Goal: Task Accomplishment & Management: Use online tool/utility

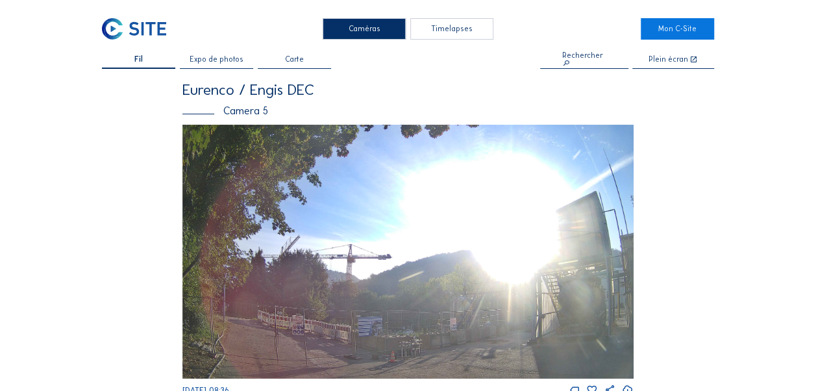
click at [225, 61] on span "Expo de photos" at bounding box center [217, 60] width 54 height 8
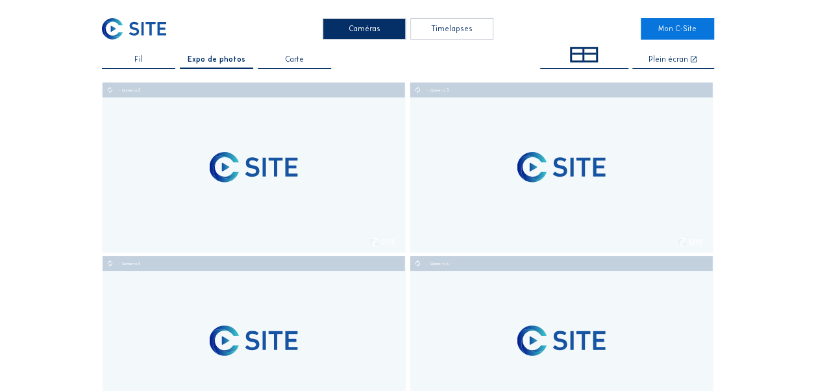
click at [144, 62] on div "Fil" at bounding box center [138, 62] width 73 height 13
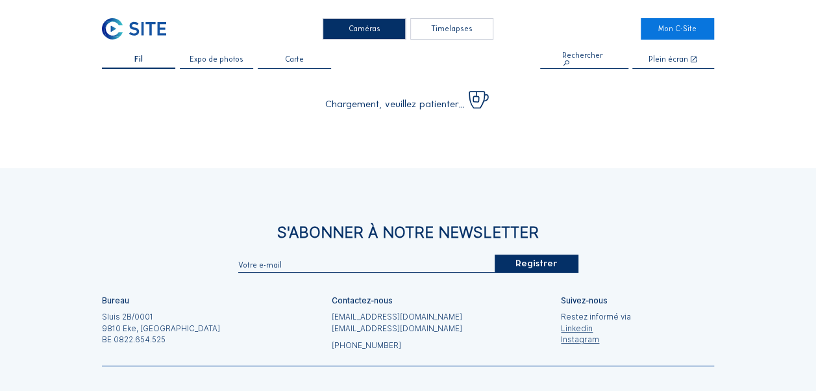
click at [240, 60] on span "Expo de photos" at bounding box center [217, 60] width 54 height 8
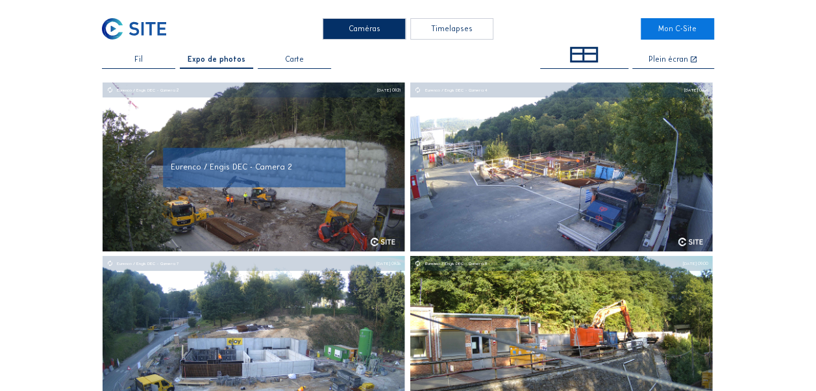
click at [315, 166] on div "Eurenco / Engis DEC - Camera 2" at bounding box center [254, 167] width 166 height 8
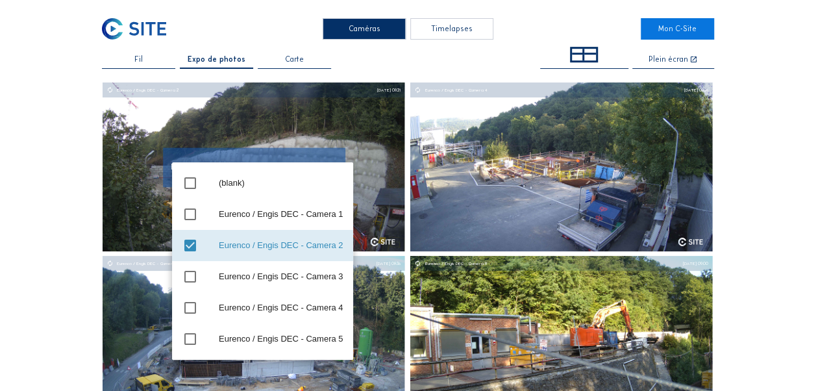
click at [262, 244] on div "Eurenco / Engis DEC - Camera 2" at bounding box center [281, 245] width 124 height 10
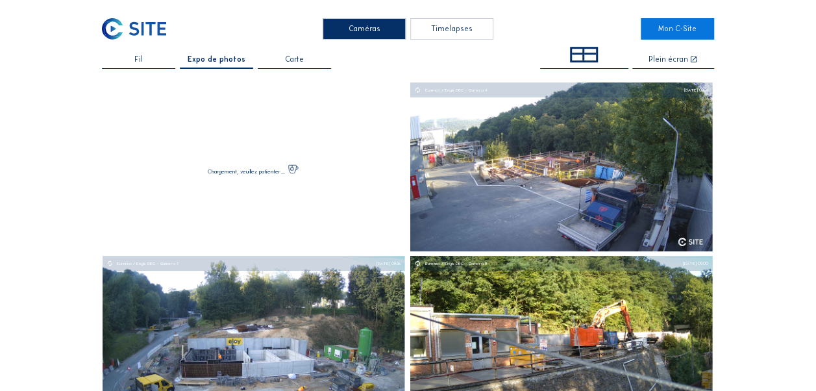
click at [141, 58] on span "Fil" at bounding box center [138, 60] width 8 height 8
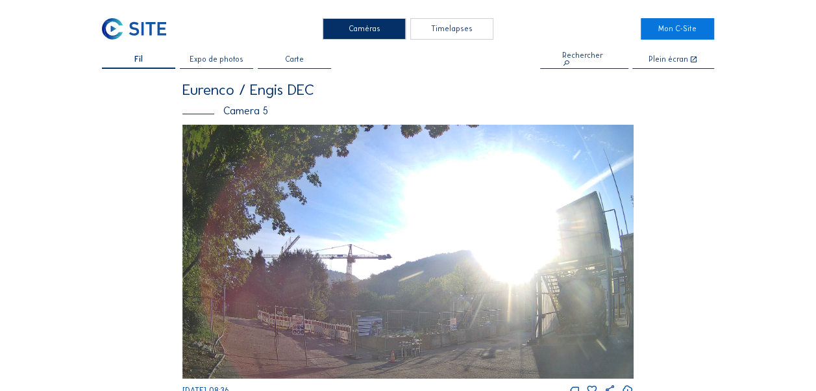
click at [457, 31] on div "Timelapses" at bounding box center [451, 28] width 83 height 21
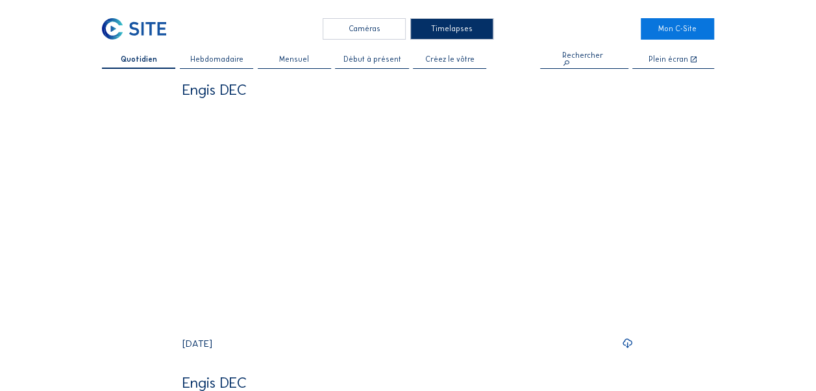
click at [209, 61] on span "Hebdomadaire" at bounding box center [216, 60] width 53 height 8
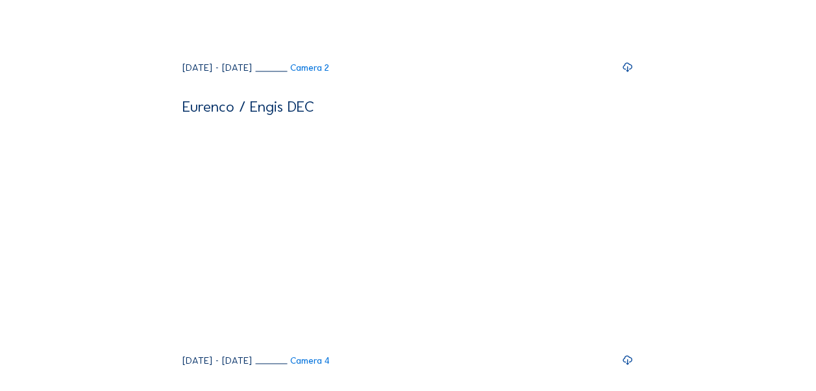
scroll to position [779, 0]
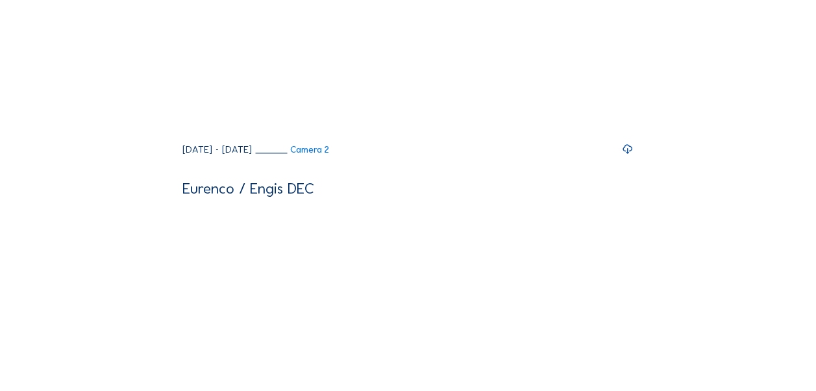
click at [633, 156] on icon at bounding box center [628, 149] width 12 height 14
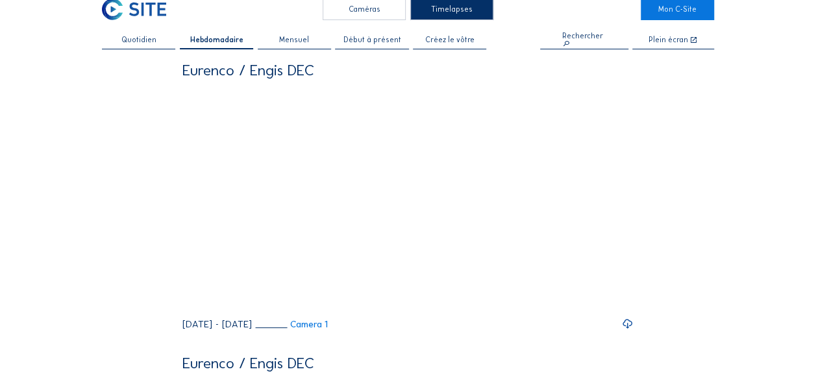
scroll to position [0, 0]
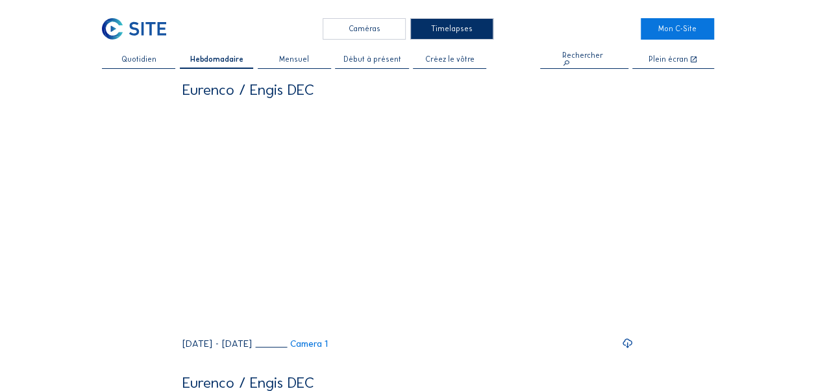
click at [146, 57] on span "Quotidien" at bounding box center [138, 60] width 35 height 8
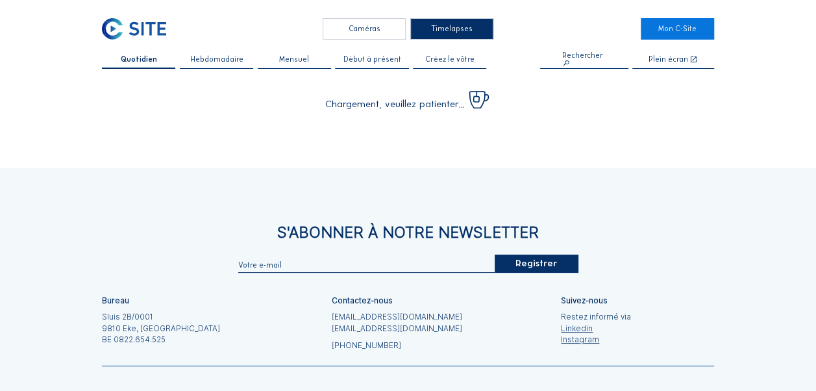
click at [211, 56] on span "Hebdomadaire" at bounding box center [216, 60] width 53 height 8
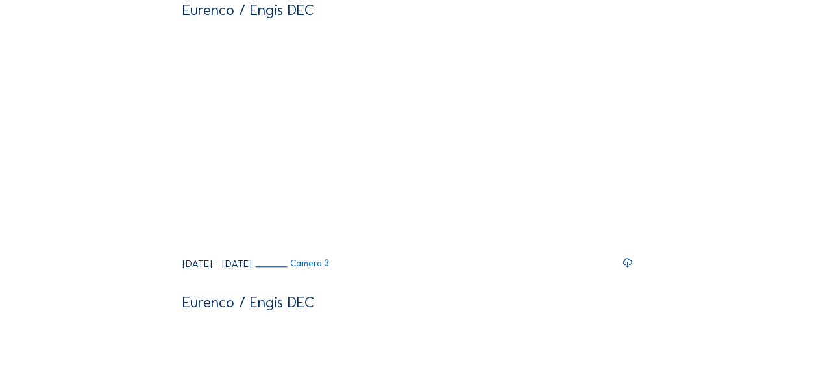
scroll to position [454, 0]
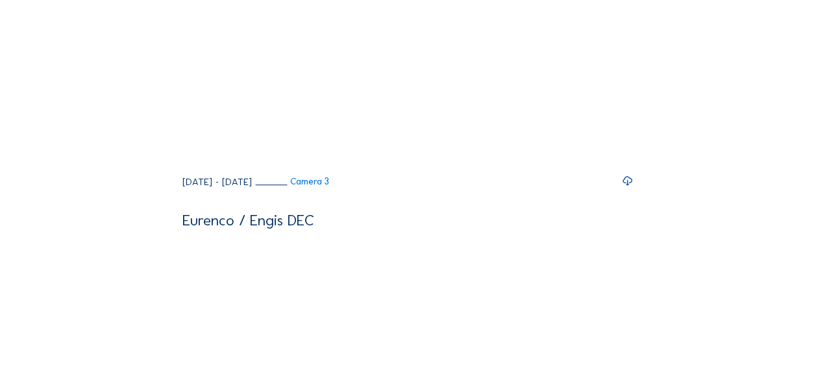
click at [632, 188] on icon at bounding box center [628, 181] width 12 height 14
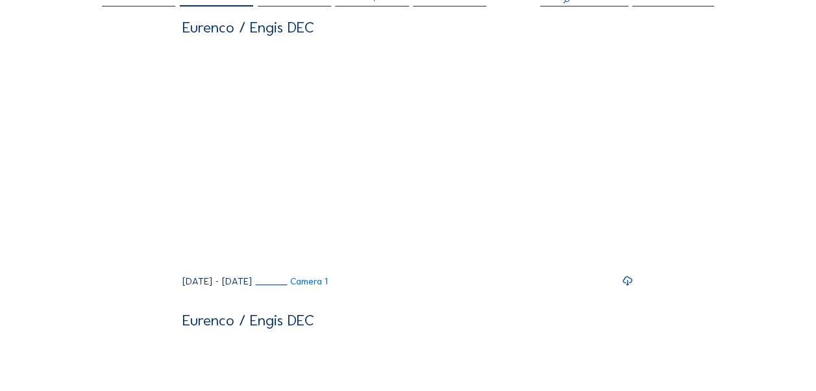
scroll to position [0, 0]
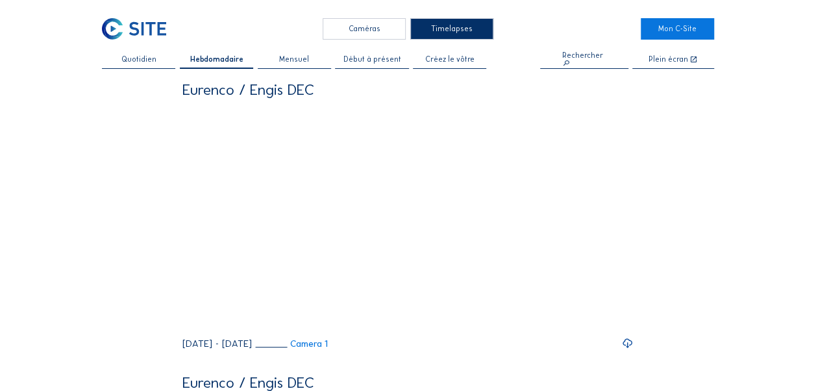
click at [127, 62] on span "Quotidien" at bounding box center [138, 60] width 35 height 8
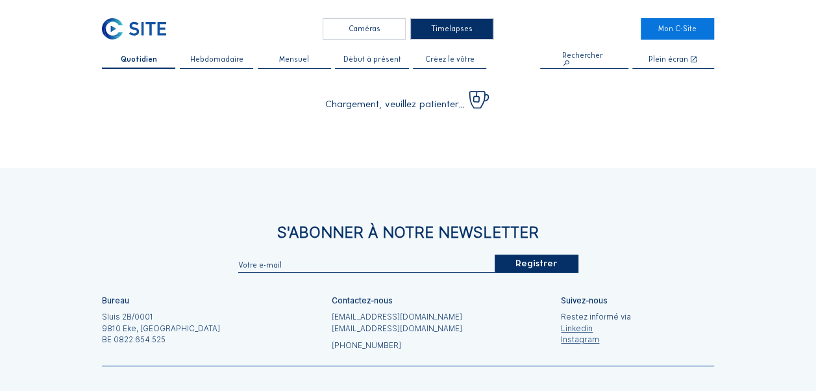
click at [204, 57] on span "Hebdomadaire" at bounding box center [216, 60] width 53 height 8
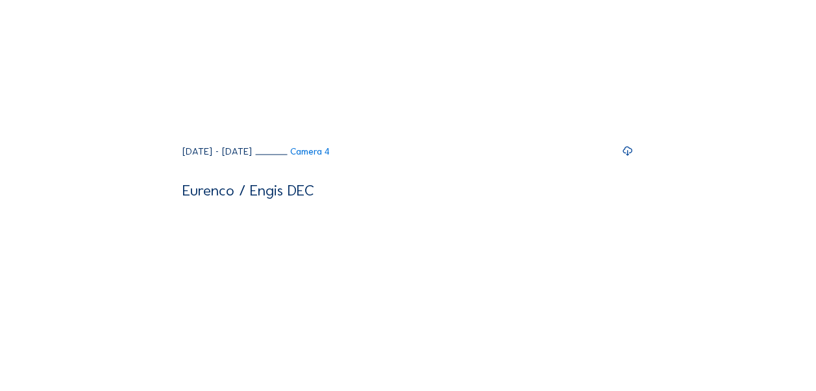
scroll to position [1103, 0]
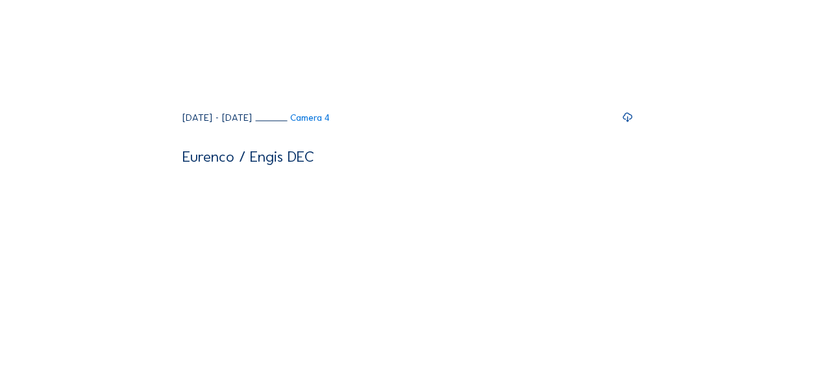
click at [631, 124] on icon at bounding box center [628, 117] width 12 height 14
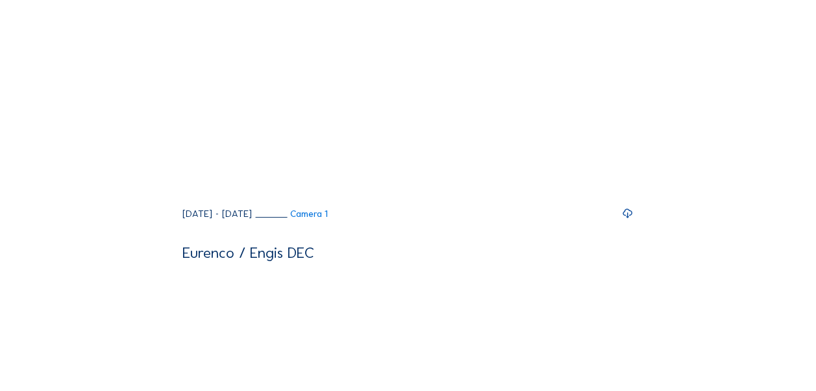
scroll to position [0, 0]
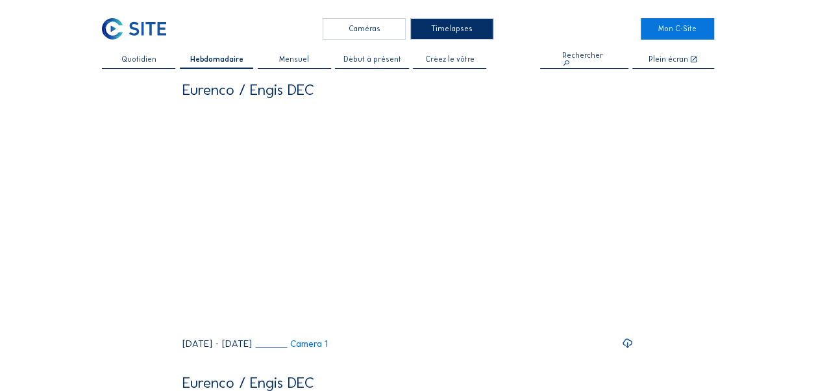
click at [457, 60] on span "Créez le vôtre" at bounding box center [449, 60] width 49 height 8
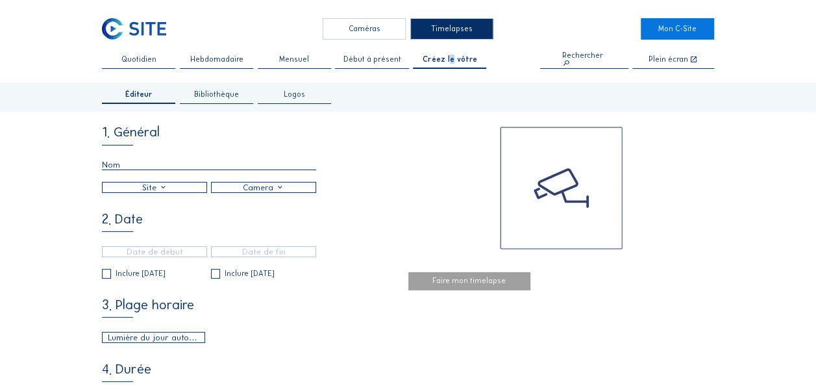
click at [163, 192] on div at bounding box center [155, 187] width 104 height 10
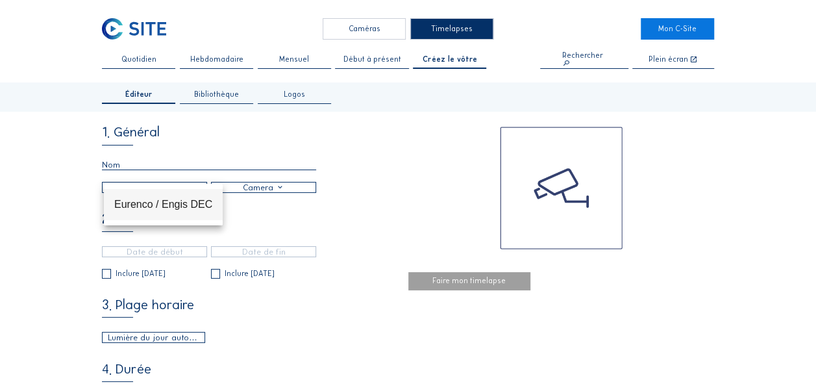
click at [162, 206] on div "Eurenco / Engis DEC" at bounding box center [163, 204] width 98 height 12
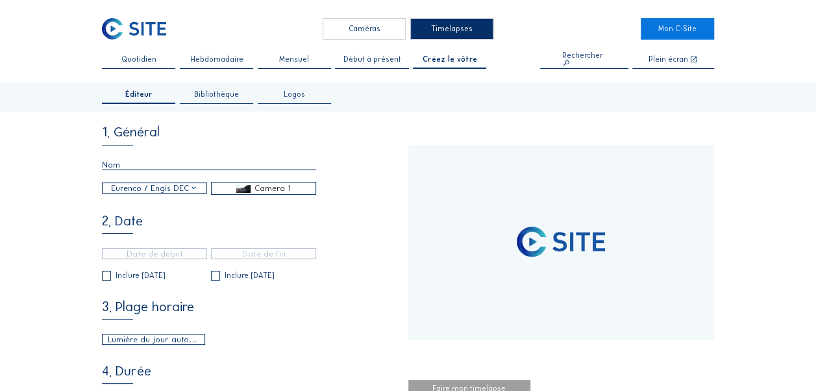
type input "[DATE] 09:16"
click at [248, 192] on img at bounding box center [243, 189] width 14 height 8
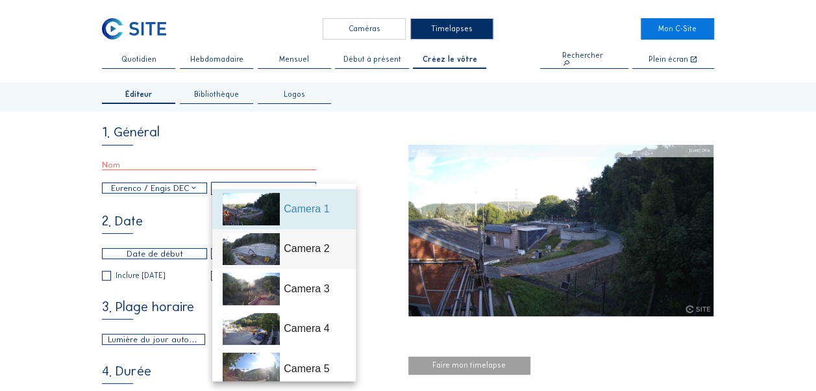
click at [312, 251] on div "Camera 2" at bounding box center [314, 249] width 61 height 16
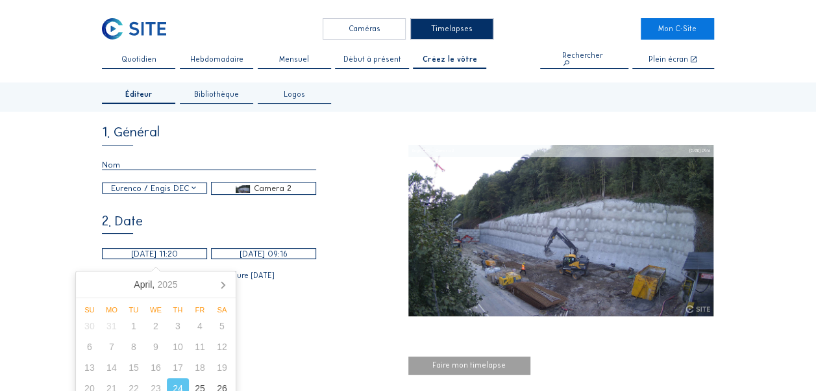
click at [179, 258] on input "[DATE] 11:20" at bounding box center [154, 253] width 105 height 11
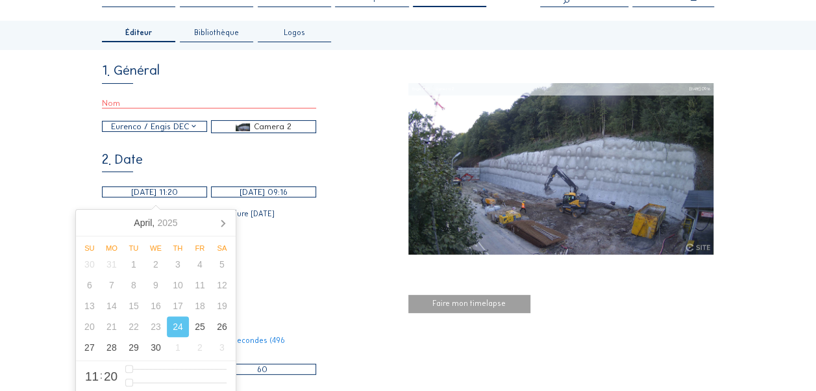
scroll to position [130, 0]
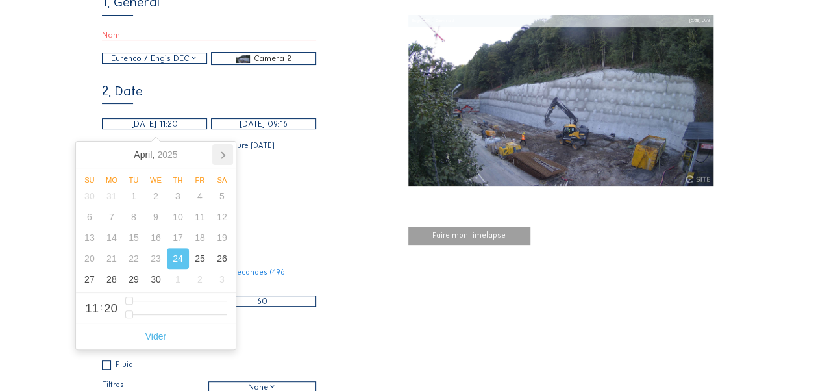
click at [221, 160] on icon at bounding box center [222, 154] width 21 height 21
click at [221, 158] on icon at bounding box center [222, 154] width 21 height 21
click at [133, 196] on div "1" at bounding box center [134, 196] width 22 height 21
type input "[DATE] 10:20"
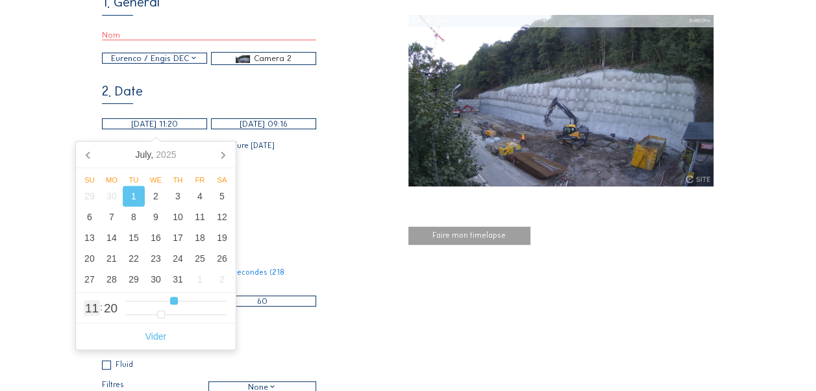
type input "10"
type input "[DATE] 09:20"
type input "9"
type input "[DATE] 08:20"
type input "8"
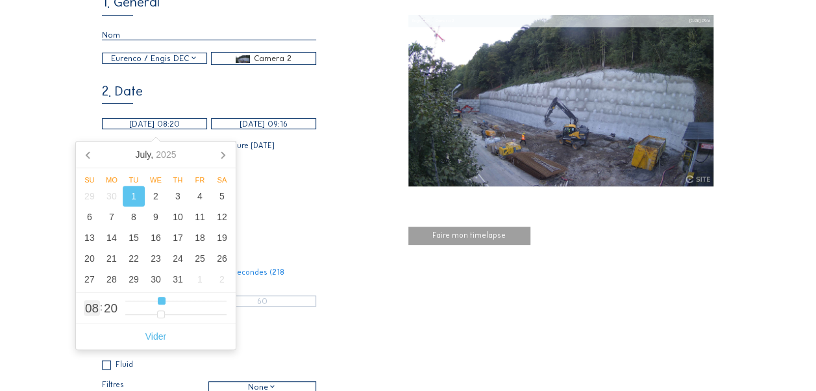
type input "[DATE] 07:20"
type input "7"
type input "[DATE] 06:20"
drag, startPoint x: 173, startPoint y: 299, endPoint x: 152, endPoint y: 298, distance: 20.8
type input "6"
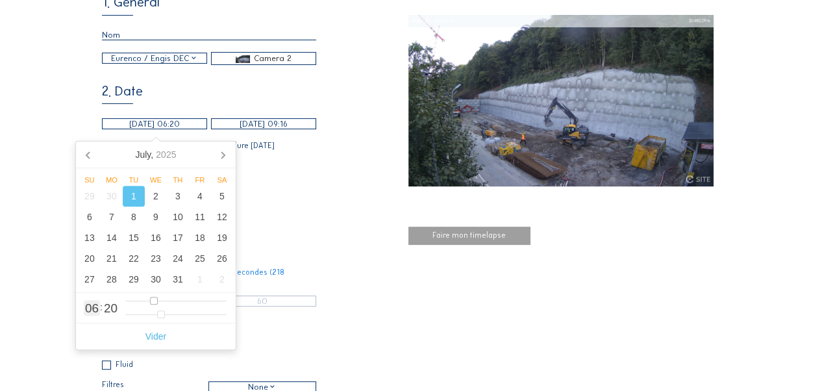
click at [152, 298] on input "range" at bounding box center [175, 300] width 101 height 11
type input "[DATE] 06:18"
type input "18"
type input "[DATE] 06:17"
type input "17"
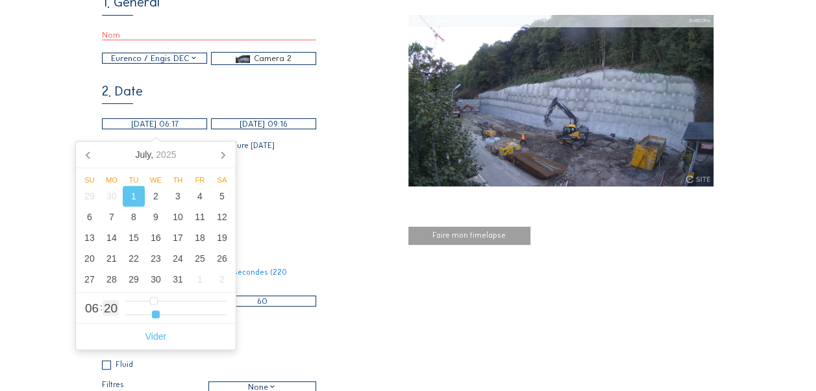
type input "[DATE] 06:16"
type input "16"
type input "[DATE] 06:15"
type input "15"
type input "[DATE] 06:14"
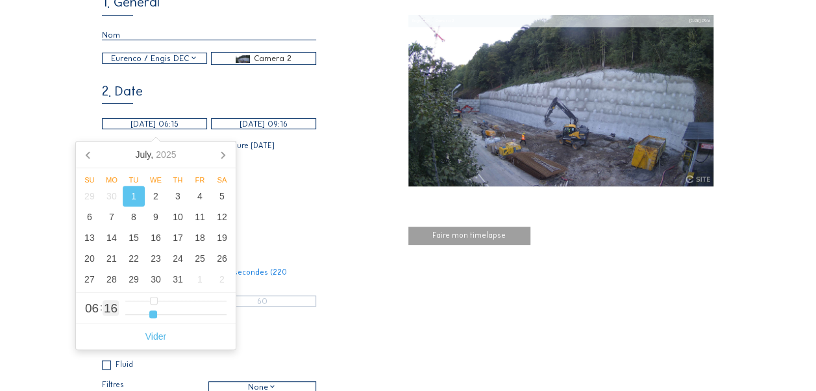
type input "14"
type input "[DATE] 06:13"
type input "13"
type input "[DATE] 06:12"
type input "12"
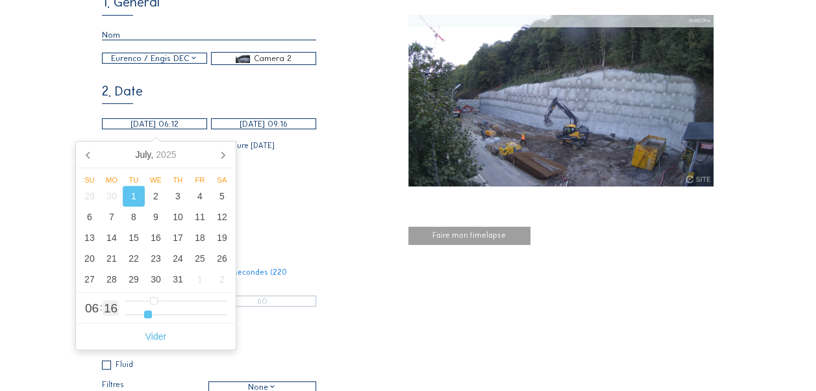
type input "[DATE] 06:11"
type input "11"
type input "[DATE] 06:10"
type input "10"
type input "[DATE] 06:09"
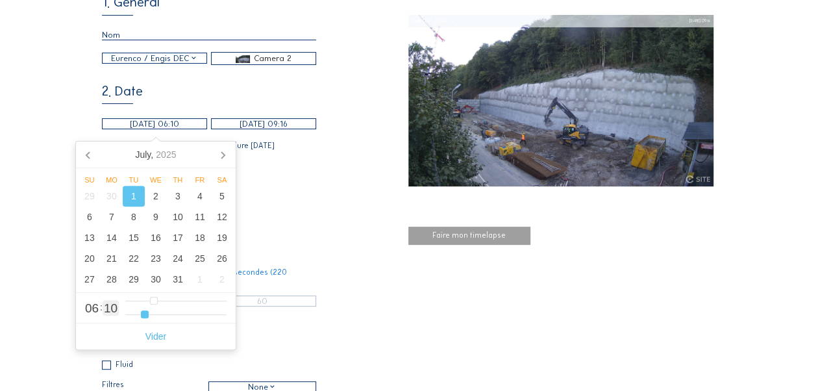
type input "9"
type input "[DATE] 06:08"
type input "8"
type input "[DATE] 06:07"
type input "7"
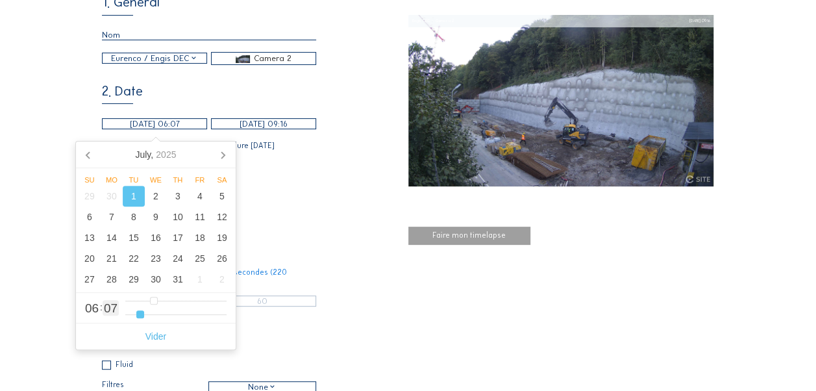
type input "[DATE] 06:06"
type input "6"
type input "[DATE] 06:05"
type input "5"
type input "[DATE] 06:04"
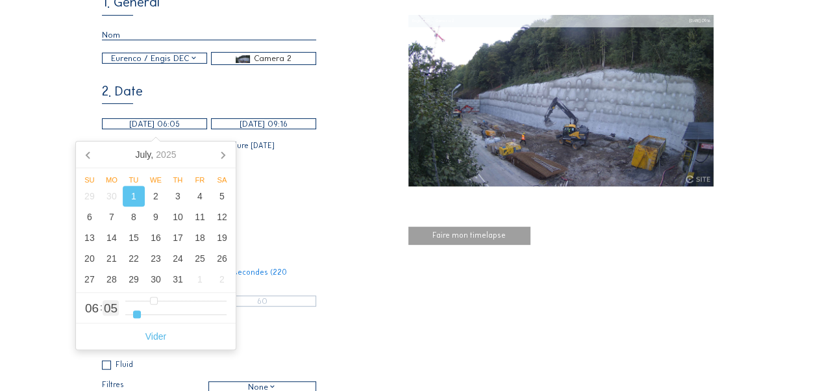
type input "4"
type input "[DATE] 06:03"
type input "3"
type input "[DATE] 06:02"
type input "2"
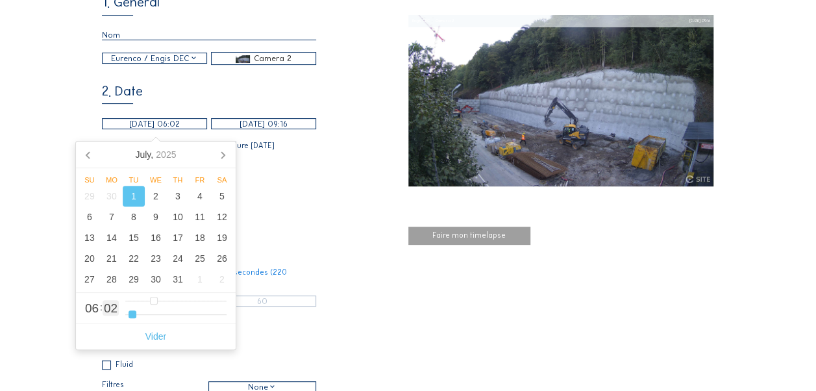
type input "[DATE] 06:01"
type input "1"
type input "[DATE] 06:00"
drag, startPoint x: 158, startPoint y: 315, endPoint x: 128, endPoint y: 308, distance: 31.3
type input "0"
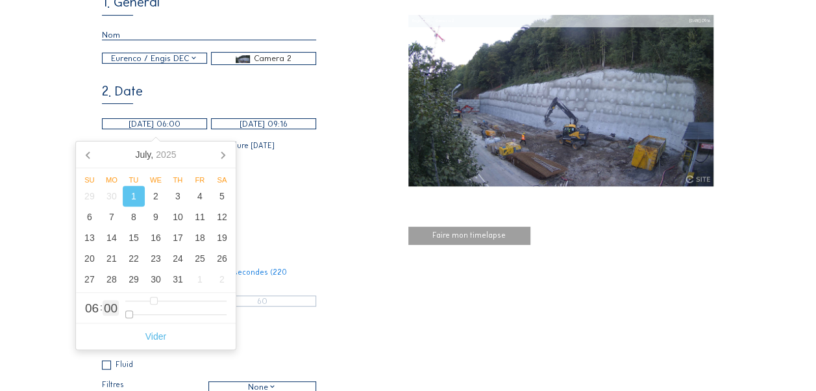
click at [128, 309] on input "range" at bounding box center [175, 314] width 101 height 11
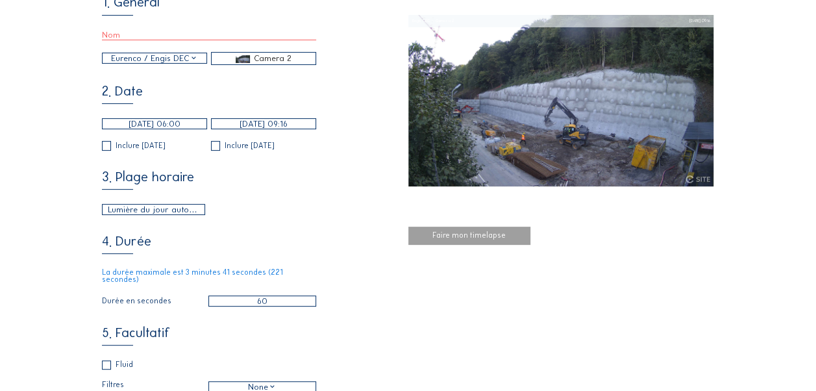
click at [331, 237] on div "1. Général Eurenco / Engis DEC Camera 2 2. Date [DATE] 06:00 [DATE] 09:16 Inclu…" at bounding box center [255, 242] width 306 height 495
click at [267, 128] on input "[DATE] 09:16" at bounding box center [263, 123] width 105 height 11
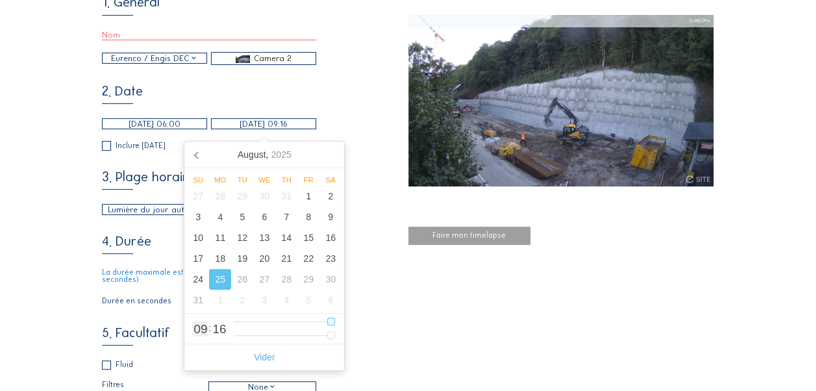
type input "[DATE] 08:16"
type input "8"
type input "[DATE] 07:16"
type input "7"
type input "[DATE] 06:16"
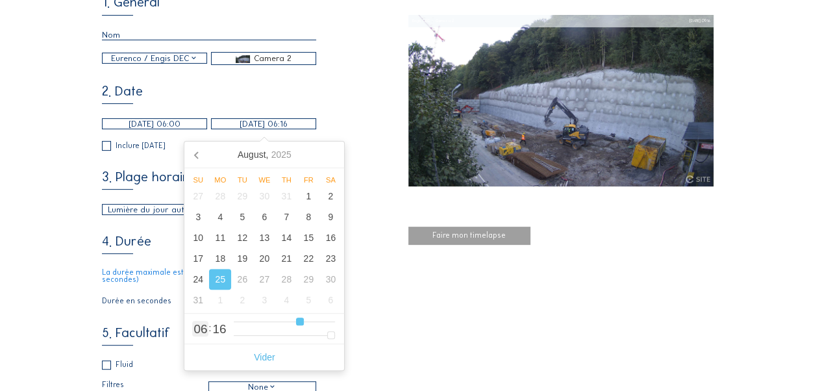
drag, startPoint x: 329, startPoint y: 323, endPoint x: 296, endPoint y: 322, distance: 33.1
type input "6"
click at [296, 322] on input "range" at bounding box center [284, 321] width 101 height 11
type input "[DATE] 06:15"
type input "15"
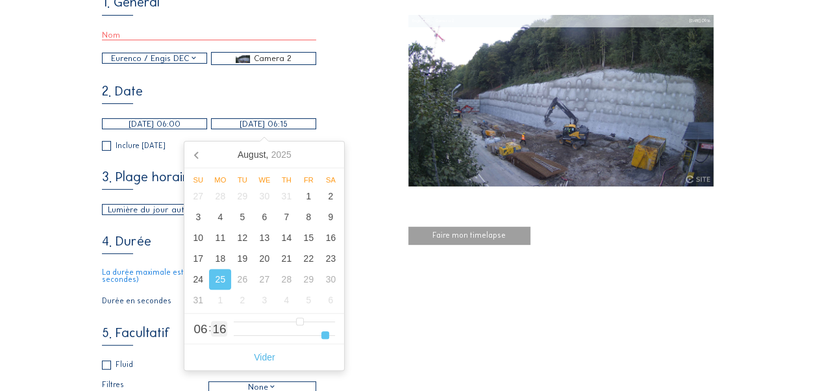
type input "[DATE] 06:14"
type input "14"
type input "[DATE] 06:13"
type input "13"
type input "[DATE] 06:12"
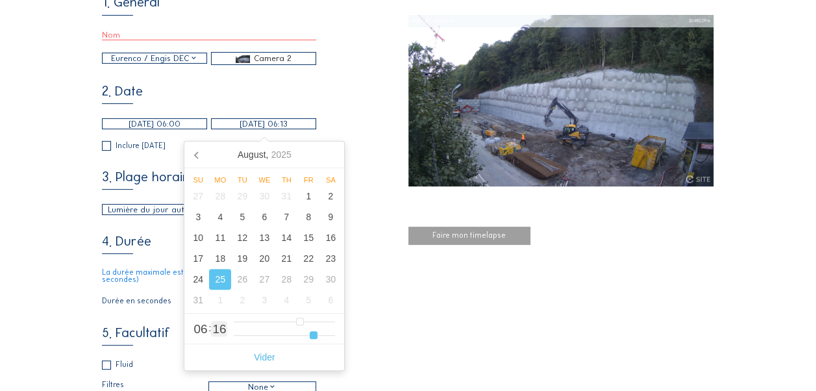
type input "12"
type input "[DATE] 06:11"
type input "11"
type input "[DATE] 06:10"
type input "10"
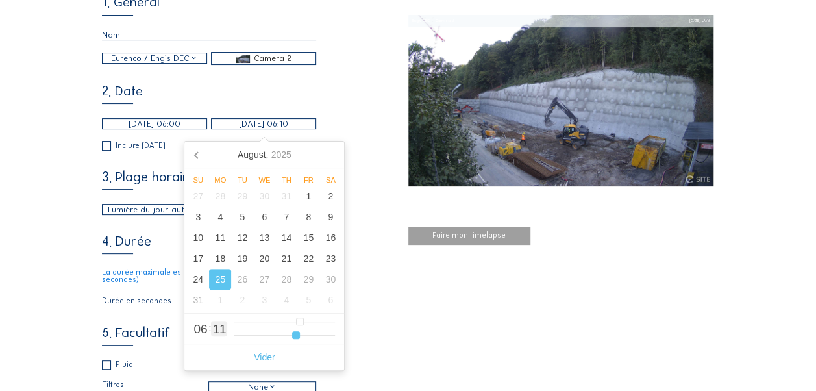
type input "[DATE] 06:09"
type input "9"
type input "[DATE] 06:07"
type input "7"
type input "[DATE] 06:06"
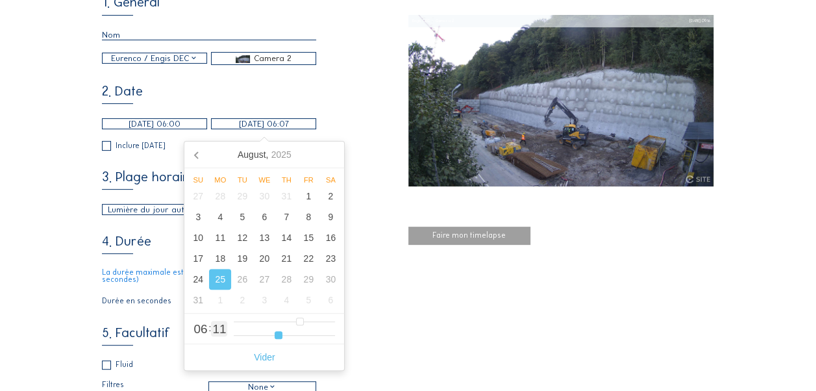
type input "6"
type input "[DATE] 06:04"
type input "4"
type input "[DATE] 06:01"
type input "1"
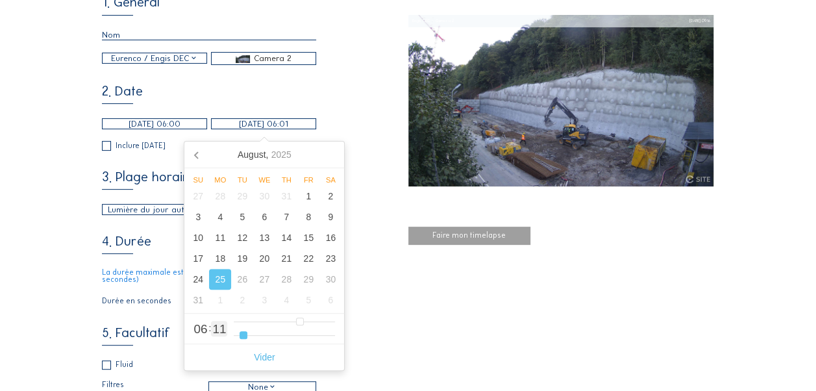
type input "[DATE] 06:00"
drag, startPoint x: 301, startPoint y: 335, endPoint x: 226, endPoint y: 335, distance: 74.6
type input "0"
click at [234, 335] on input "range" at bounding box center [284, 335] width 101 height 11
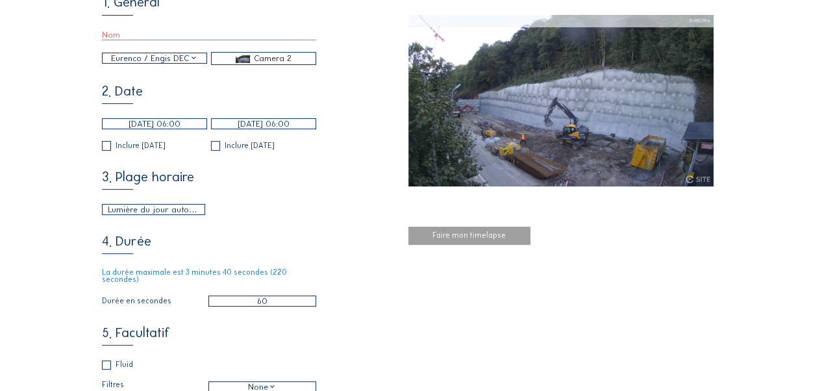
click at [411, 331] on div "1. Général Eurenco / Engis DEC Camera 2 2. Date [DATE] 06:00 [DATE] 06:00 Inclu…" at bounding box center [408, 242] width 612 height 495
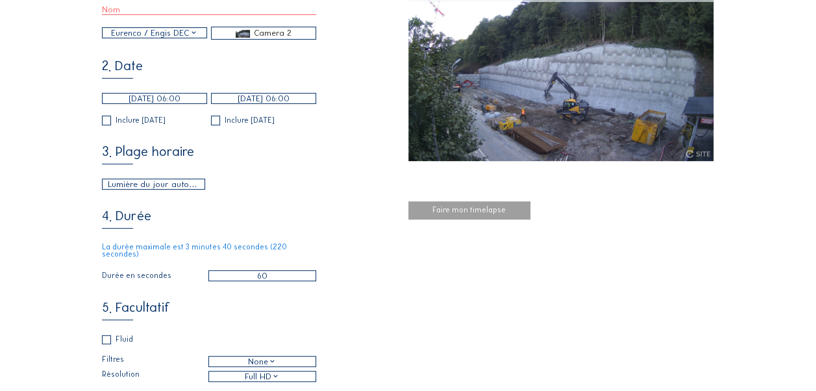
scroll to position [195, 0]
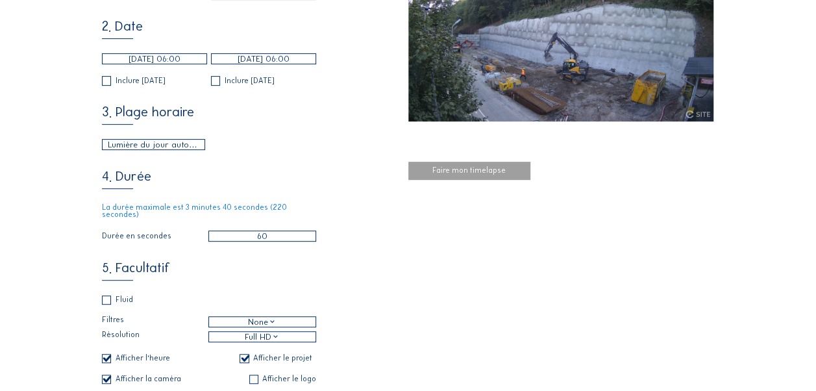
click at [282, 234] on input "60" at bounding box center [262, 235] width 108 height 11
type input "6"
type input "45"
click at [371, 200] on div "4. Durée La durée maximale est 3 minutes 40 secondes (220 secondes) Durée en se…" at bounding box center [255, 205] width 306 height 72
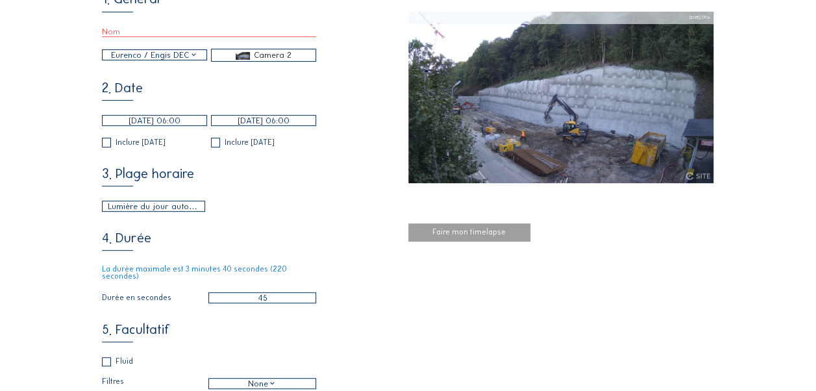
scroll to position [130, 0]
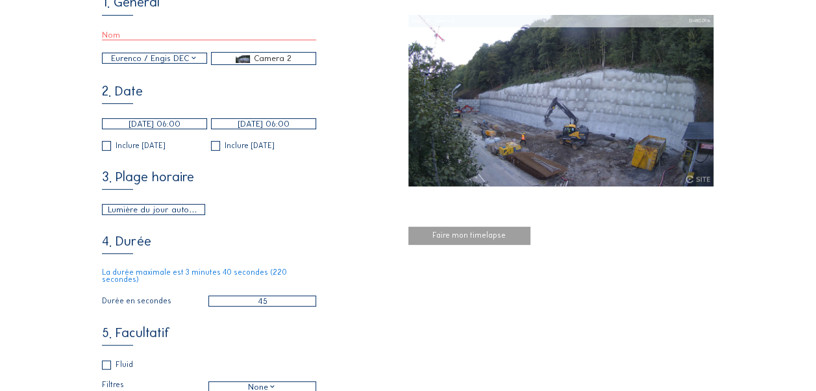
click at [463, 237] on div "Faire mon timelapse" at bounding box center [469, 235] width 122 height 18
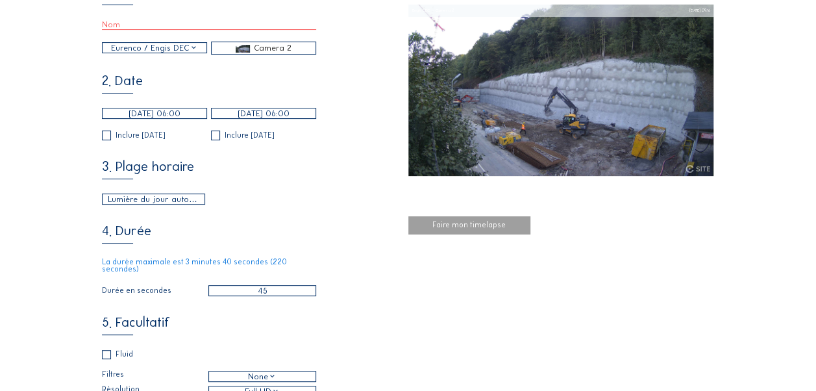
scroll to position [0, 0]
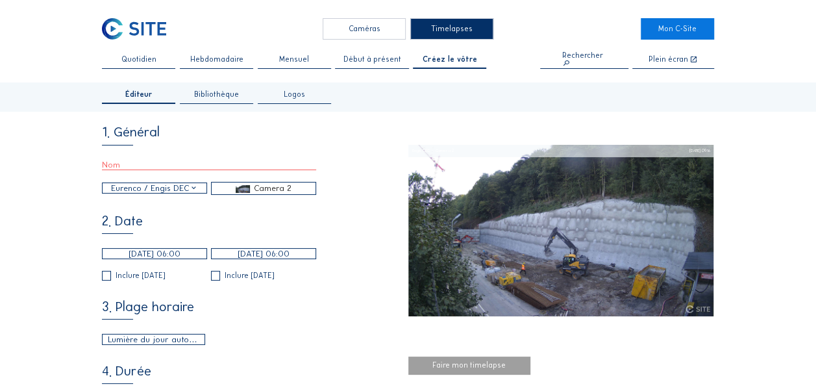
click at [155, 167] on input "text" at bounding box center [209, 165] width 214 height 10
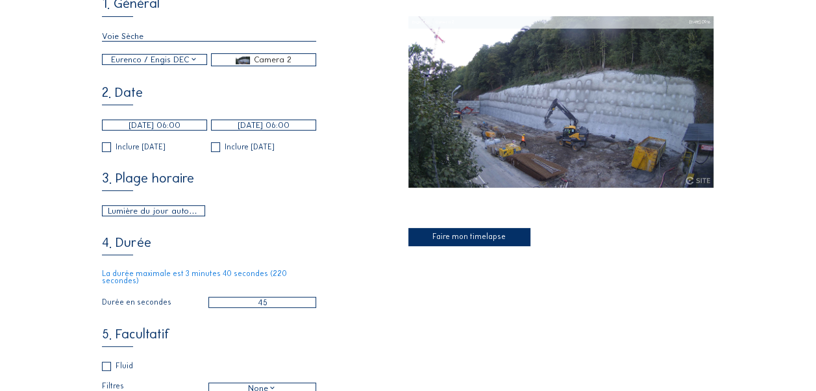
scroll to position [130, 0]
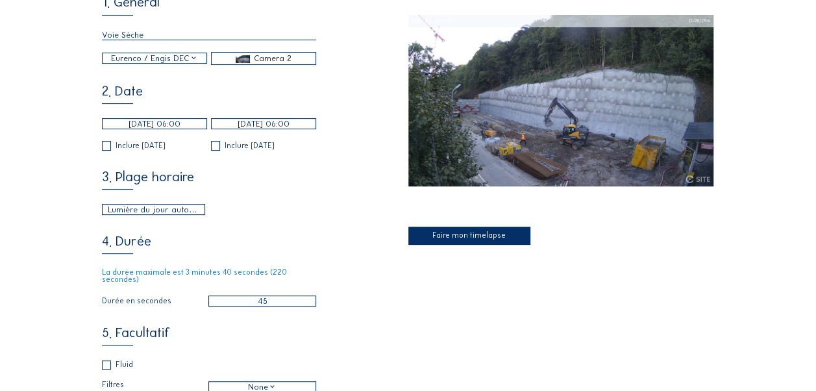
type input "Voie Sèche"
click at [466, 236] on div "Faire mon timelapse" at bounding box center [469, 235] width 122 height 18
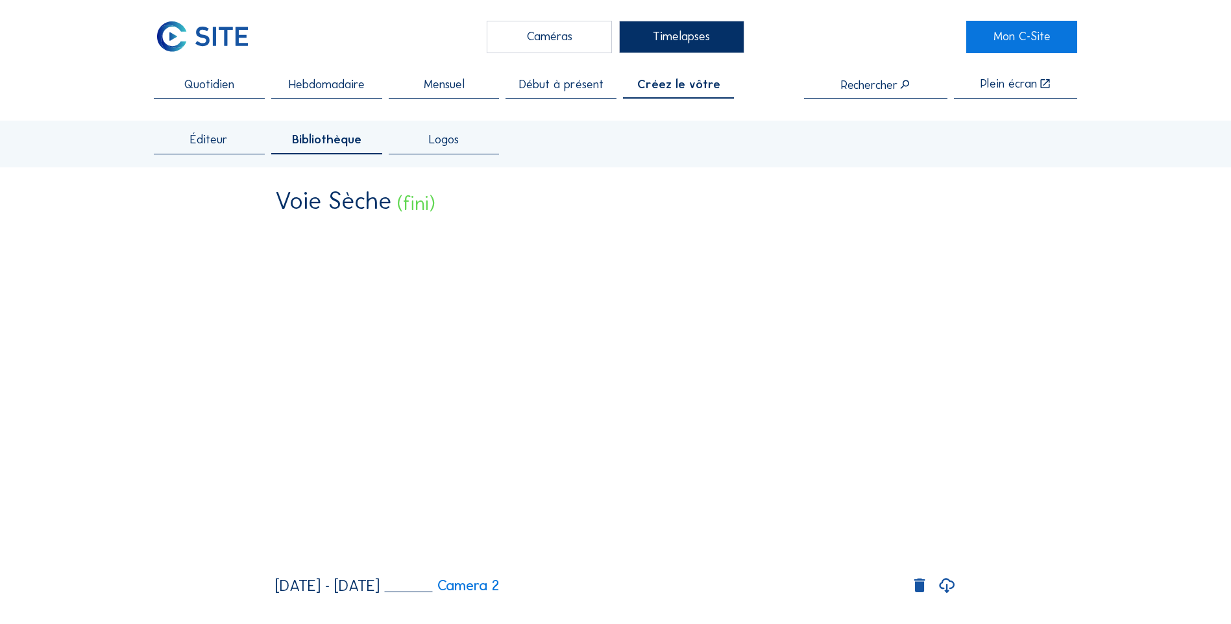
scroll to position [0, 0]
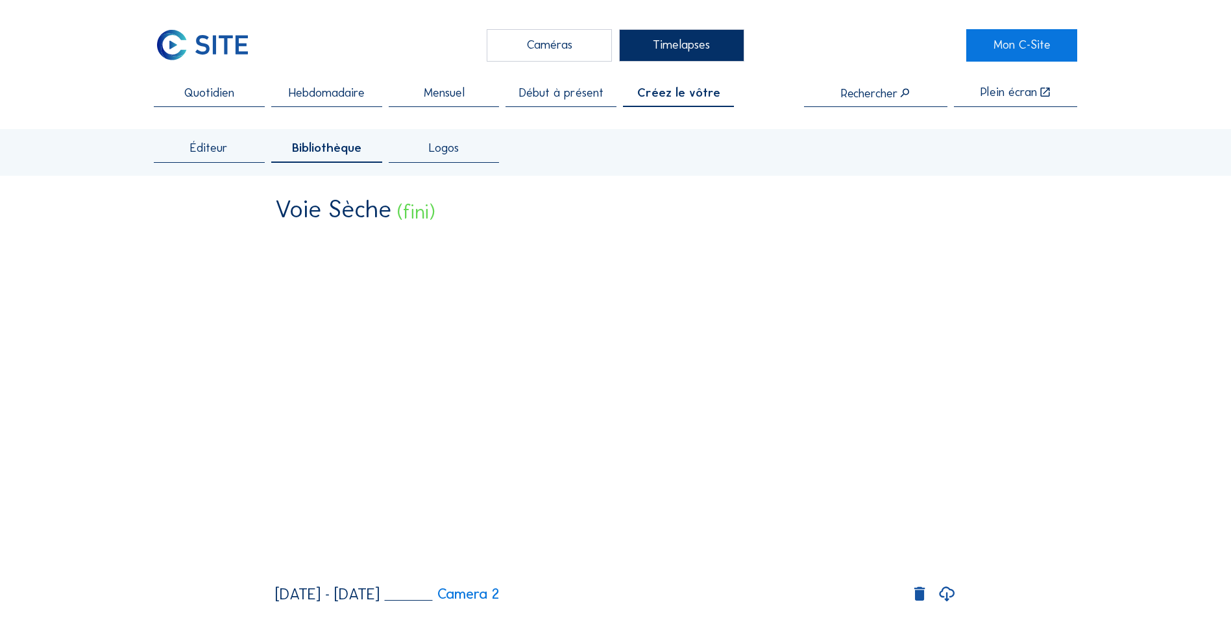
click at [215, 151] on span "Éditeur" at bounding box center [209, 148] width 38 height 12
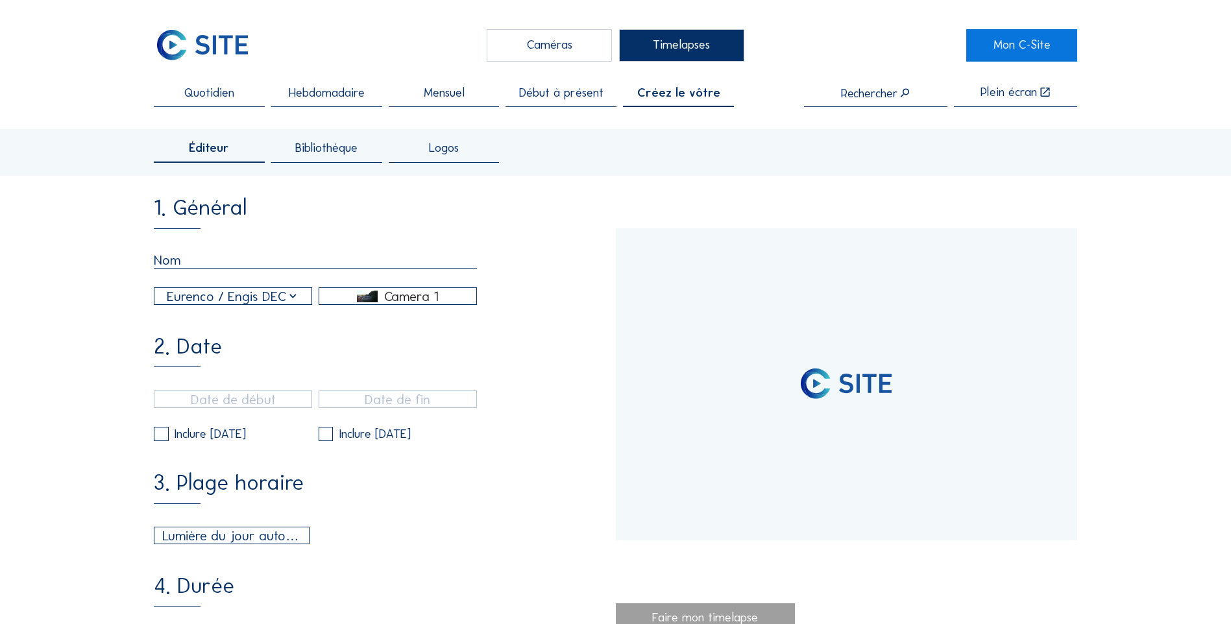
type input "[DATE] 09:26"
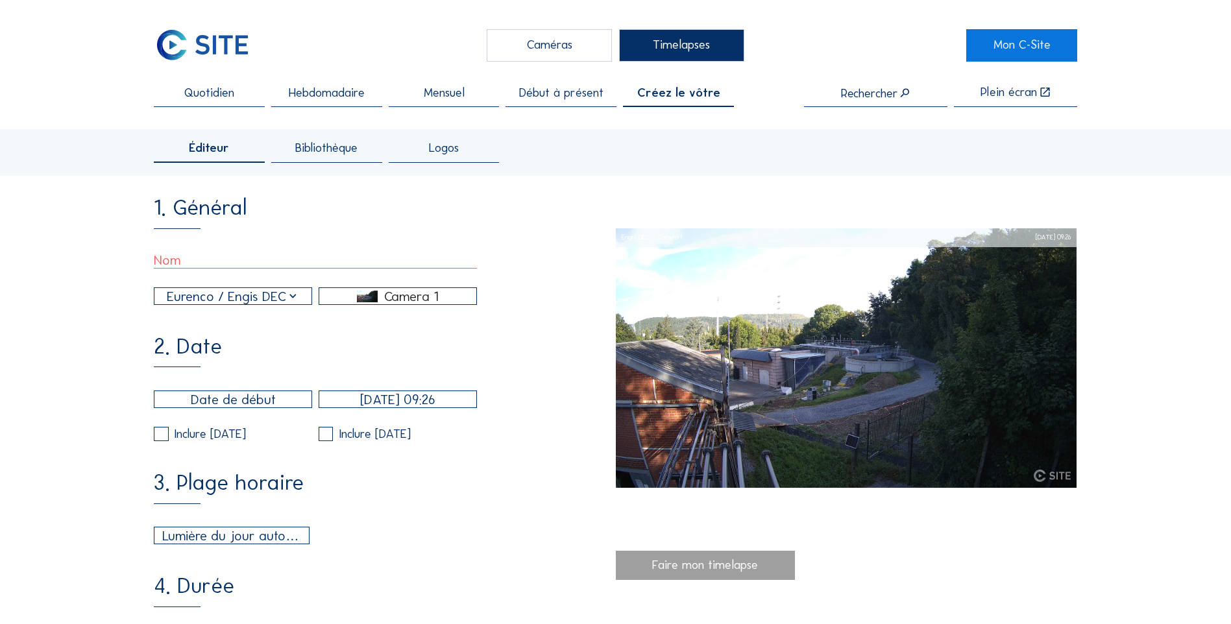
click at [413, 302] on div "Camera 1" at bounding box center [411, 297] width 55 height 12
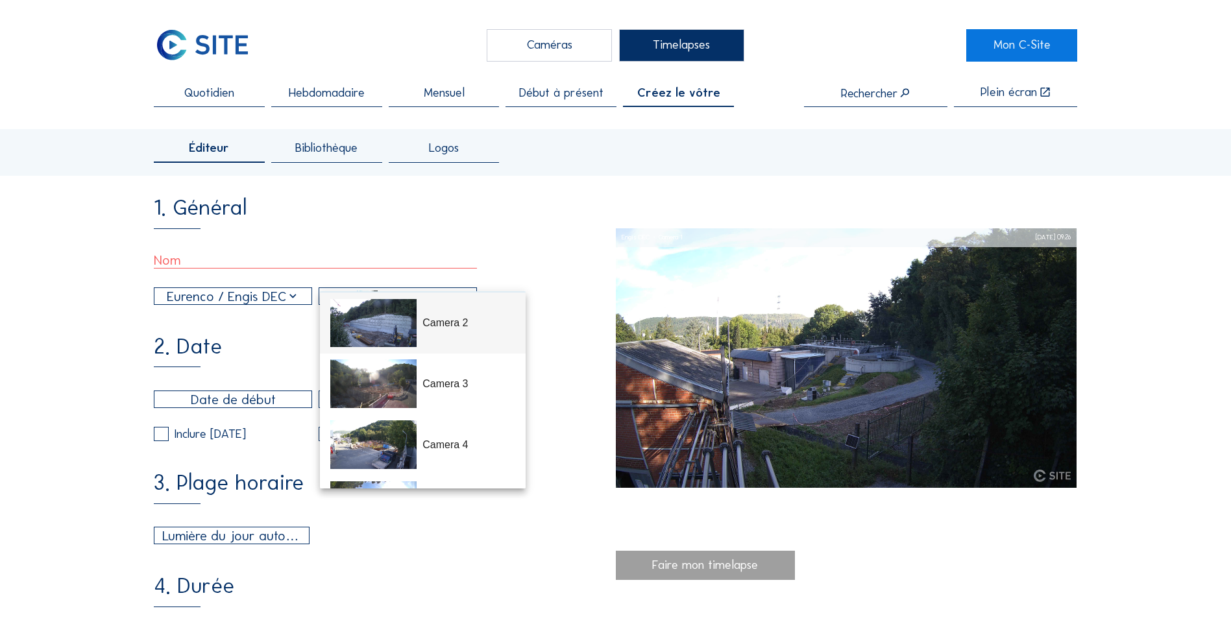
scroll to position [130, 0]
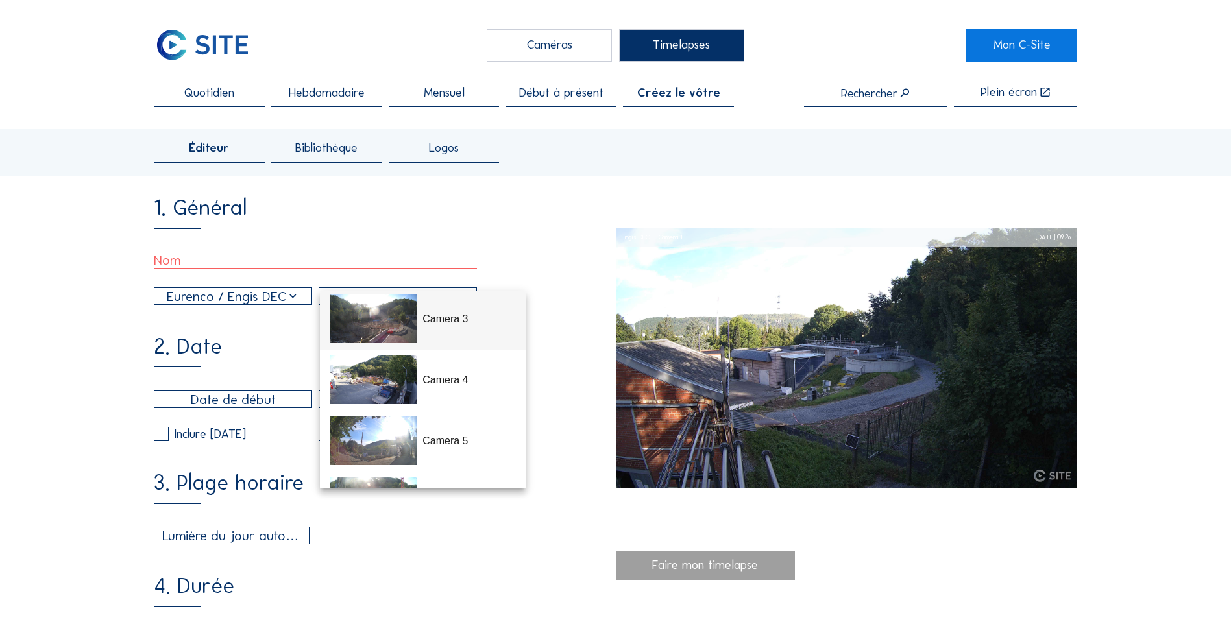
click at [450, 327] on div "Camera 3" at bounding box center [468, 320] width 92 height 16
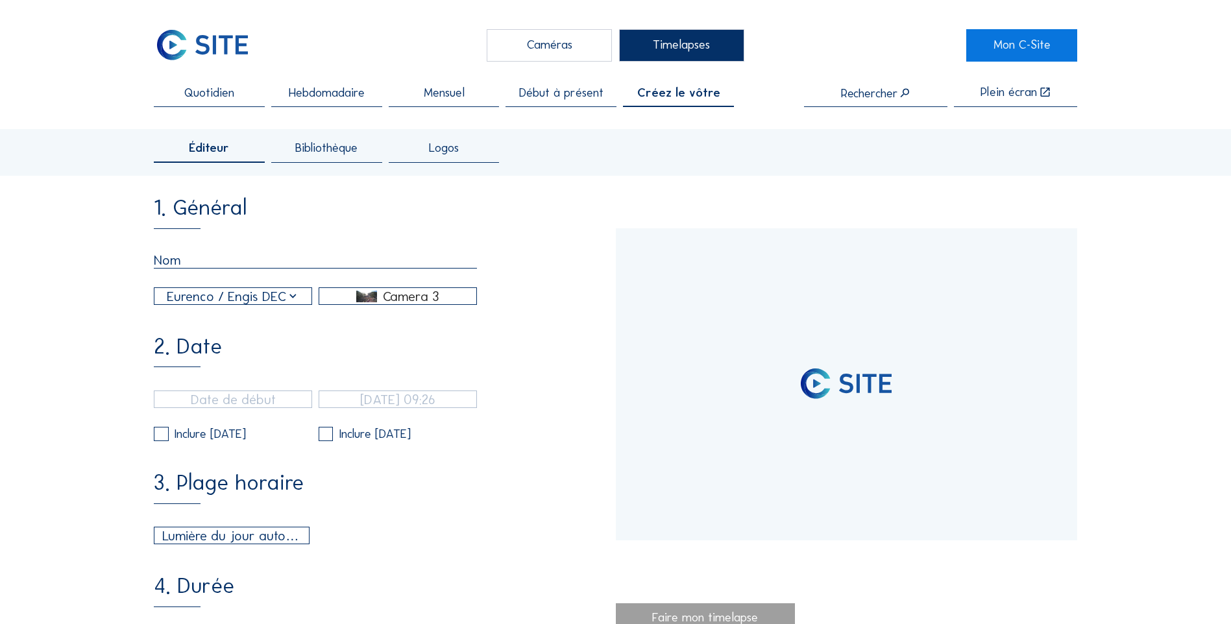
scroll to position [0, 0]
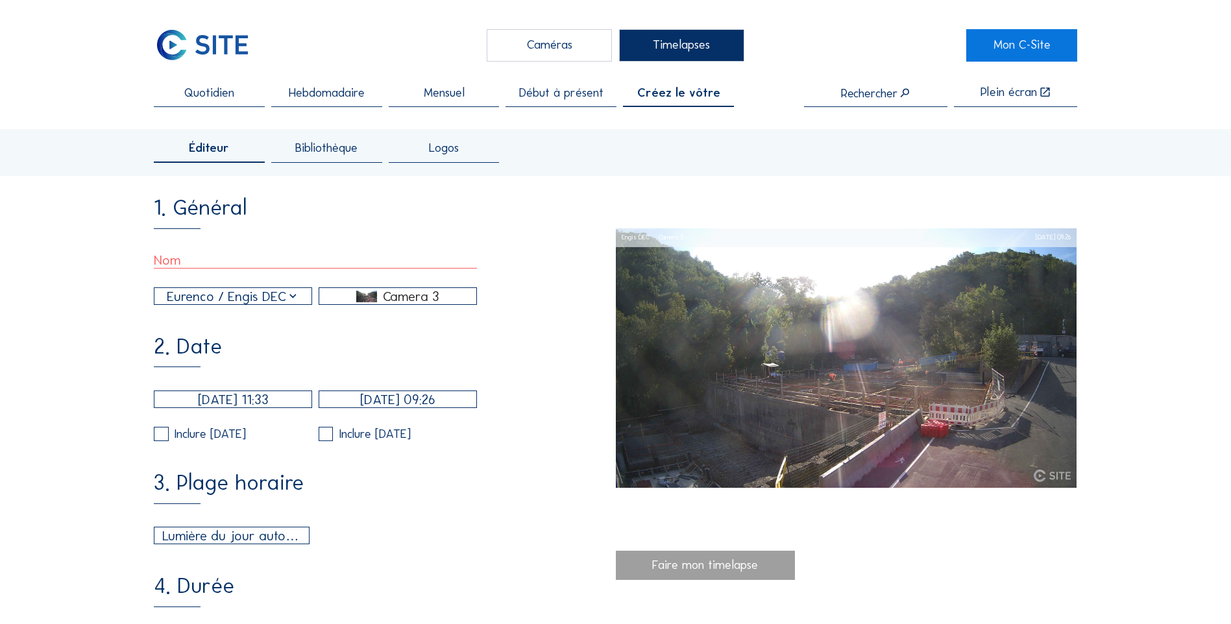
click at [277, 390] on input "[DATE] 11:33" at bounding box center [233, 400] width 158 height 18
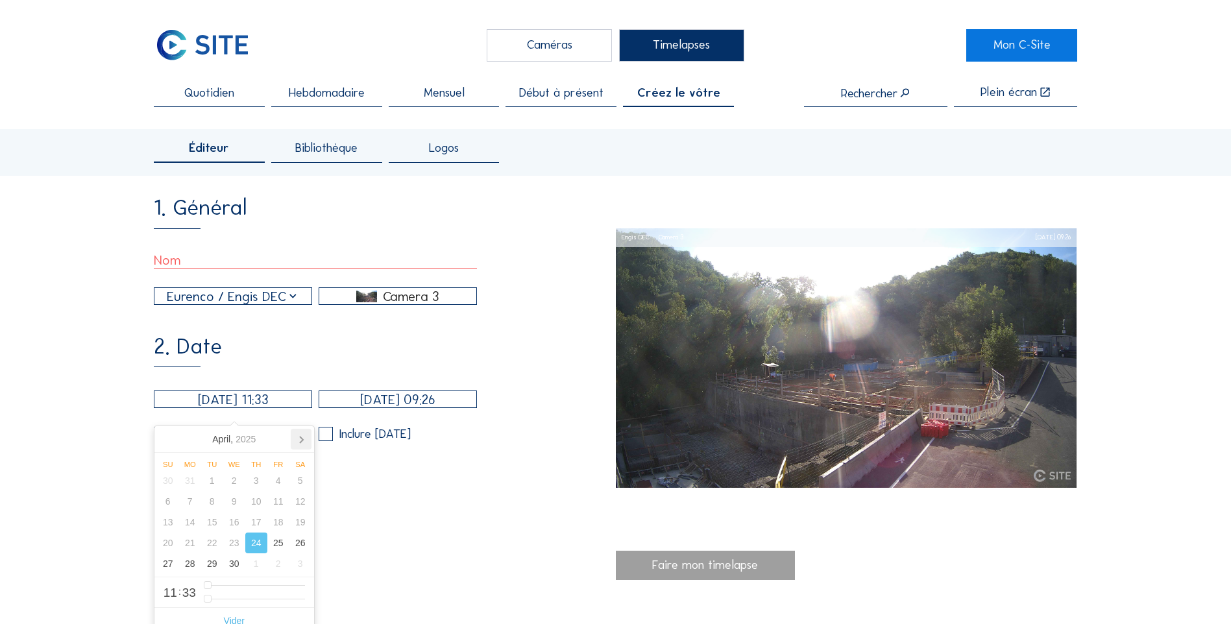
click at [301, 390] on icon at bounding box center [301, 440] width 3 height 6
click at [214, 390] on div "1" at bounding box center [212, 481] width 22 height 21
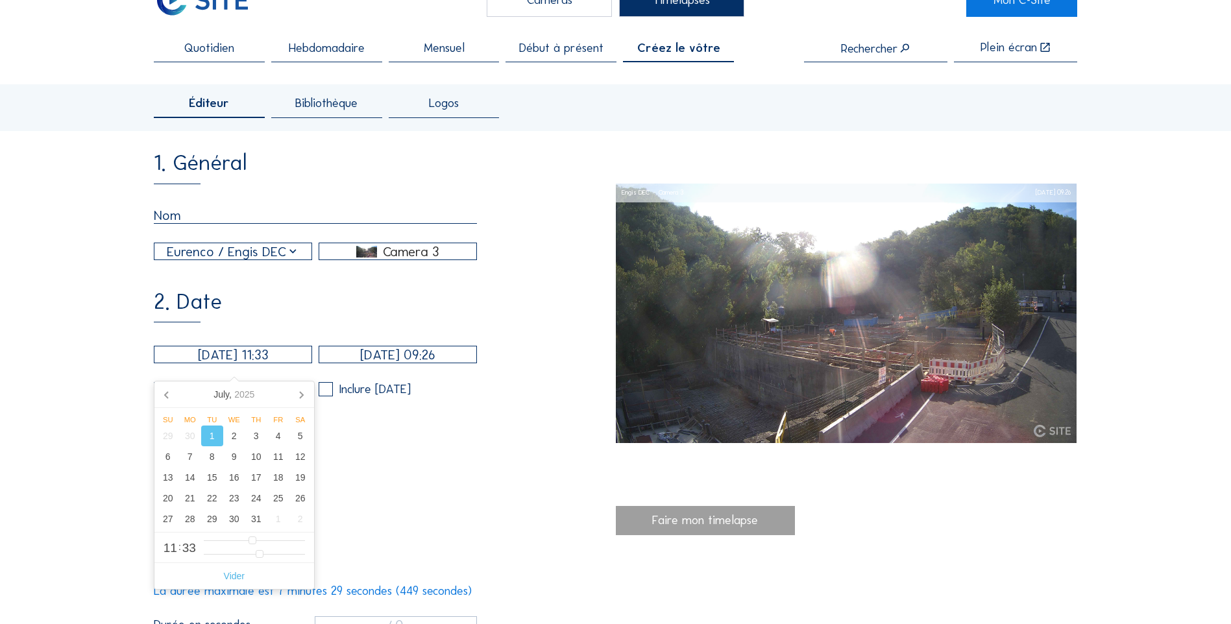
scroll to position [130, 0]
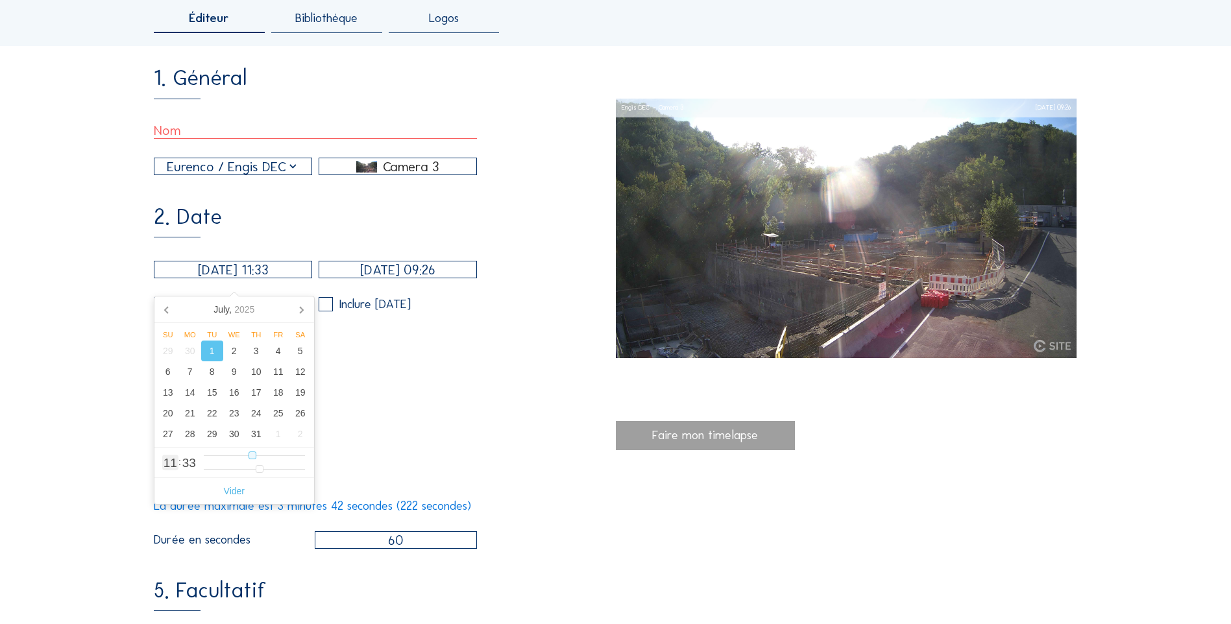
type input "[DATE] 10:33"
type input "10"
type input "[DATE] 09:33"
type input "9"
type input "[DATE] 08:33"
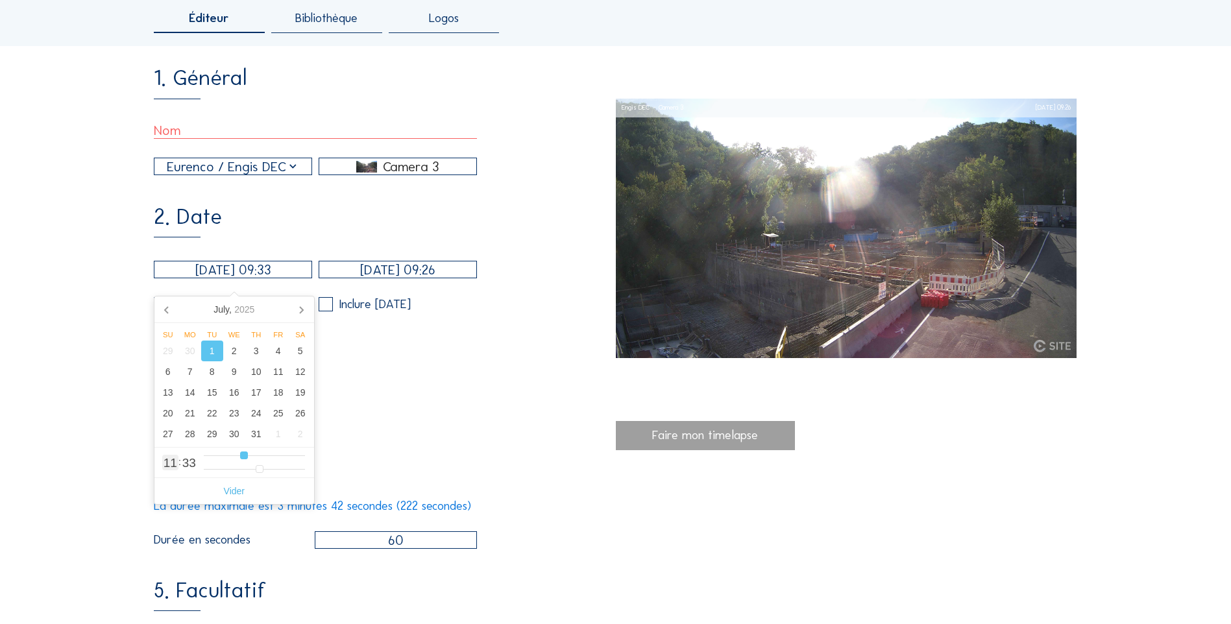
type input "8"
type input "[DATE] 07:33"
type input "7"
type input "[DATE] 06:33"
type input "6"
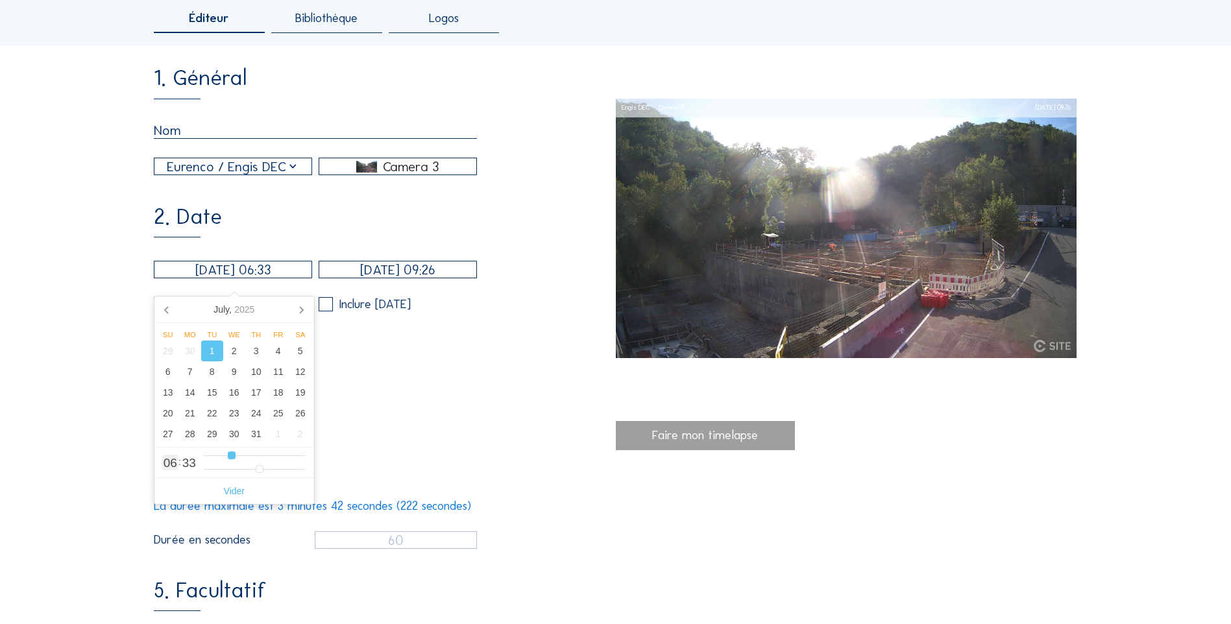
type input "[DATE] 05:33"
type input "5"
type input "[DATE] 06:33"
drag, startPoint x: 252, startPoint y: 458, endPoint x: 232, endPoint y: 459, distance: 20.8
type input "6"
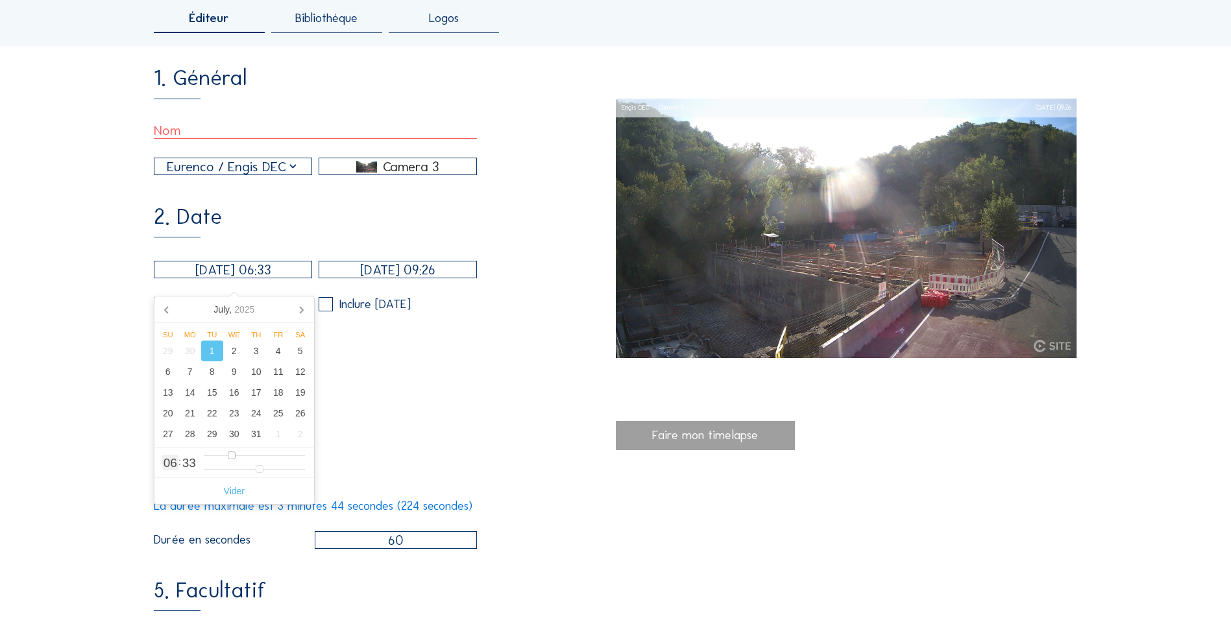
click at [232, 390] on input "range" at bounding box center [254, 455] width 101 height 11
type input "[DATE] 06:31"
type input "31"
type input "[DATE] 06:30"
type input "30"
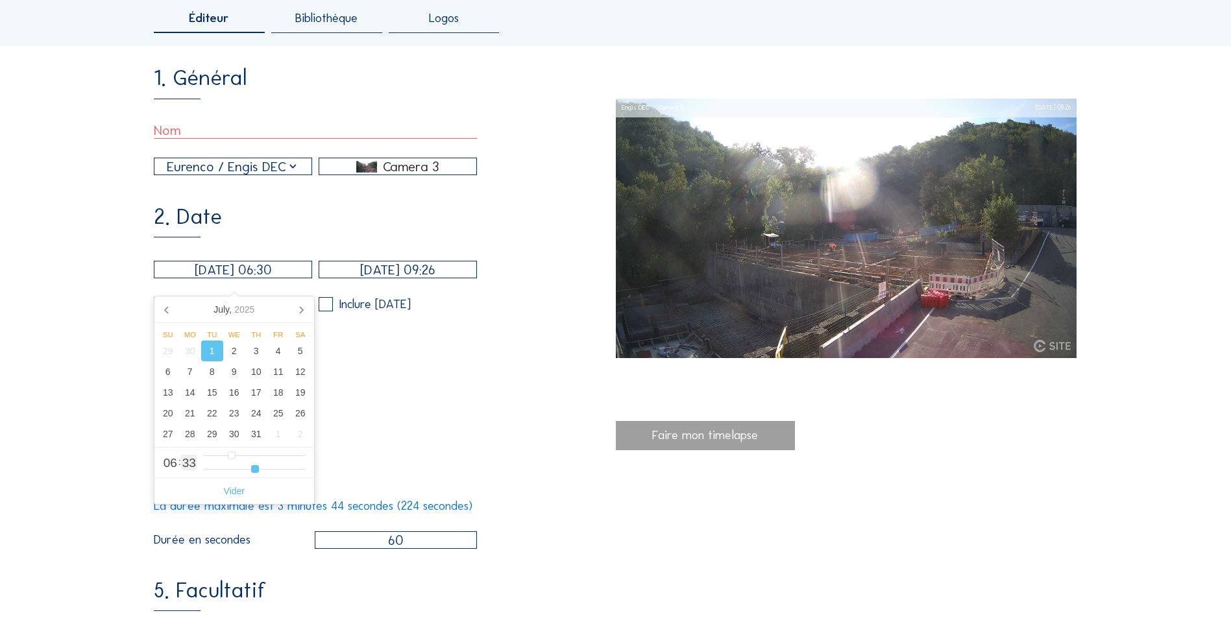
type input "[DATE] 06:29"
type input "29"
type input "[DATE] 06:27"
type input "27"
type input "[DATE] 06:24"
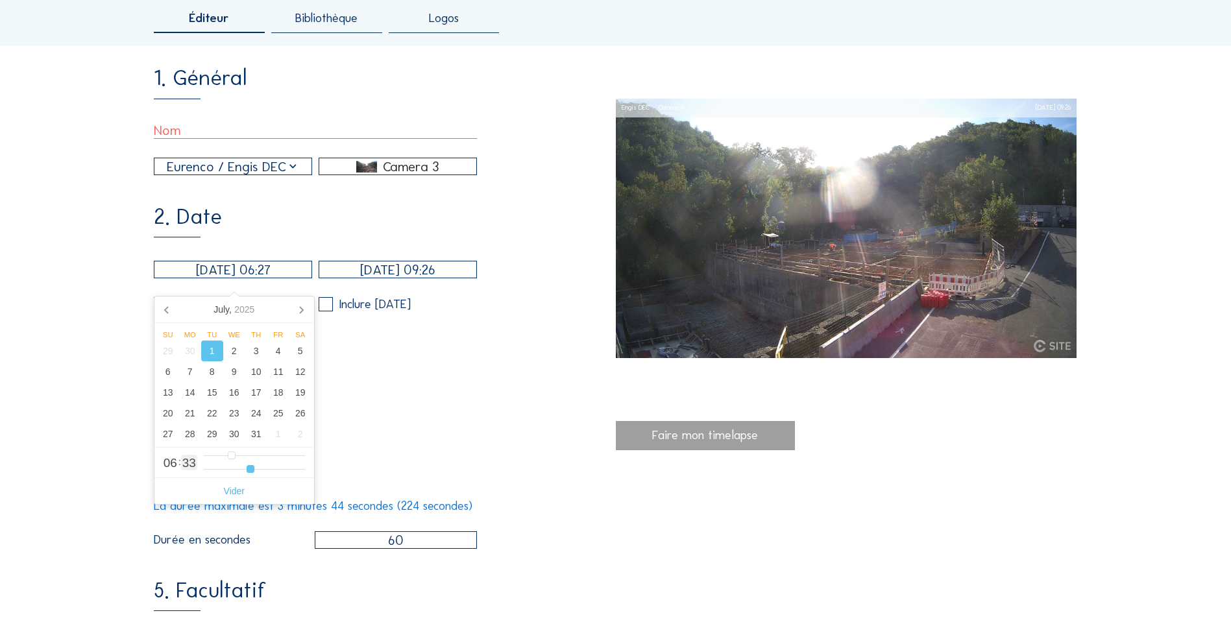
type input "24"
type input "[DATE] 06:21"
type input "21"
type input "[DATE] 06:16"
type input "16"
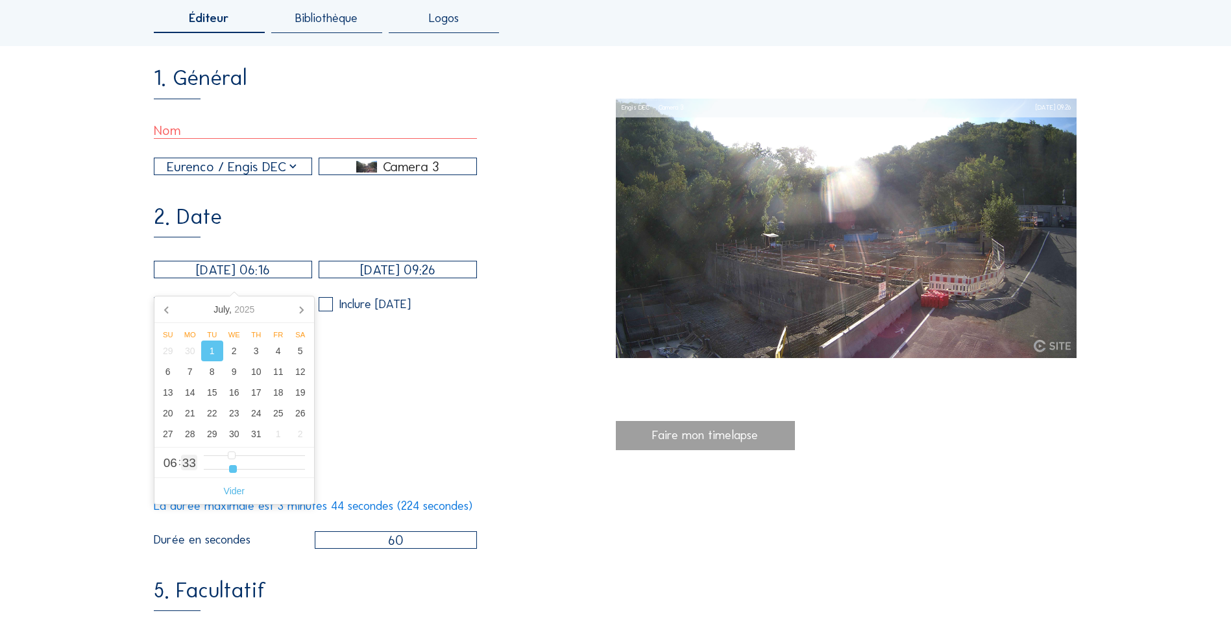
type input "[DATE] 06:00"
drag, startPoint x: 256, startPoint y: 471, endPoint x: 142, endPoint y: 471, distance: 114.2
type input "0"
click at [204, 390] on input "range" at bounding box center [254, 469] width 101 height 11
click at [393, 278] on input "[DATE] 09:26" at bounding box center [398, 270] width 158 height 18
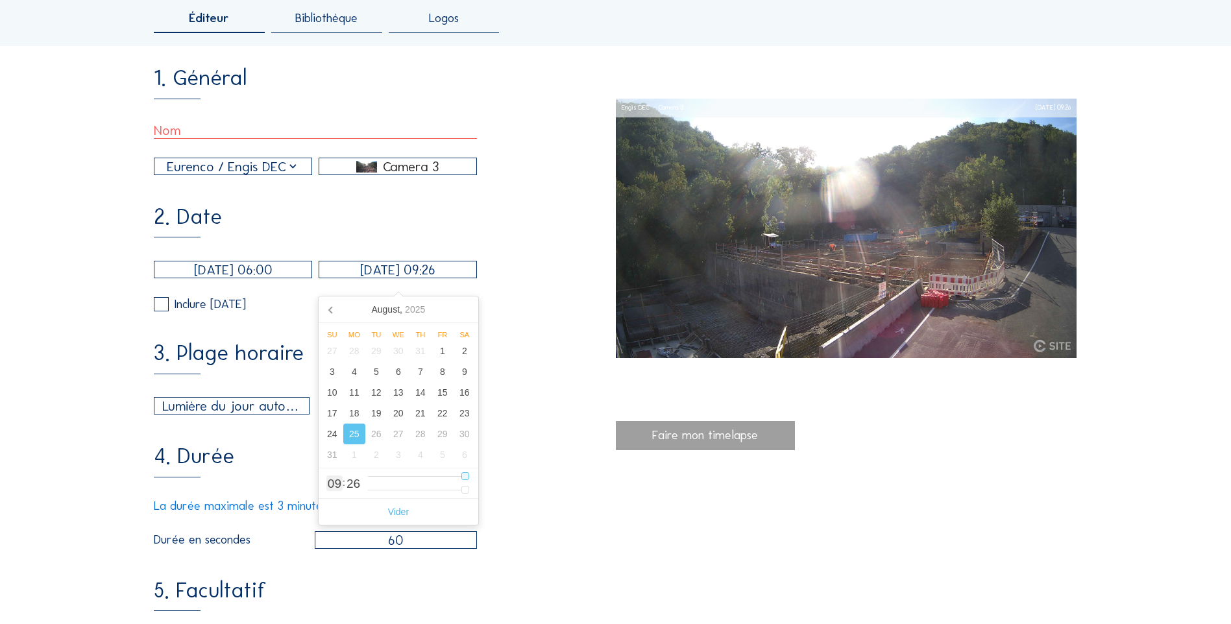
type input "[DATE] 08:26"
type input "8"
type input "[DATE] 07:26"
type input "7"
type input "[DATE] 06:26"
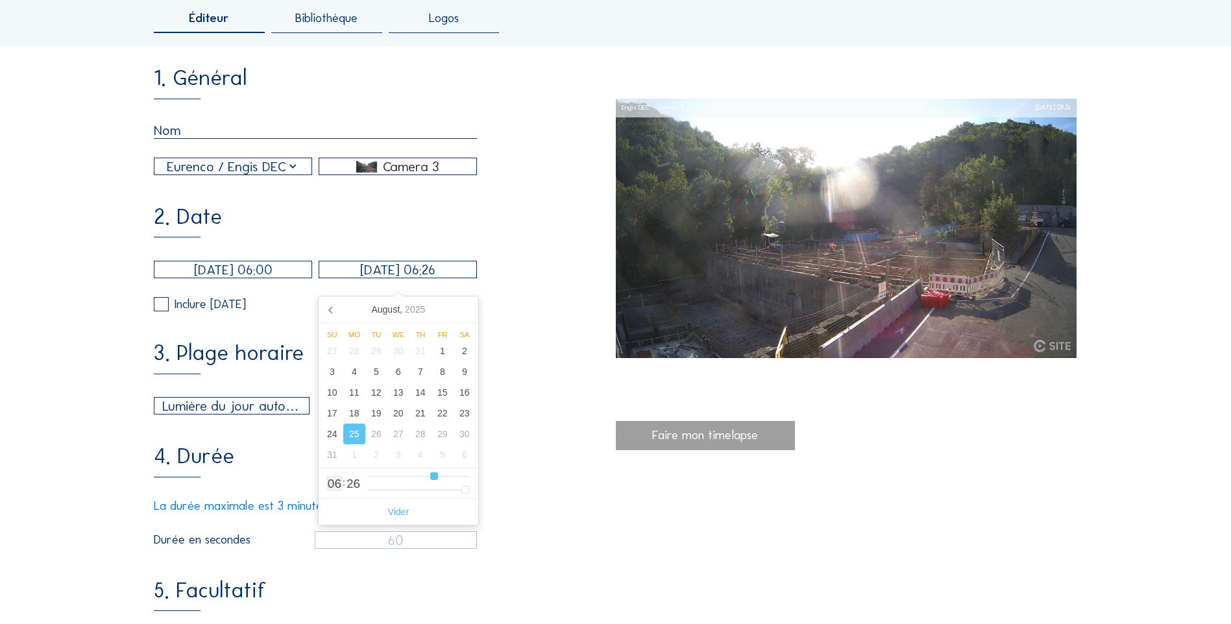
drag, startPoint x: 466, startPoint y: 482, endPoint x: 437, endPoint y: 474, distance: 29.4
type input "6"
click at [437, 390] on input "range" at bounding box center [418, 476] width 101 height 11
type input "[DATE] 06:25"
type input "25"
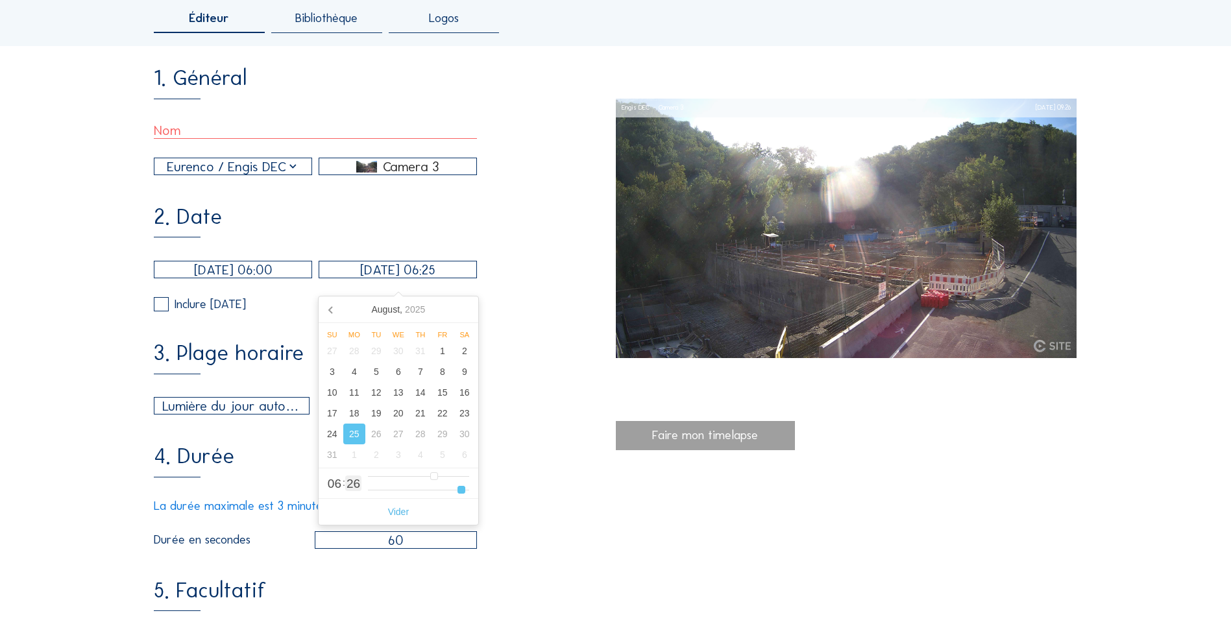
type input "[DATE] 06:24"
type input "24"
type input "[DATE] 06:23"
type input "23"
type input "[DATE] 06:21"
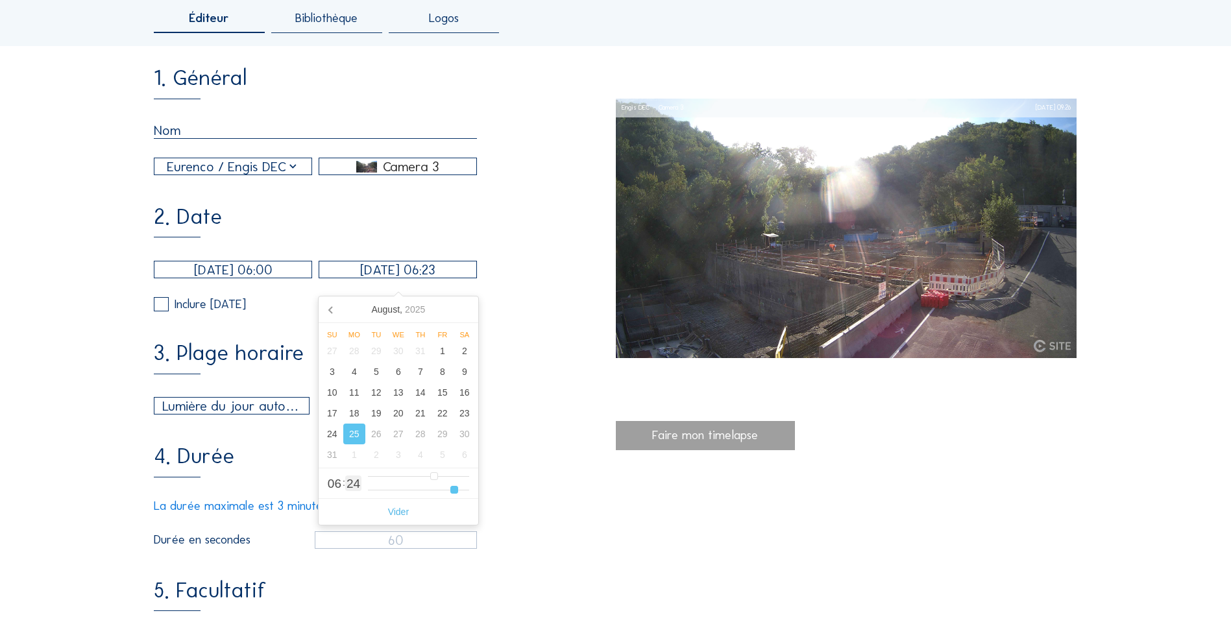
type input "21"
type input "[DATE] 06:18"
type input "18"
type input "[DATE] 06:13"
type input "13"
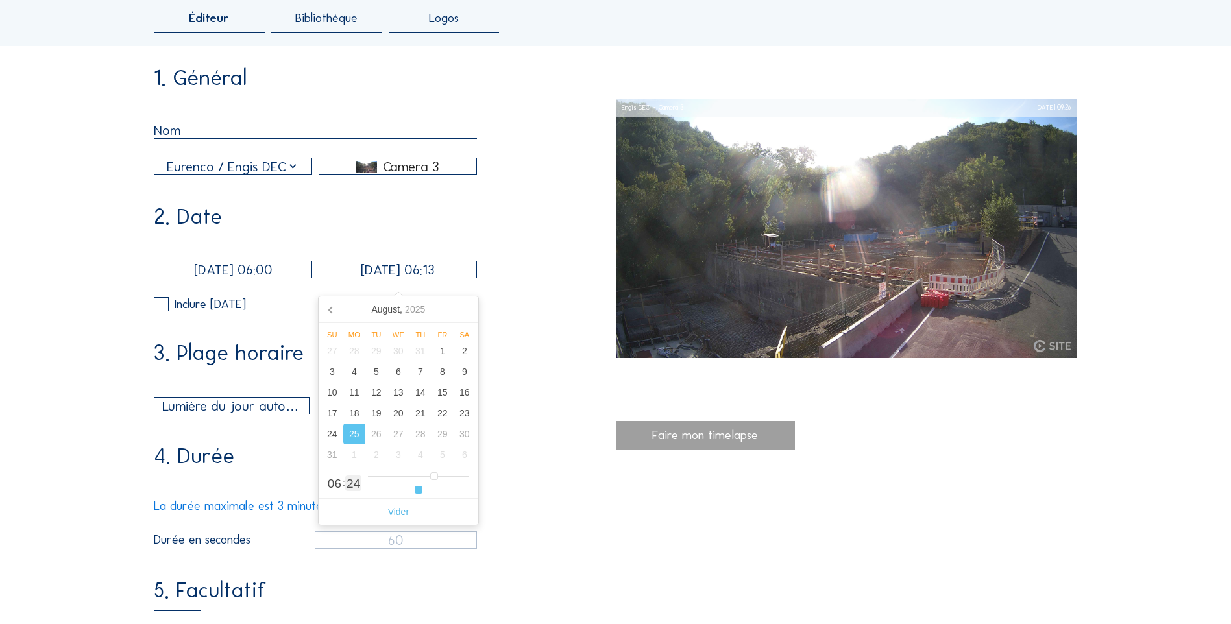
type input "[DATE] 06:09"
type input "9"
type input "[DATE] 06:05"
type input "5"
type input "[DATE] 06:01"
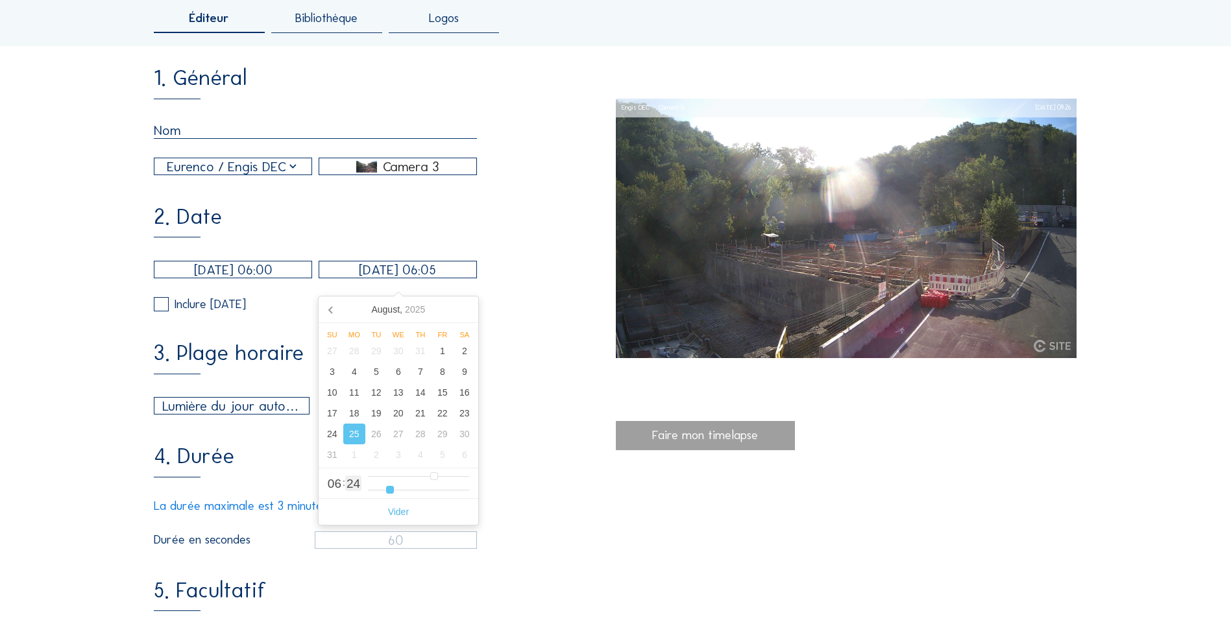
type input "1"
type input "[DATE] 06:00"
drag, startPoint x: 465, startPoint y: 493, endPoint x: 339, endPoint y: 496, distance: 126.6
type input "0"
click at [368, 390] on input "range" at bounding box center [418, 490] width 101 height 11
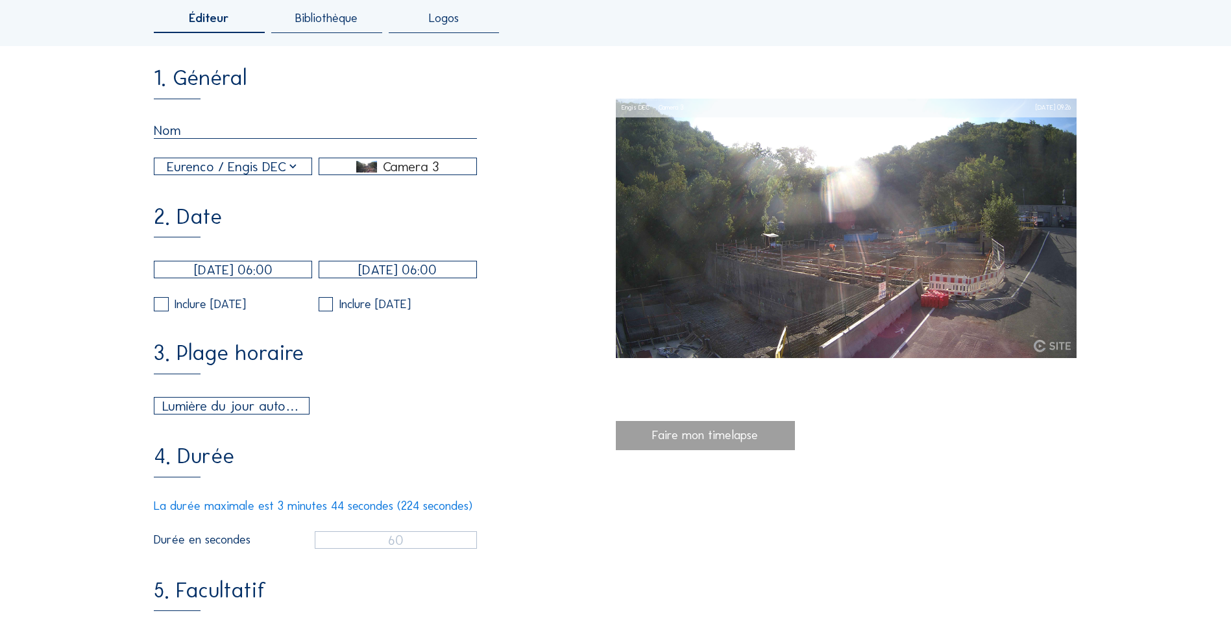
click at [594, 390] on div "4. Durée La durée maximale est 3 minutes 44 secondes (224 secondes) Durée en se…" at bounding box center [384, 497] width 461 height 103
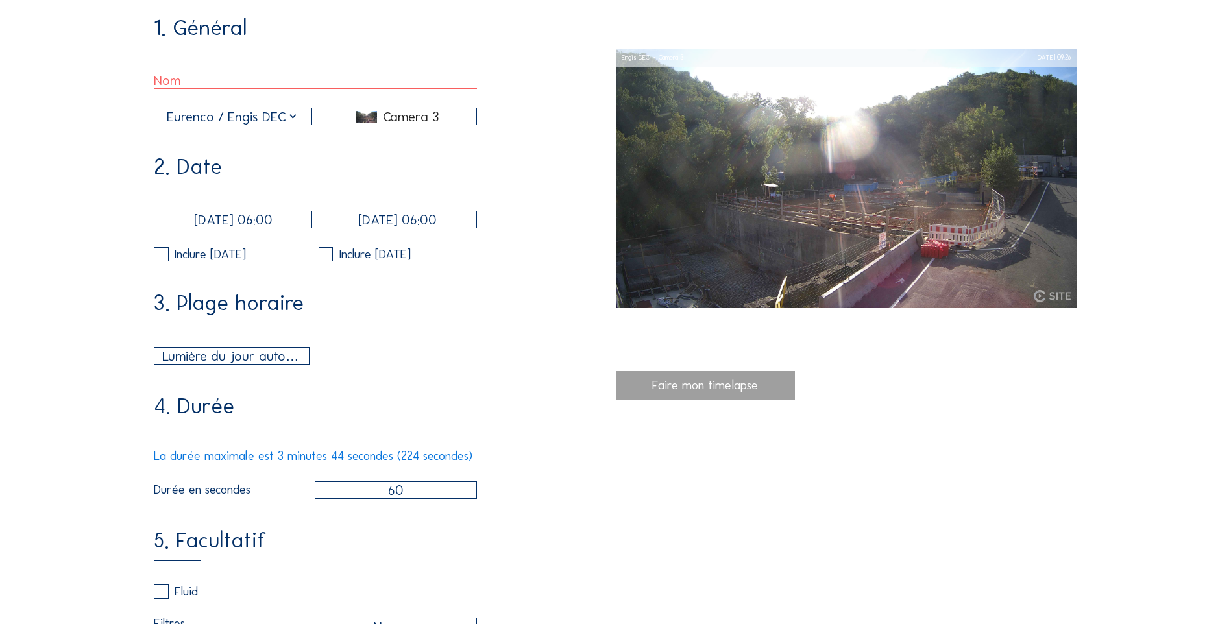
scroll to position [260, 0]
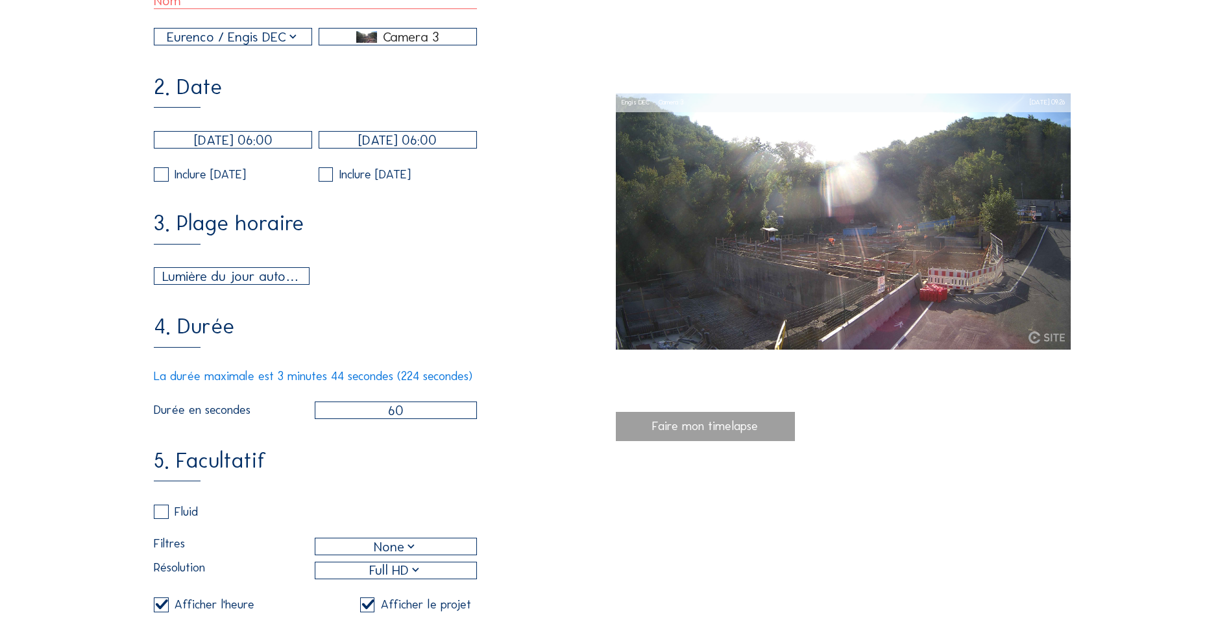
click at [369, 390] on input "60" at bounding box center [396, 411] width 162 height 18
type input "45"
click at [480, 275] on div "3. Plage horaire Lumière du jour automatique 06:00 Depuis 18:00 Jusqu'à" at bounding box center [384, 249] width 461 height 72
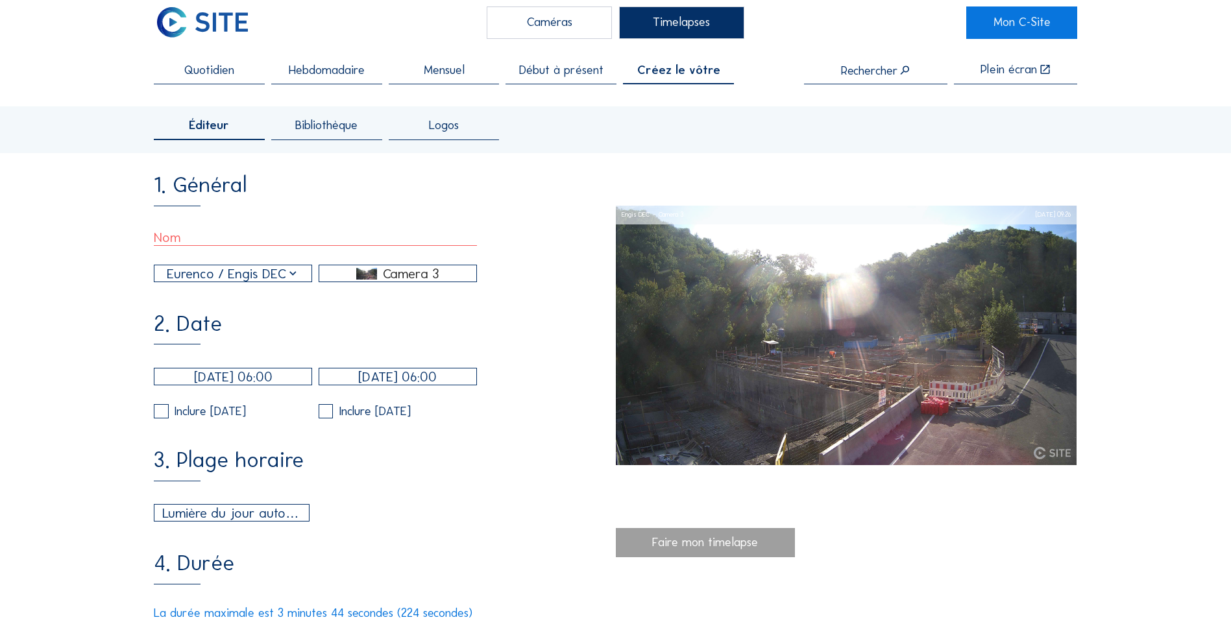
scroll to position [0, 0]
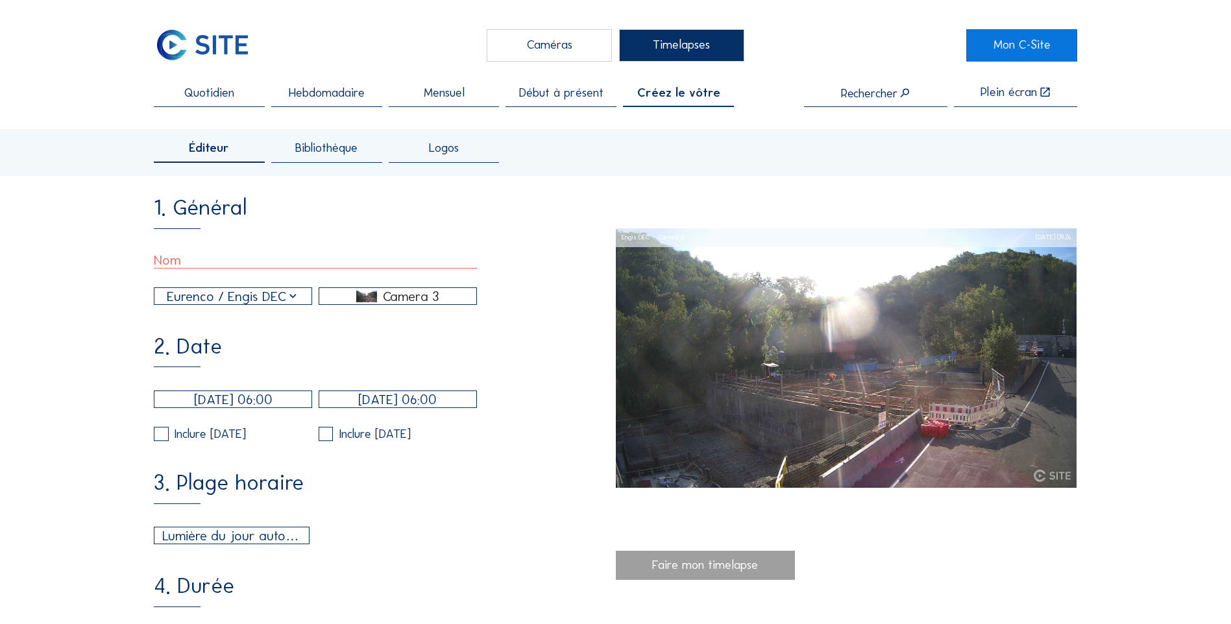
click at [217, 266] on input "text" at bounding box center [315, 260] width 323 height 17
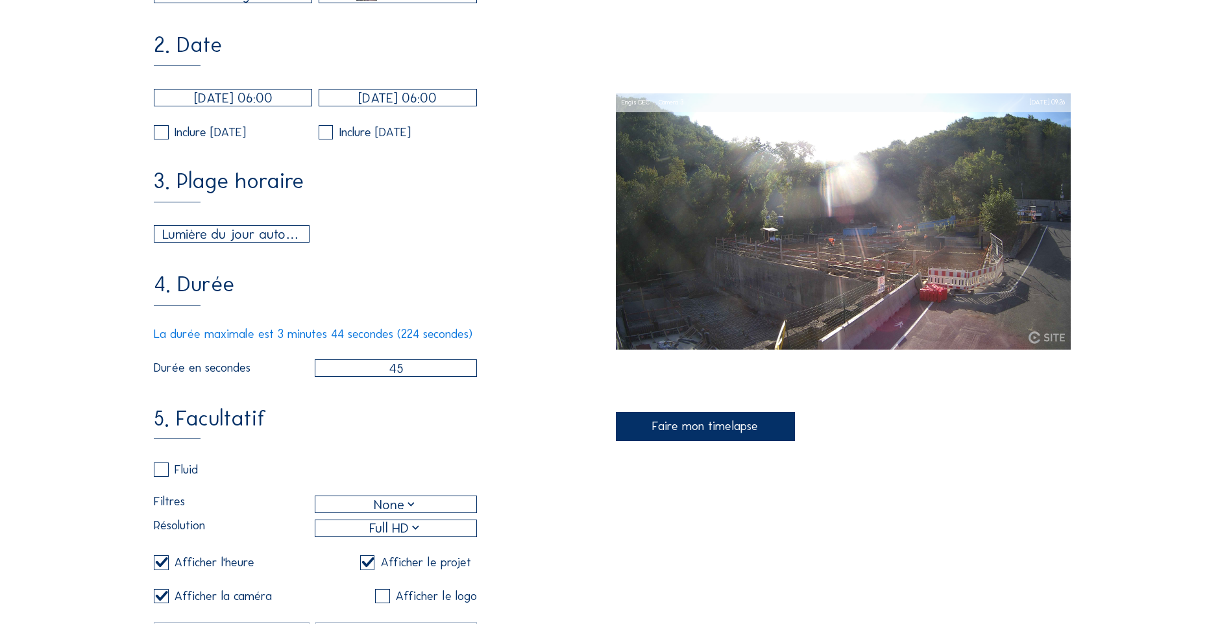
scroll to position [324, 0]
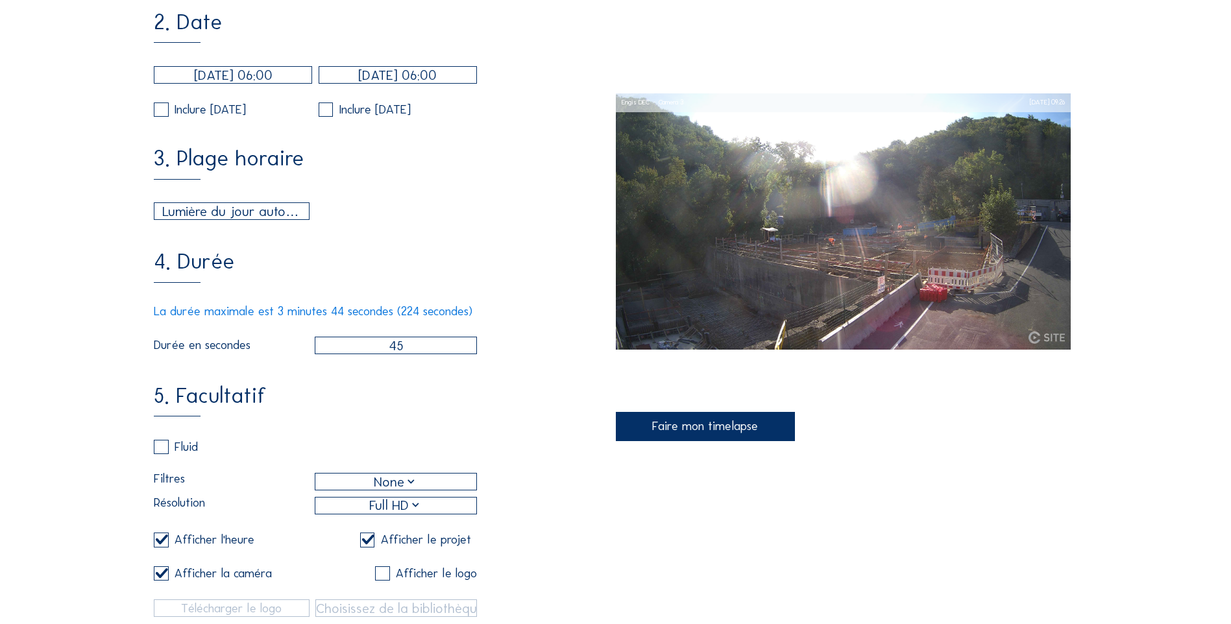
type input "Voie Humide"
click at [652, 390] on div "Faire mon timelapse" at bounding box center [706, 426] width 180 height 29
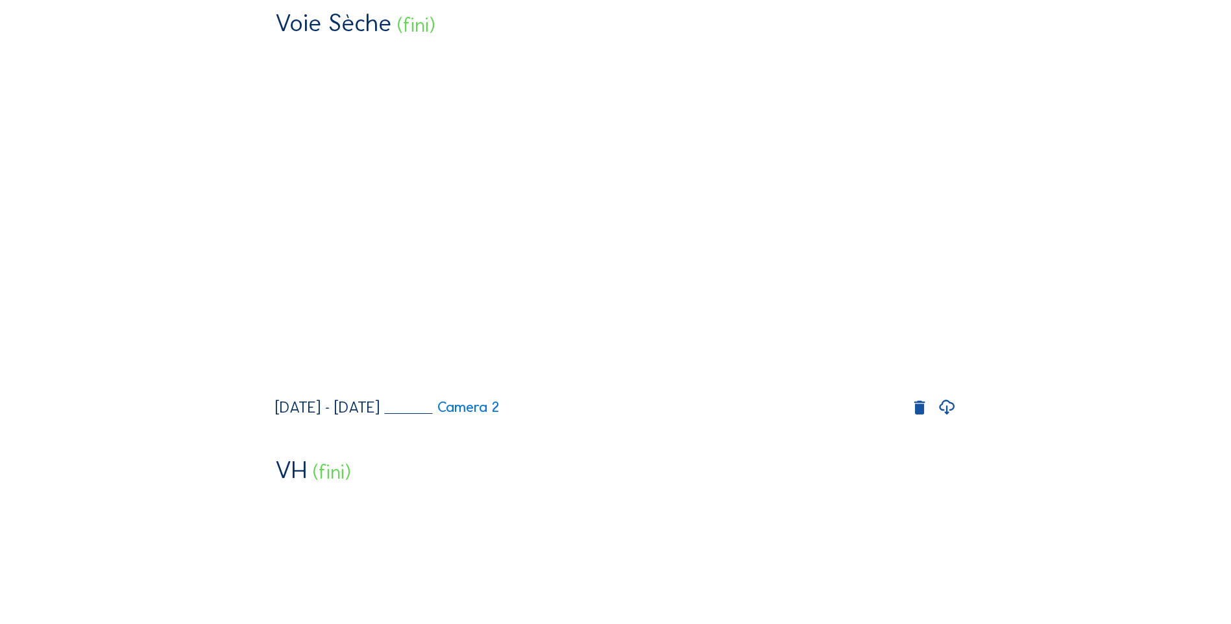
scroll to position [649, 0]
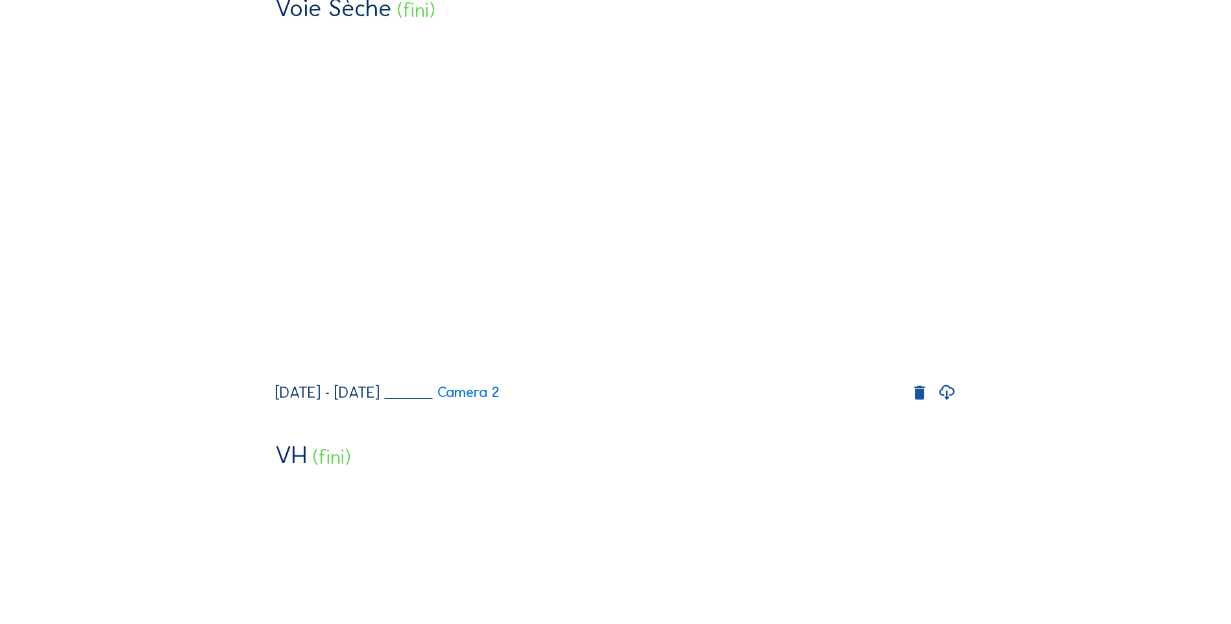
drag, startPoint x: 946, startPoint y: 480, endPoint x: 959, endPoint y: 478, distance: 13.1
click at [815, 390] on icon at bounding box center [947, 393] width 18 height 22
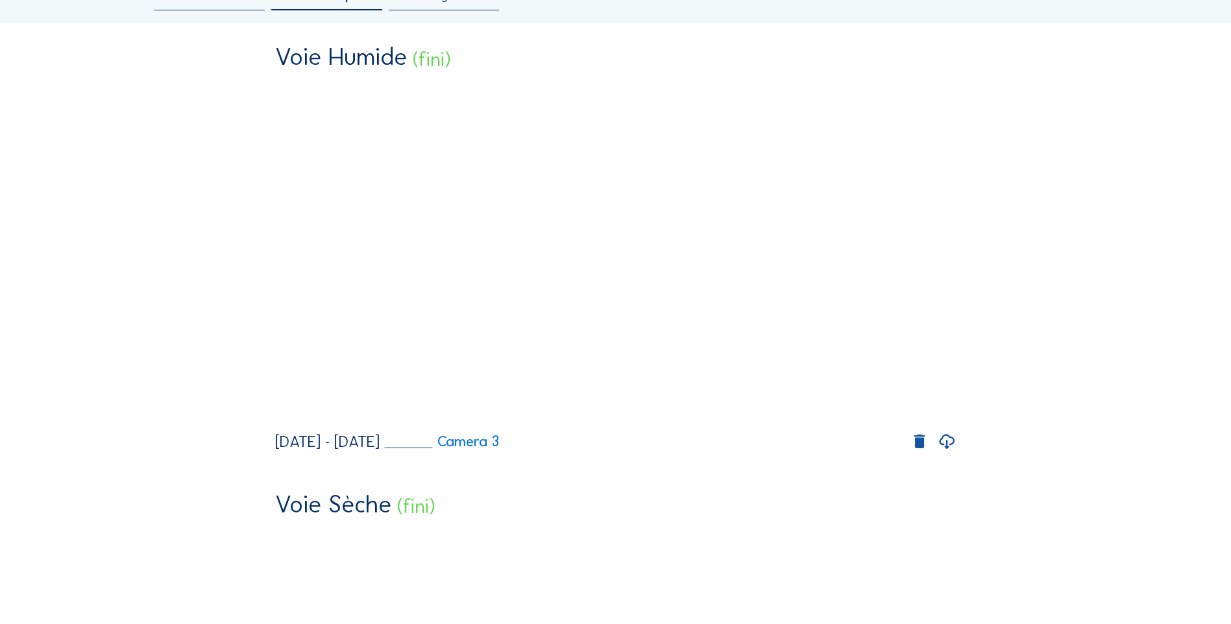
scroll to position [130, 0]
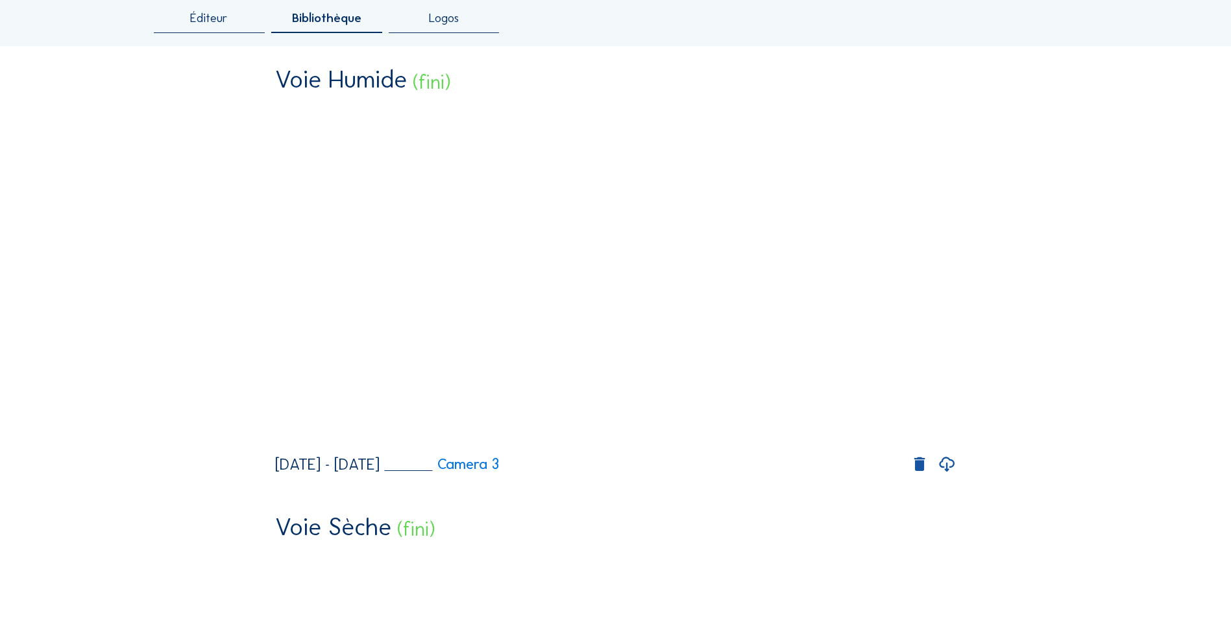
click at [815, 390] on icon at bounding box center [947, 465] width 18 height 22
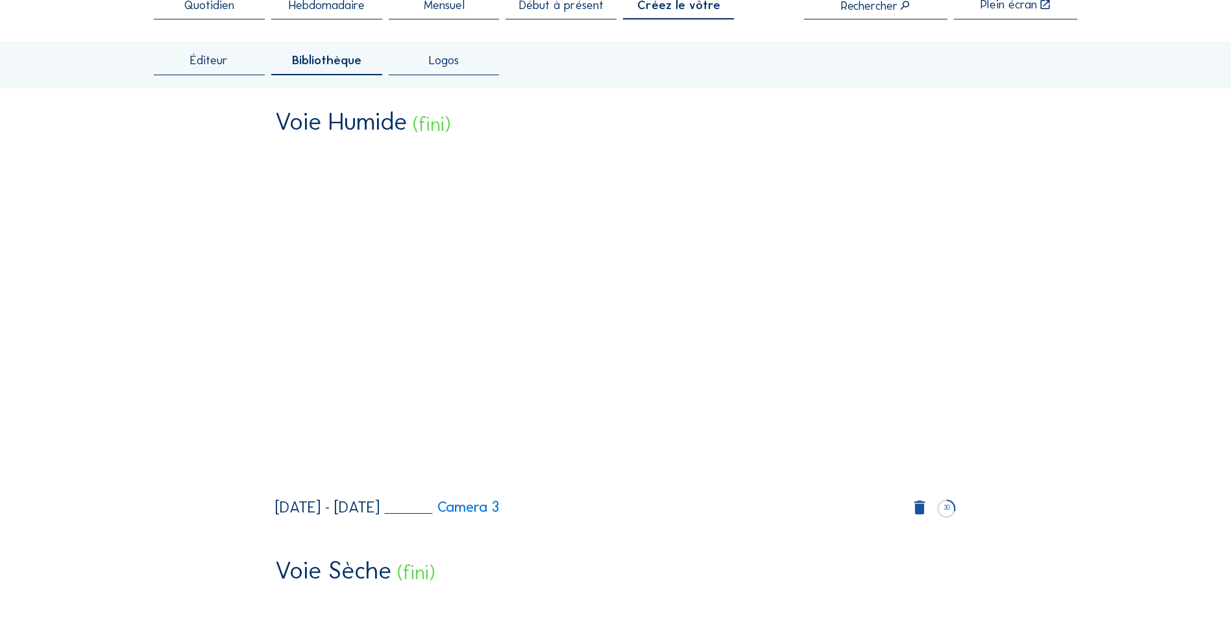
scroll to position [65, 0]
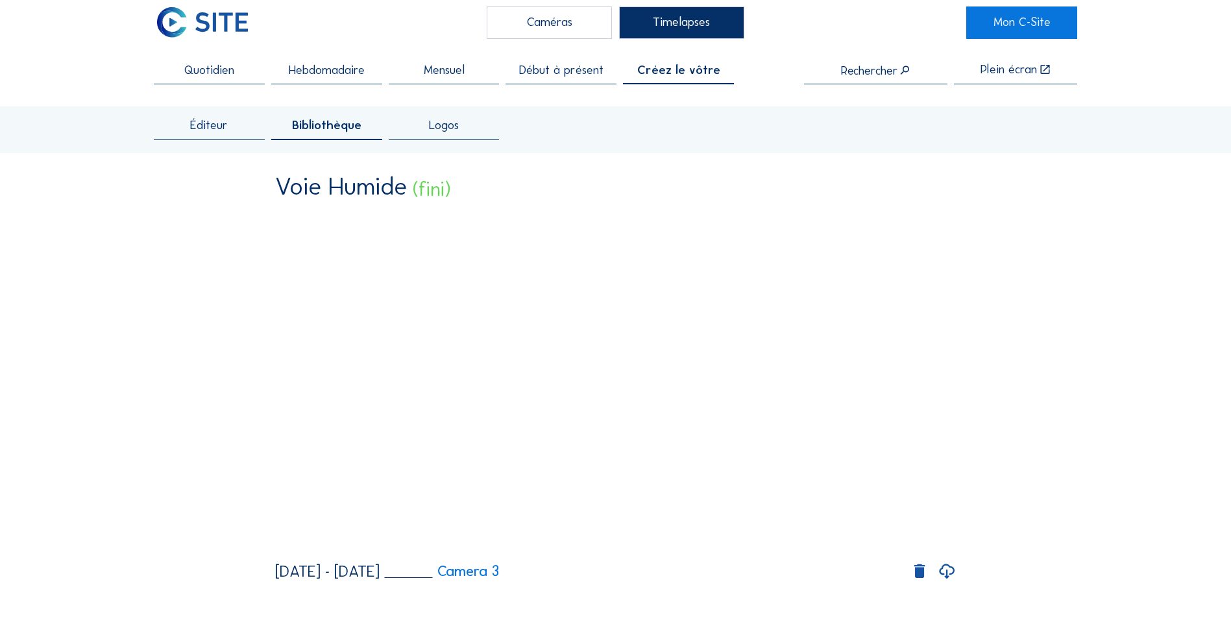
scroll to position [0, 0]
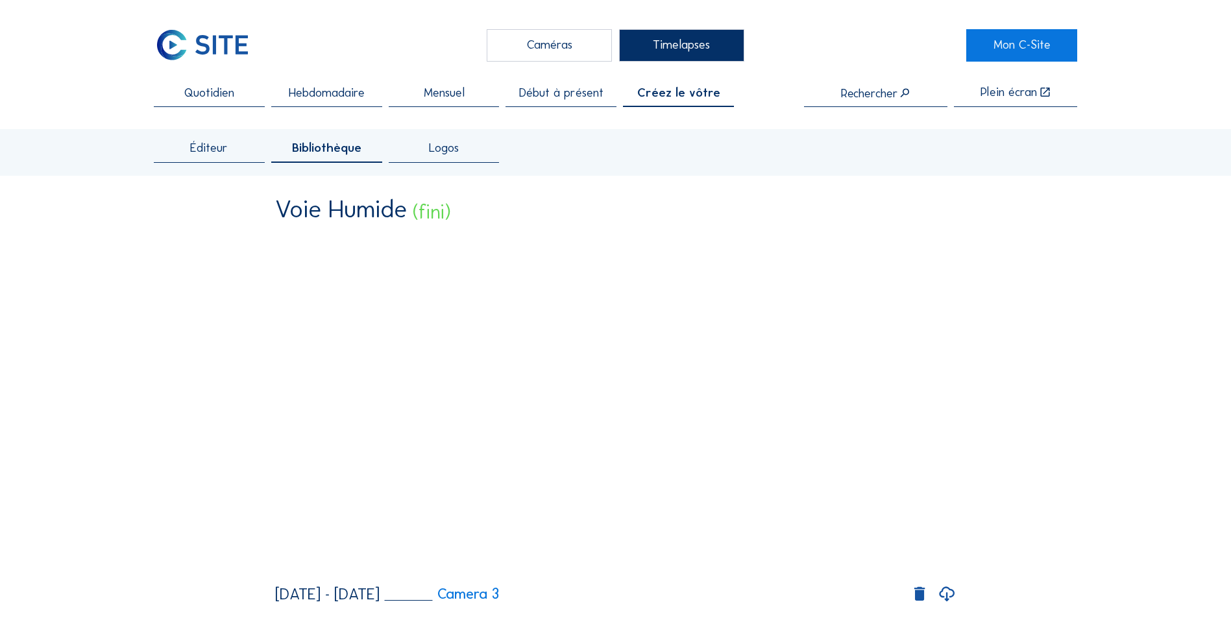
click at [208, 154] on span "Éditeur" at bounding box center [209, 148] width 38 height 12
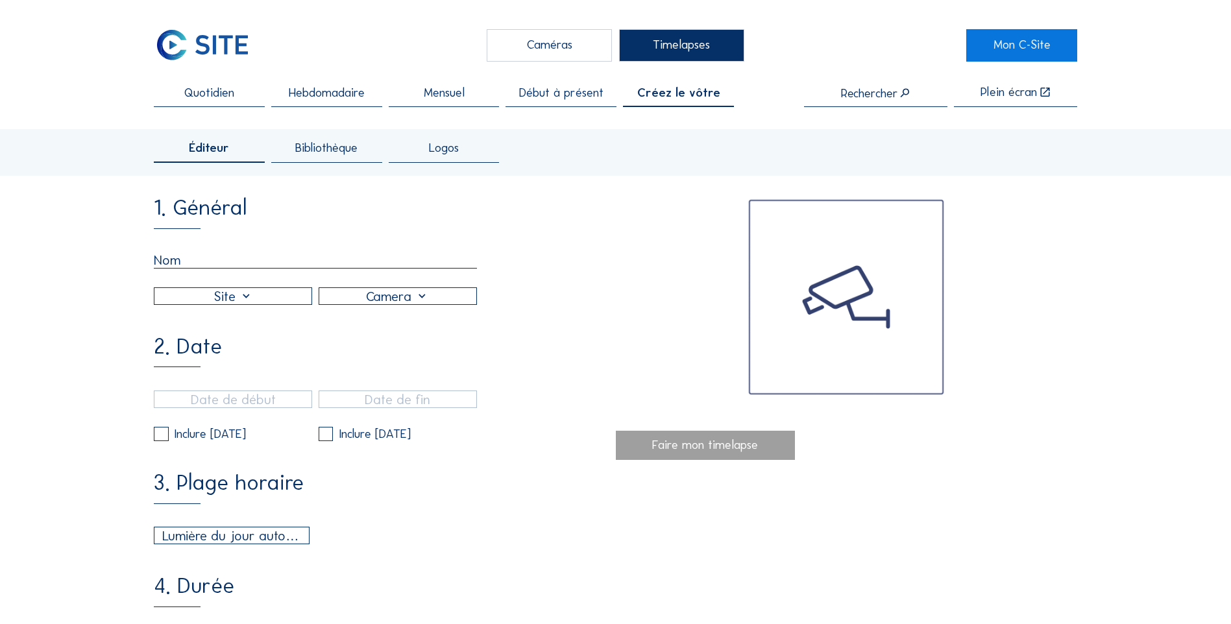
click at [422, 304] on div at bounding box center [397, 296] width 157 height 16
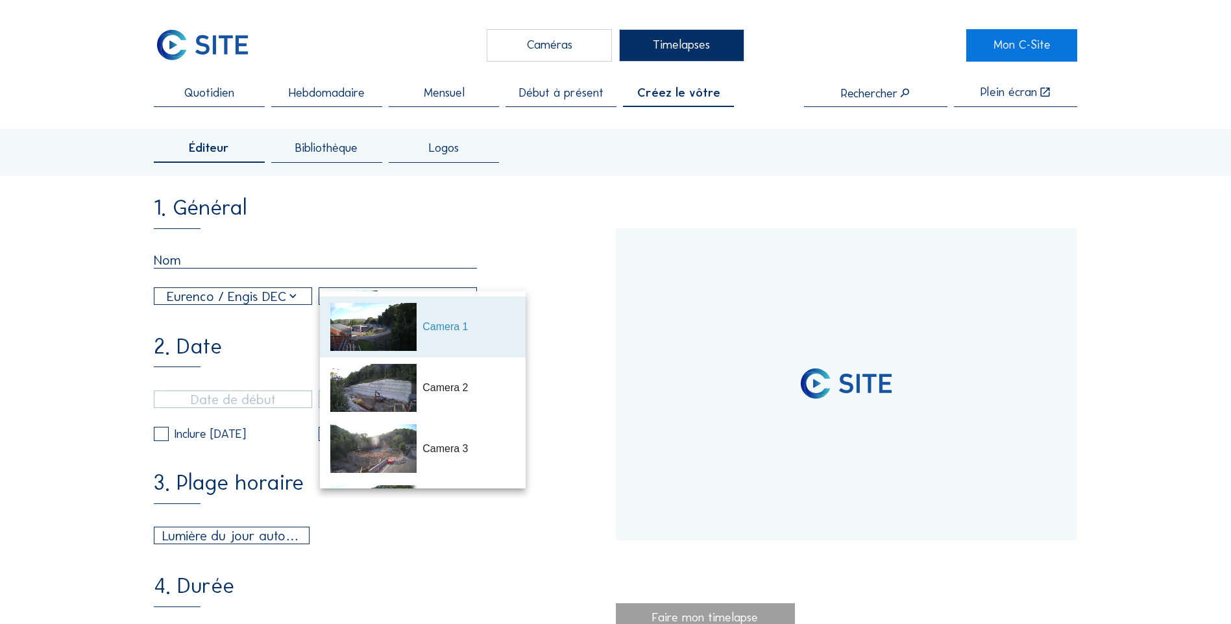
type input "[DATE] 10:01"
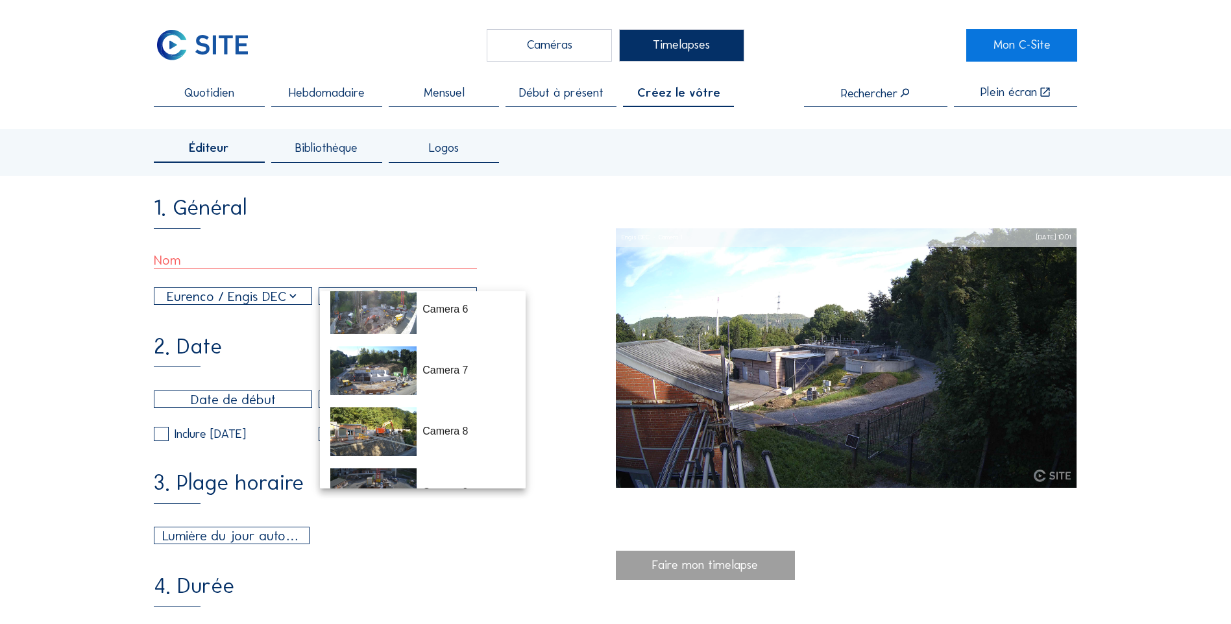
scroll to position [300, 0]
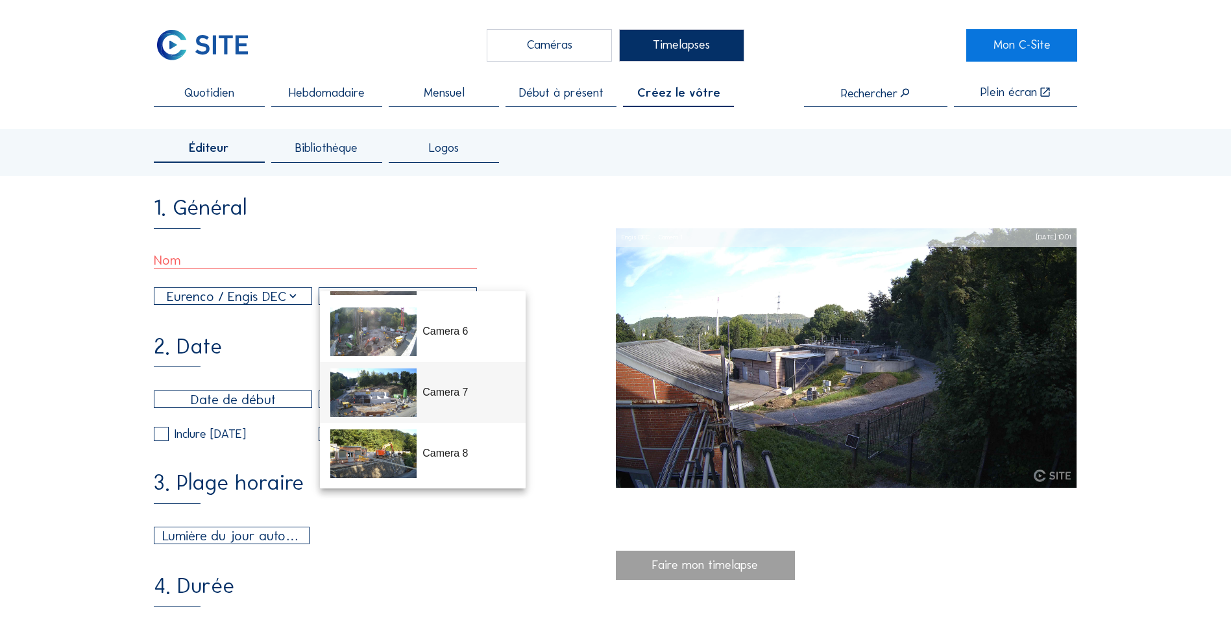
click at [432, 390] on div "Camera 7" at bounding box center [468, 393] width 92 height 16
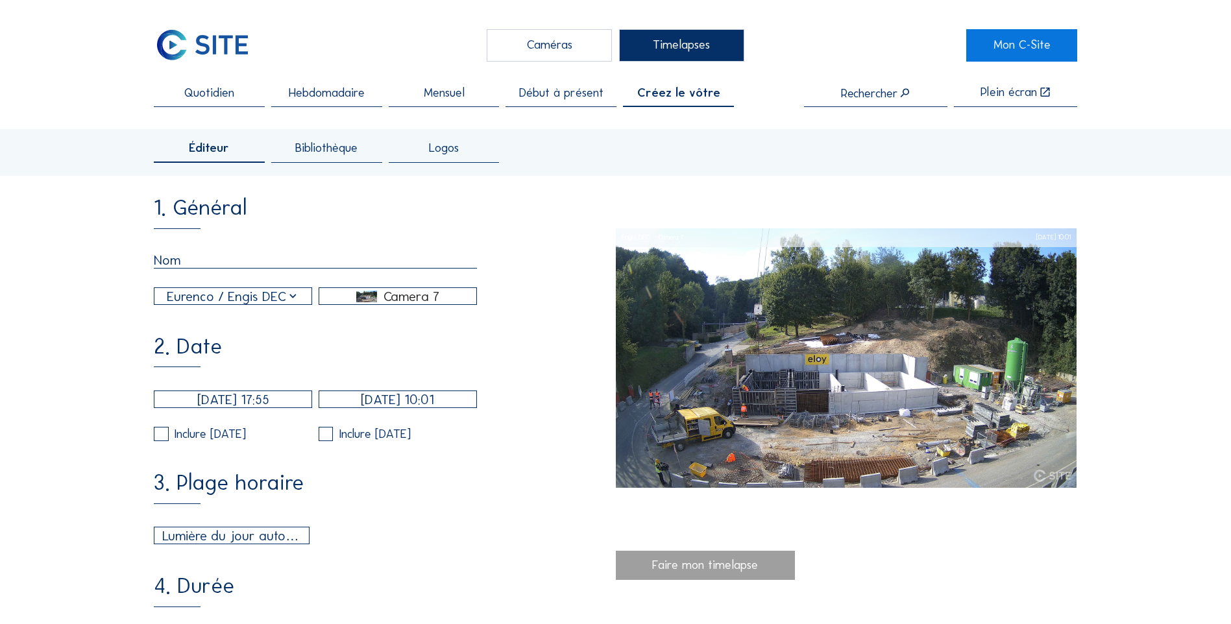
click at [260, 390] on input "[DATE] 17:55" at bounding box center [233, 400] width 158 height 18
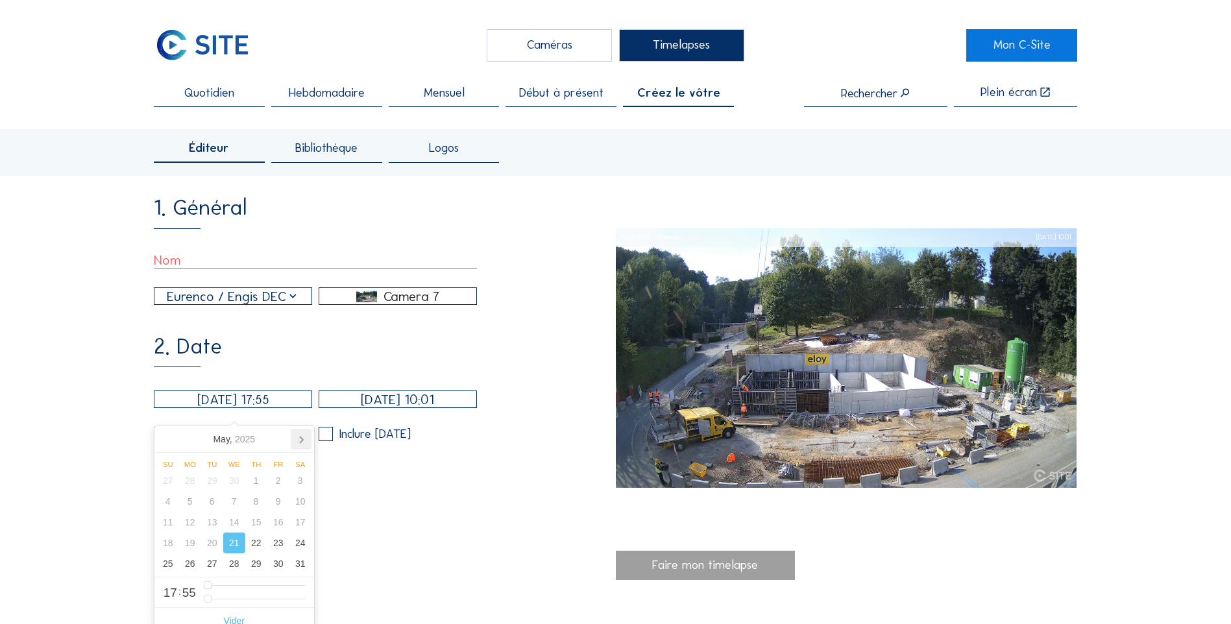
click at [298, 390] on icon at bounding box center [301, 439] width 21 height 21
click at [213, 390] on div "1" at bounding box center [212, 481] width 22 height 21
type input "[DATE] 16:55"
type input "16"
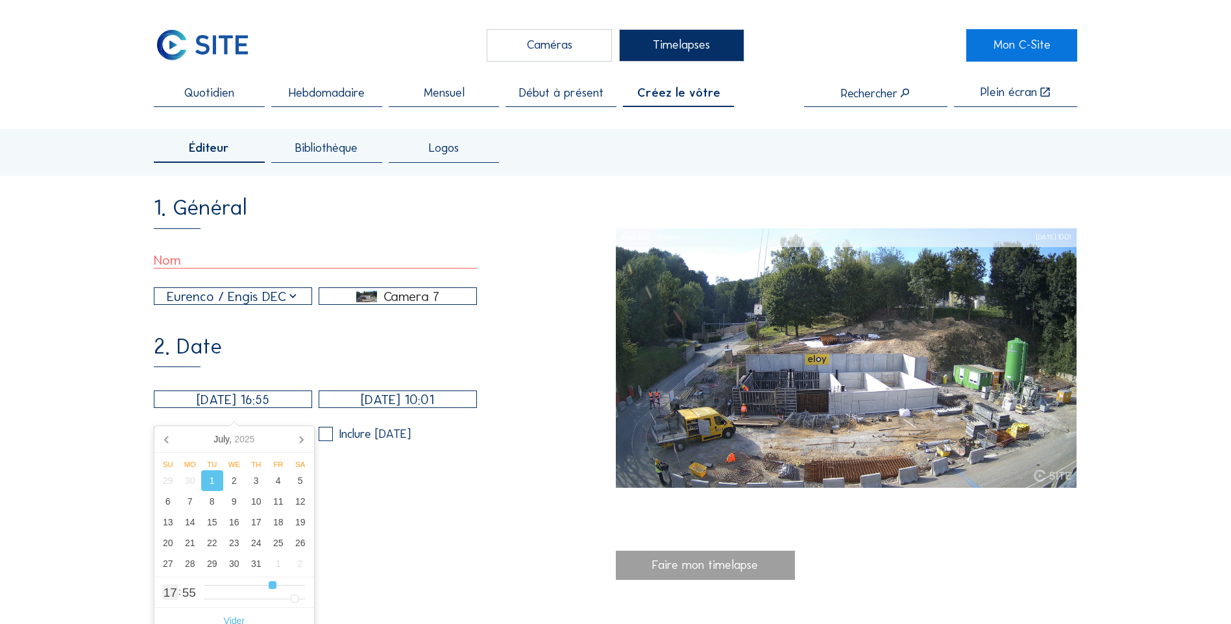
type input "[DATE] 15:55"
type input "15"
type input "[DATE] 14:55"
type input "14"
type input "[DATE] 13:55"
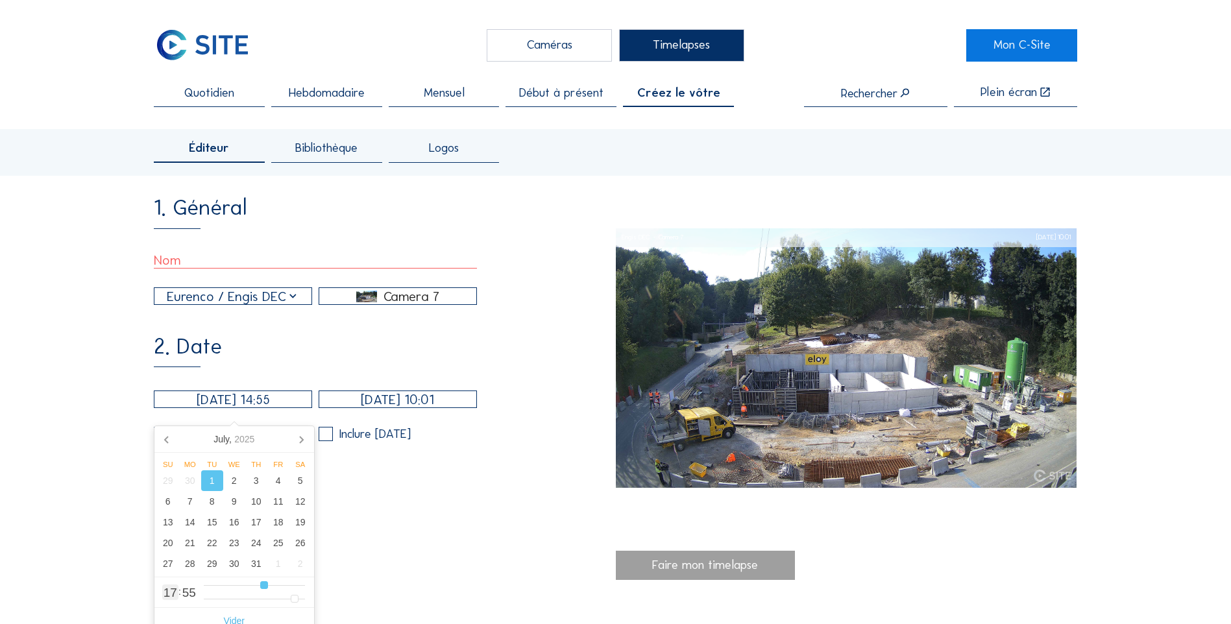
type input "13"
type input "[DATE] 12:55"
type input "12"
type input "[DATE] 11:55"
type input "11"
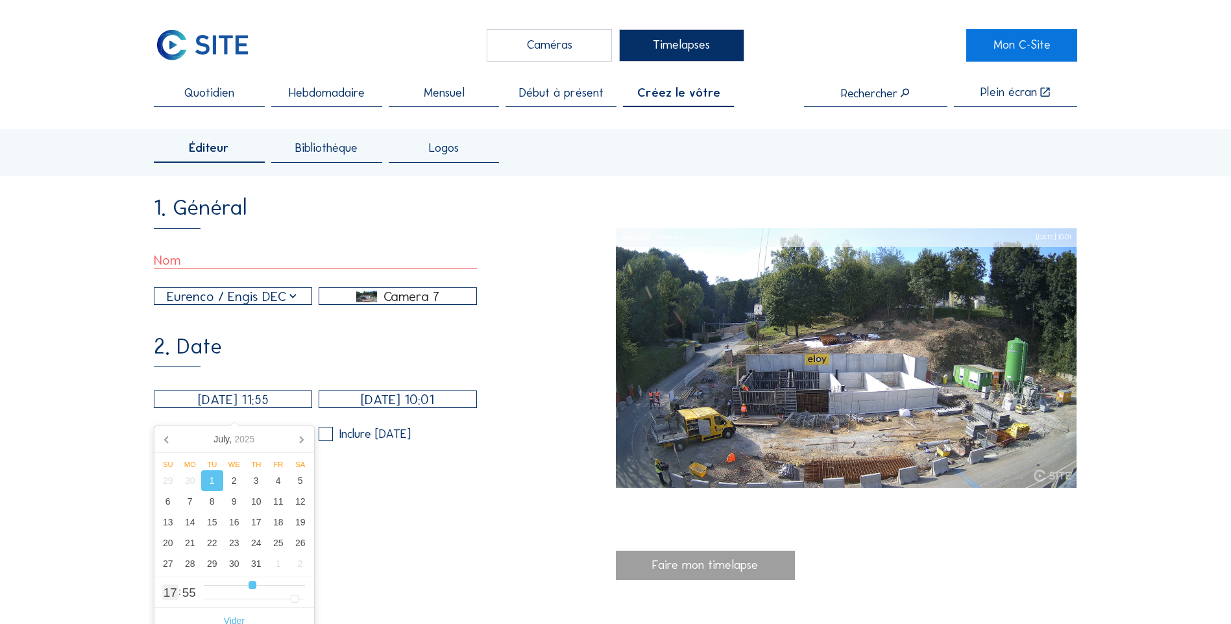
type input "[DATE] 10:55"
type input "10"
type input "[DATE] 09:55"
type input "9"
type input "[DATE] 08:55"
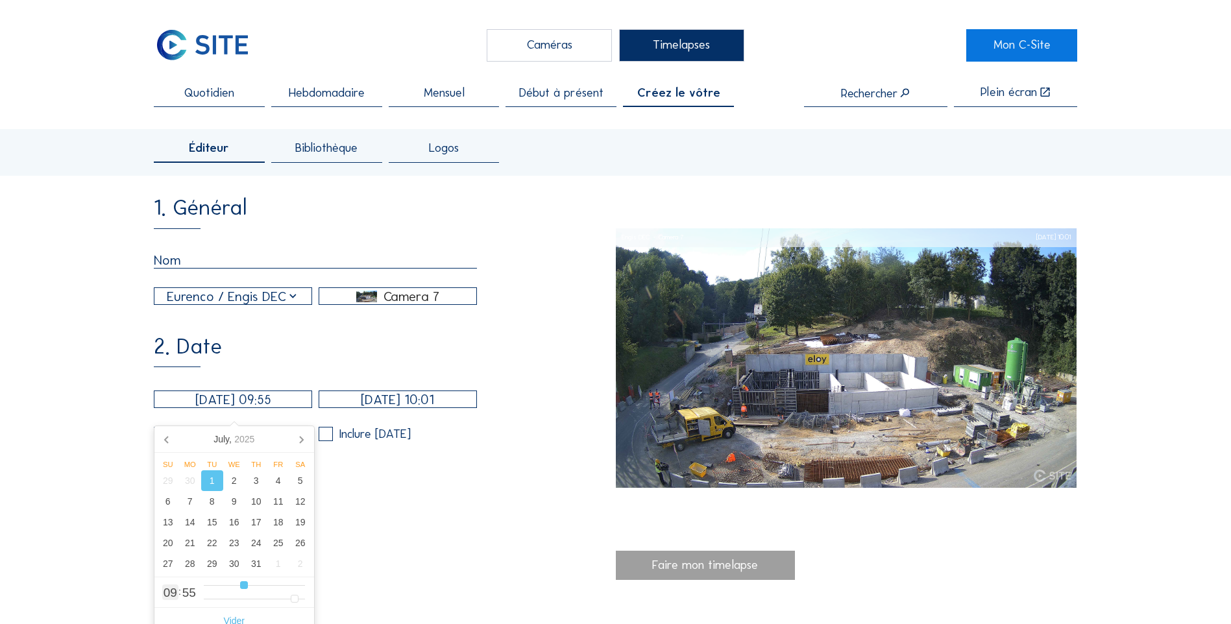
type input "8"
type input "[DATE] 07:55"
type input "7"
type input "[DATE] 06:55"
type input "6"
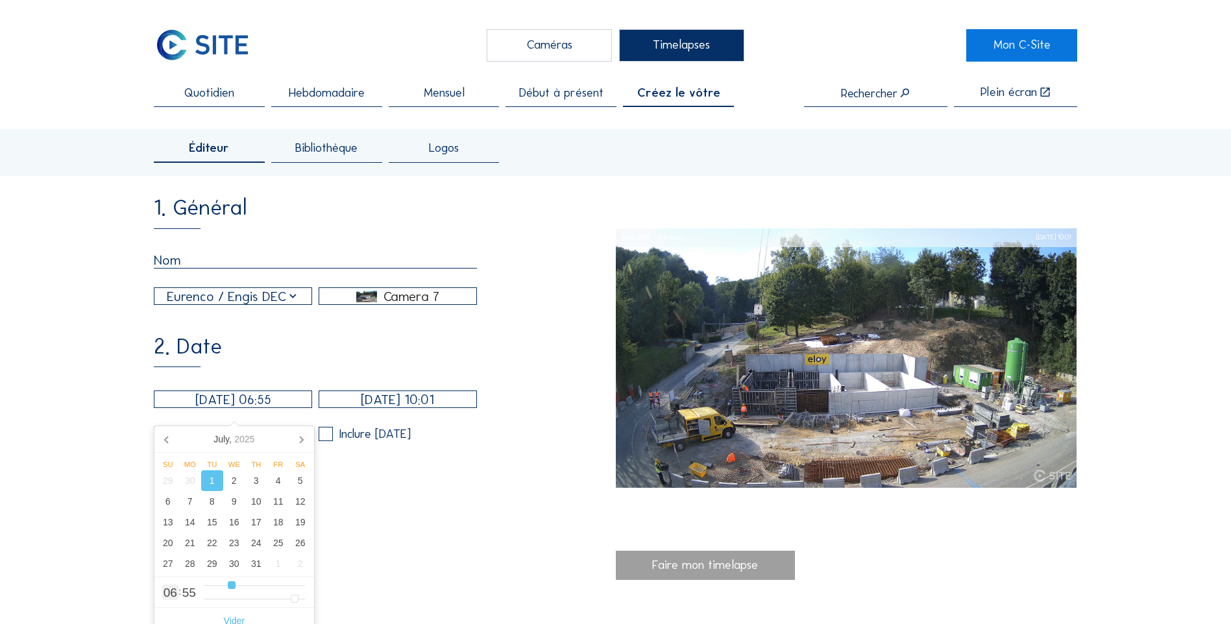
type input "[DATE] 05:55"
type input "5"
type input "[DATE] 06:55"
drag, startPoint x: 277, startPoint y: 591, endPoint x: 231, endPoint y: 585, distance: 46.4
type input "6"
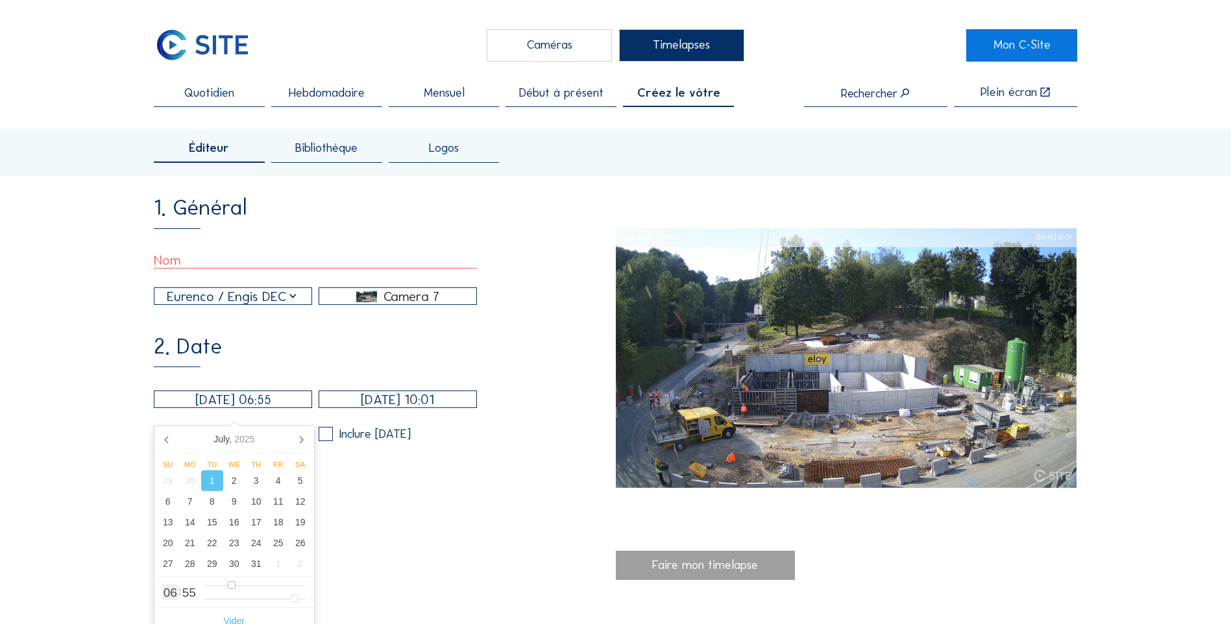
click at [231, 390] on input "range" at bounding box center [254, 585] width 101 height 11
type input "[DATE] 06:53"
type input "53"
type input "[DATE] 06:51"
type input "51"
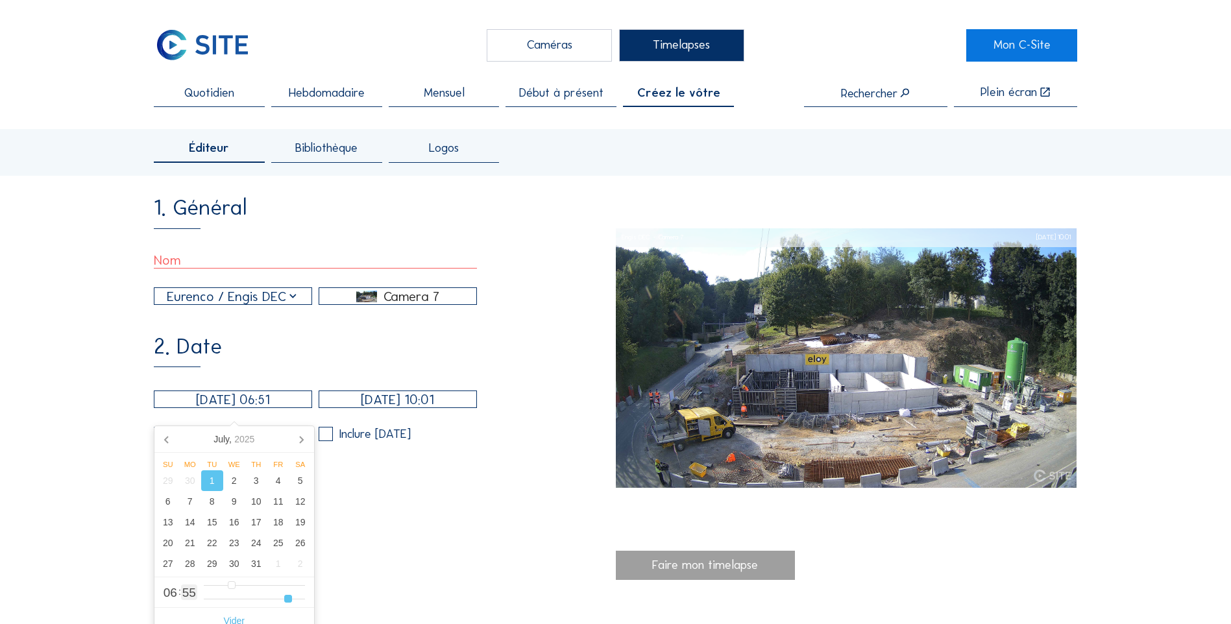
type input "[DATE] 06:44"
type input "44"
type input "[DATE] 06:36"
type input "36"
type input "[DATE] 06:23"
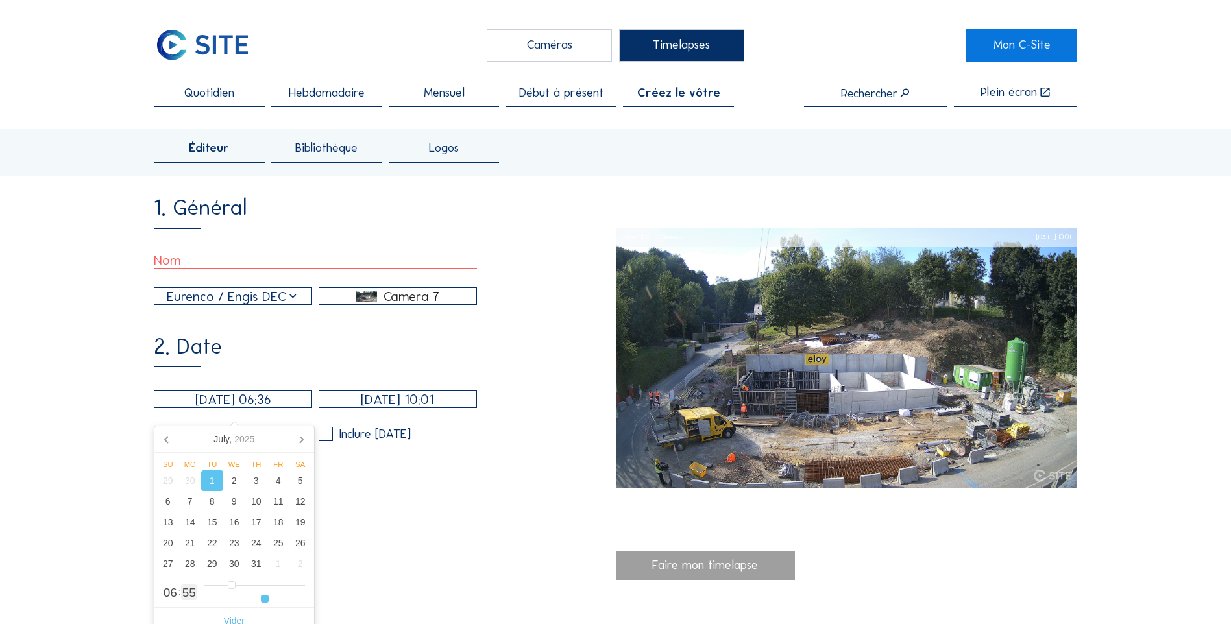
type input "23"
type input "[DATE] 06:19"
type input "19"
type input "[DATE] 06:05"
type input "5"
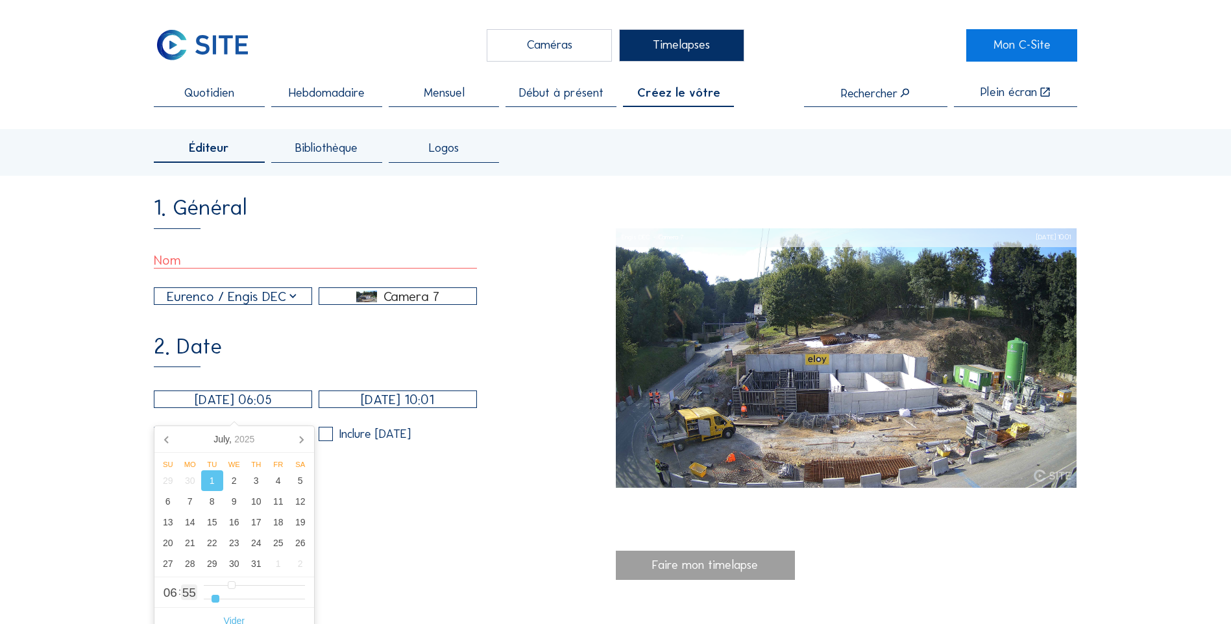
type input "[DATE] 06:00"
drag, startPoint x: 293, startPoint y: 600, endPoint x: 165, endPoint y: 606, distance: 127.4
type input "0"
click at [204, 390] on input "range" at bounding box center [254, 599] width 101 height 11
drag, startPoint x: 433, startPoint y: 559, endPoint x: 432, endPoint y: 547, distance: 11.8
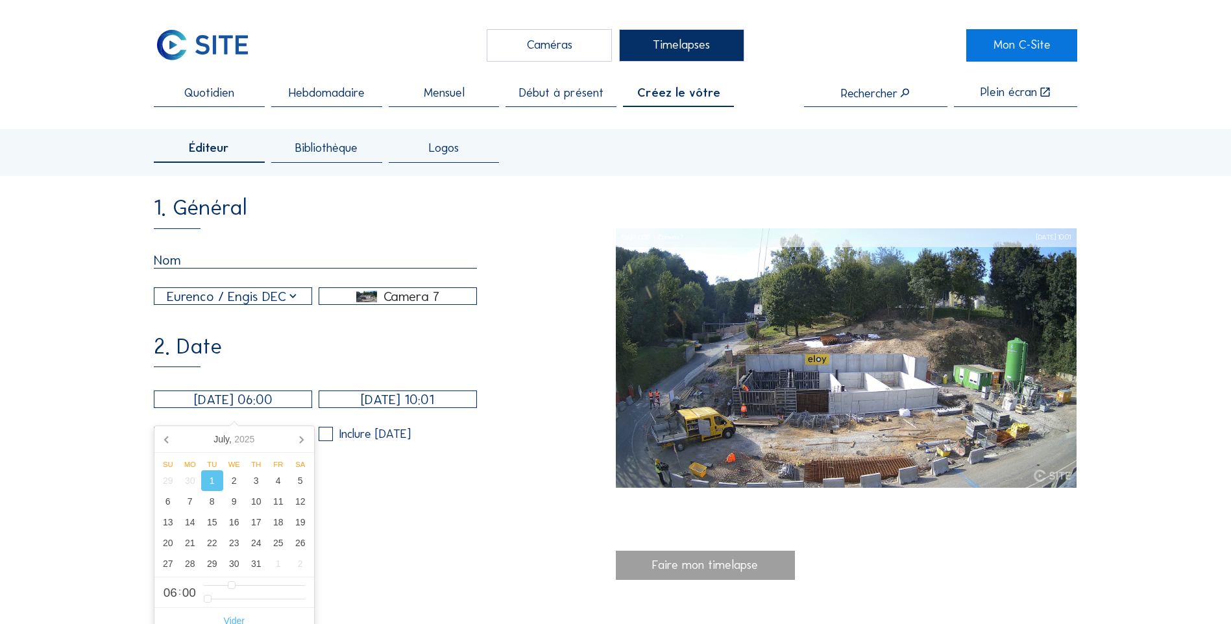
click at [432, 390] on div "1. Général [PERSON_NAME] / Engis DEC Camera 7 2. Date [DATE] 06:00 [DATE] 10:01…" at bounding box center [384, 584] width 461 height 774
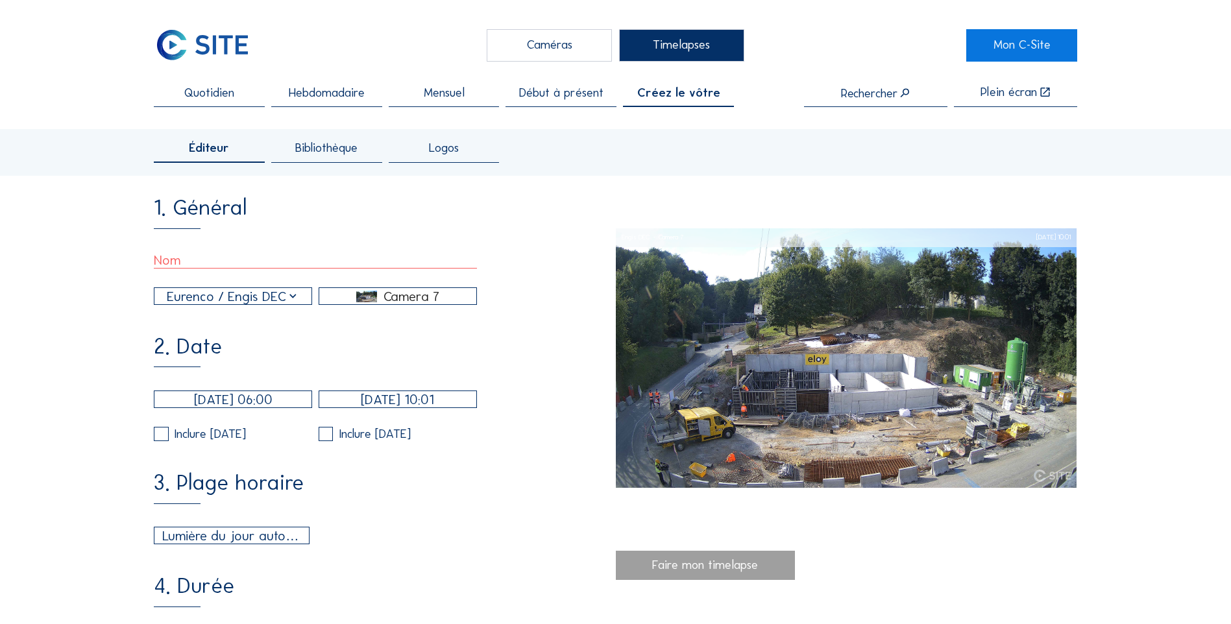
drag, startPoint x: 432, startPoint y: 547, endPoint x: 389, endPoint y: 411, distance: 142.2
click at [389, 390] on input "[DATE] 10:01" at bounding box center [398, 400] width 158 height 18
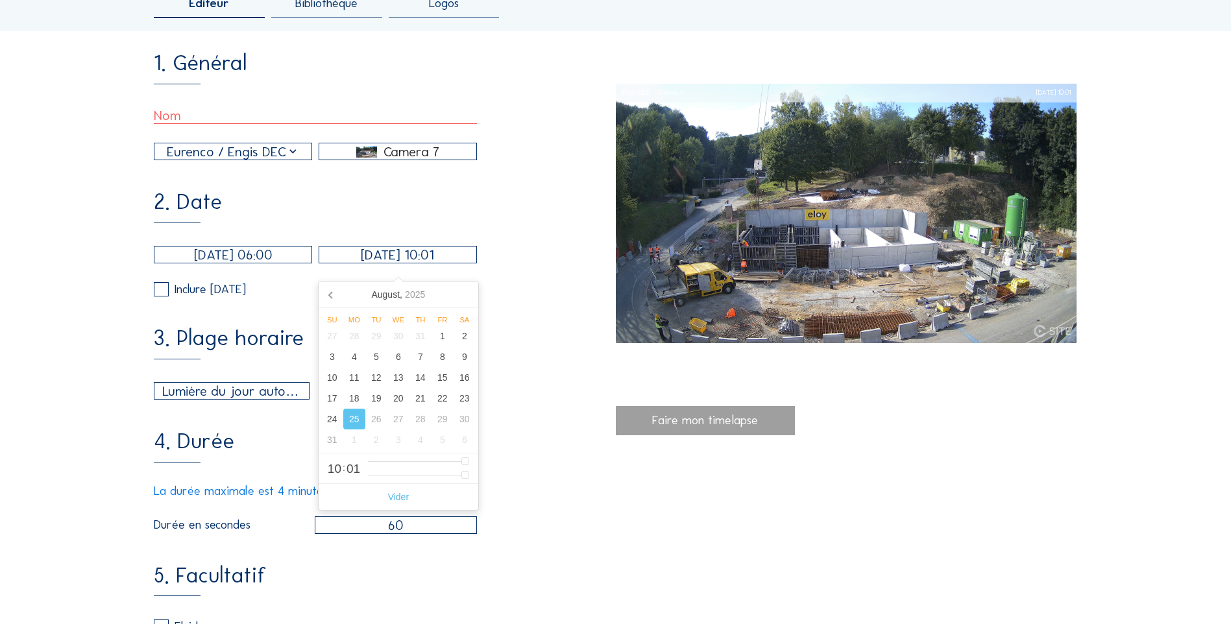
scroll to position [195, 0]
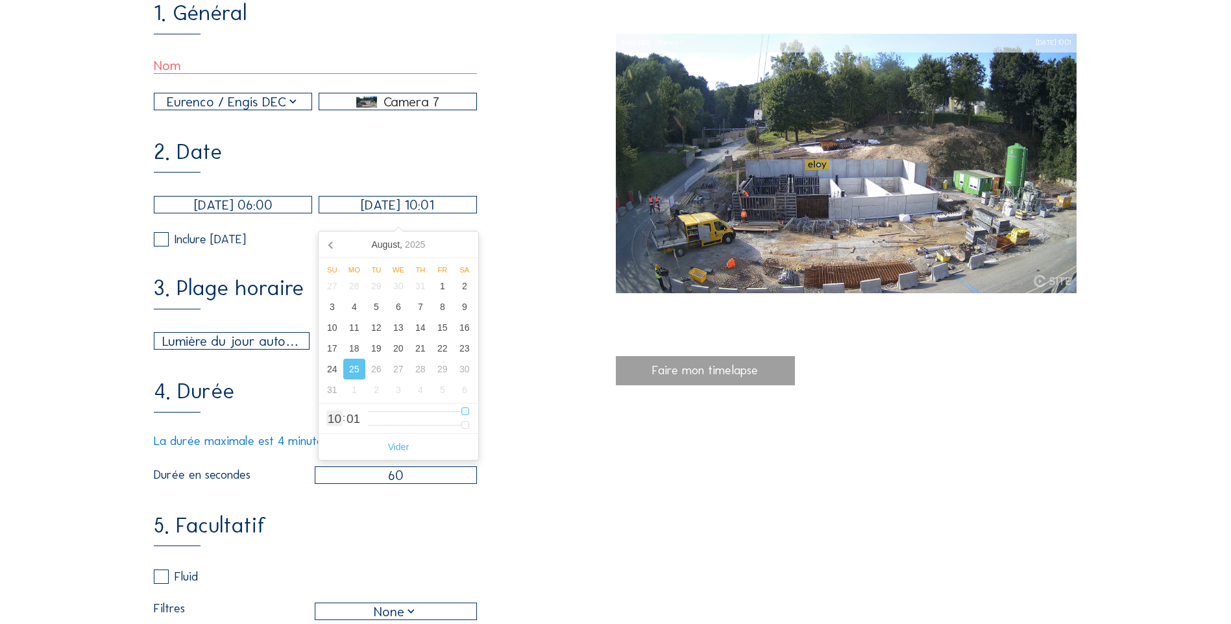
type input "[DATE] 09:01"
type input "9"
type input "[DATE] 08:01"
type input "8"
type input "[DATE] 07:01"
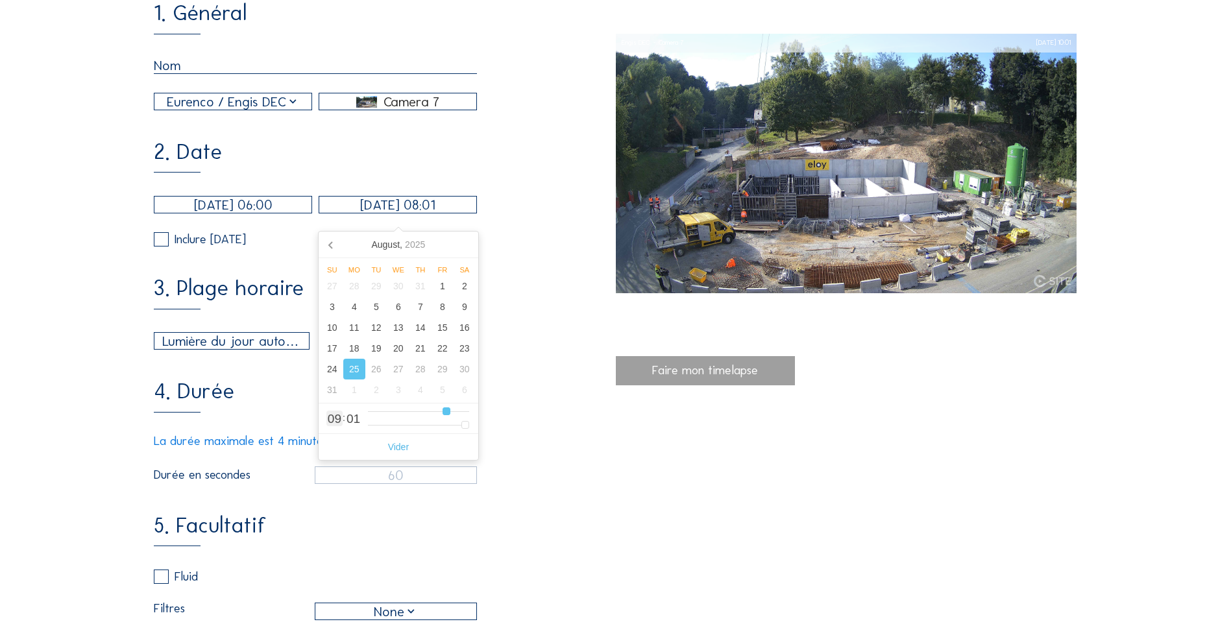
type input "7"
type input "[DATE] 06:01"
type input "6"
type input "[DATE] 05:01"
type input "5"
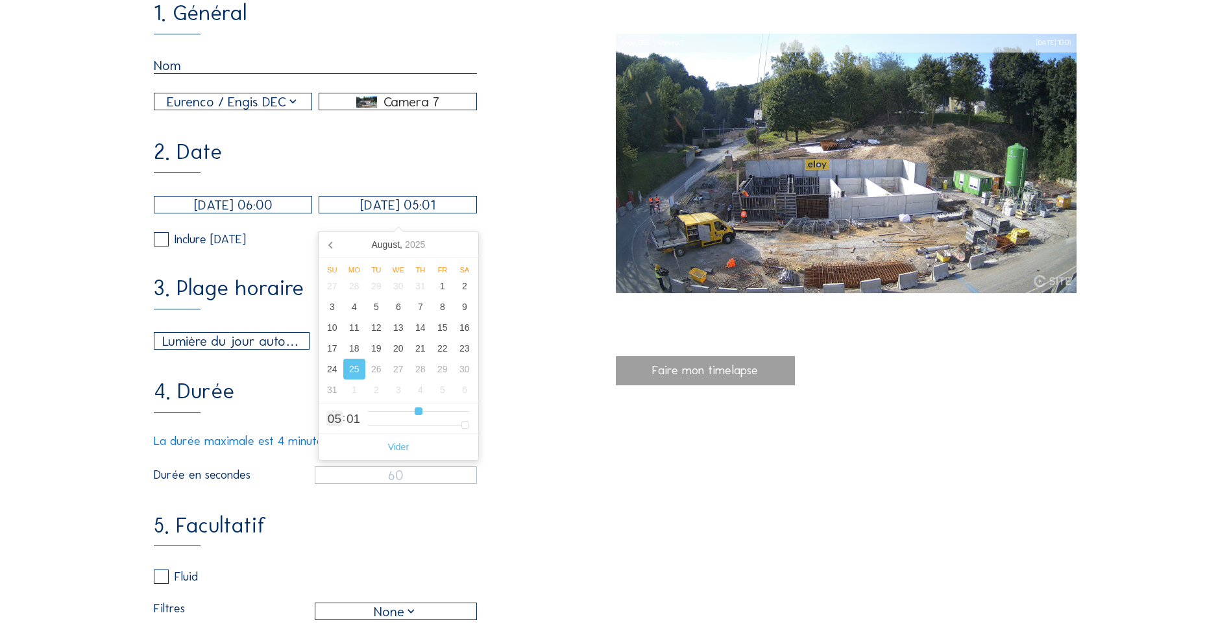
type input "[DATE] 06:01"
drag, startPoint x: 466, startPoint y: 415, endPoint x: 424, endPoint y: 417, distance: 41.6
type input "6"
click at [424, 390] on input "range" at bounding box center [418, 411] width 101 height 11
type input "[DATE] 06:00"
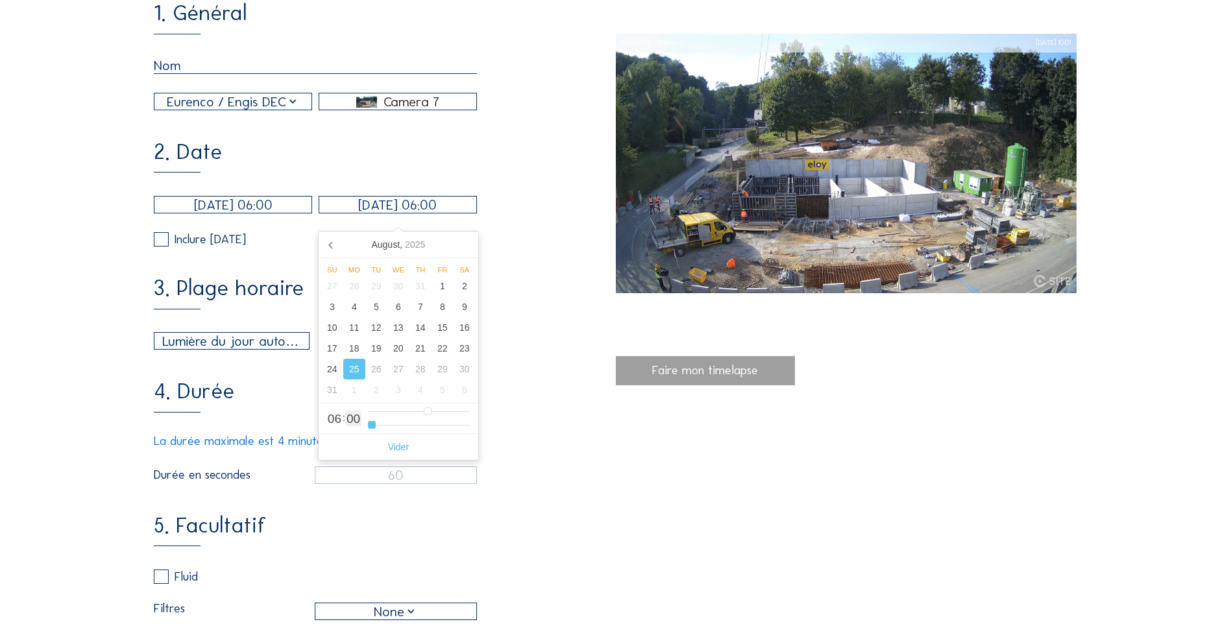
drag, startPoint x: 410, startPoint y: 435, endPoint x: 379, endPoint y: 439, distance: 30.7
type input "0"
click at [379, 390] on input "range" at bounding box center [418, 425] width 101 height 11
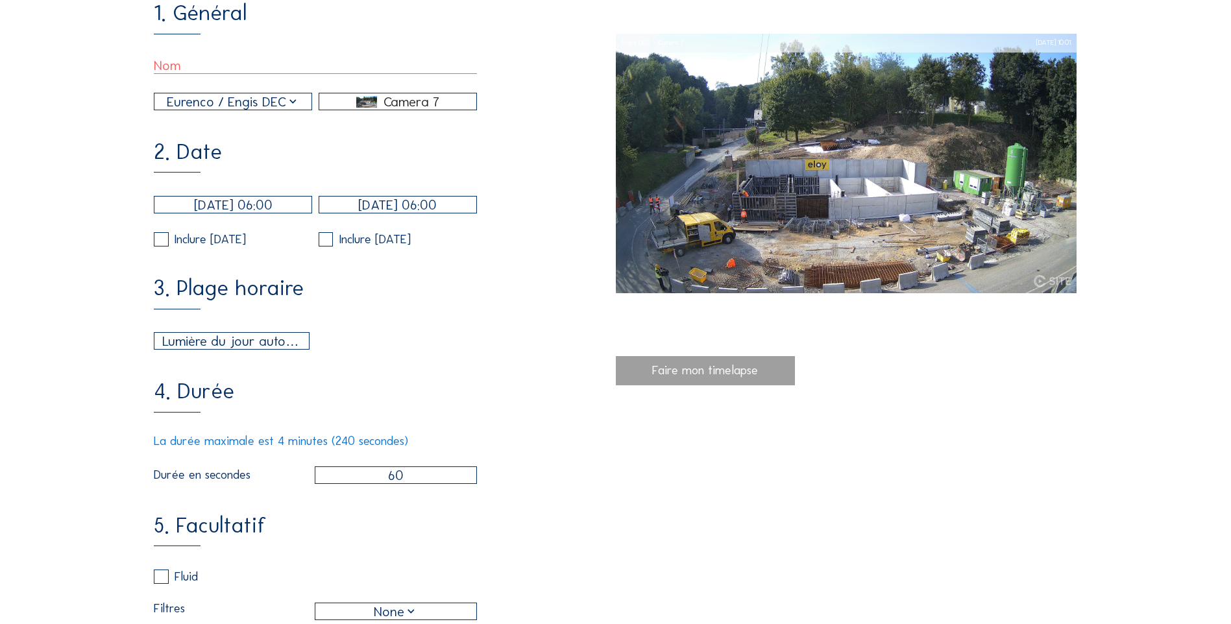
click at [535, 390] on div "4. Durée La durée maximale est 4 minutes (240 secondes) Durée en secondes 60" at bounding box center [384, 432] width 461 height 103
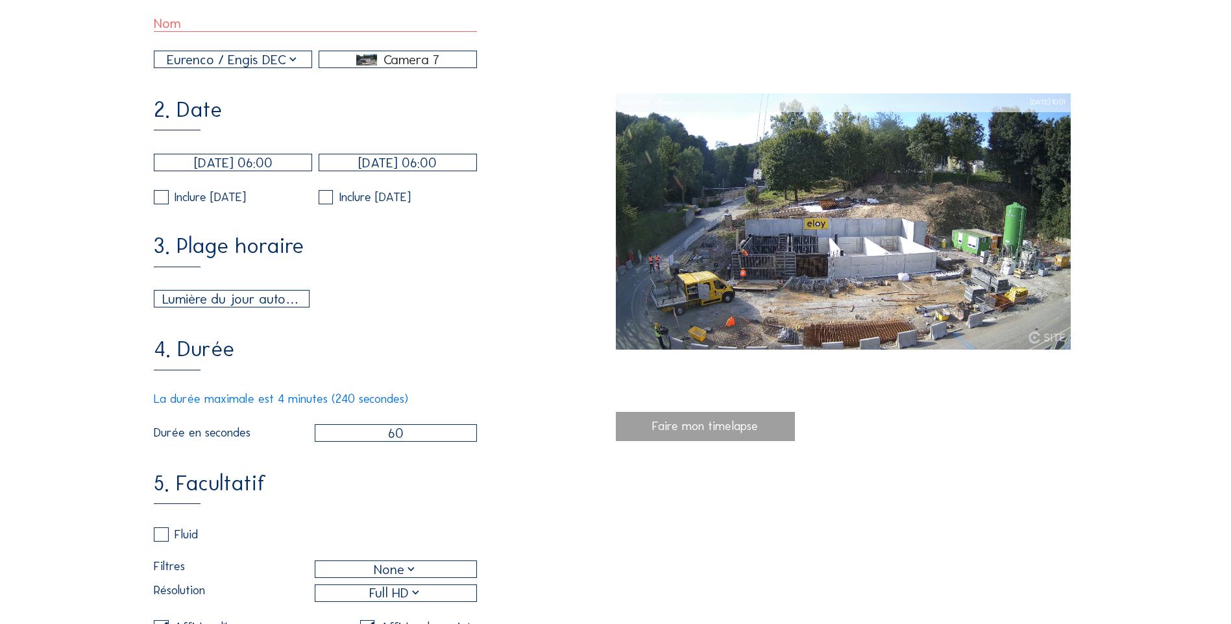
scroll to position [260, 0]
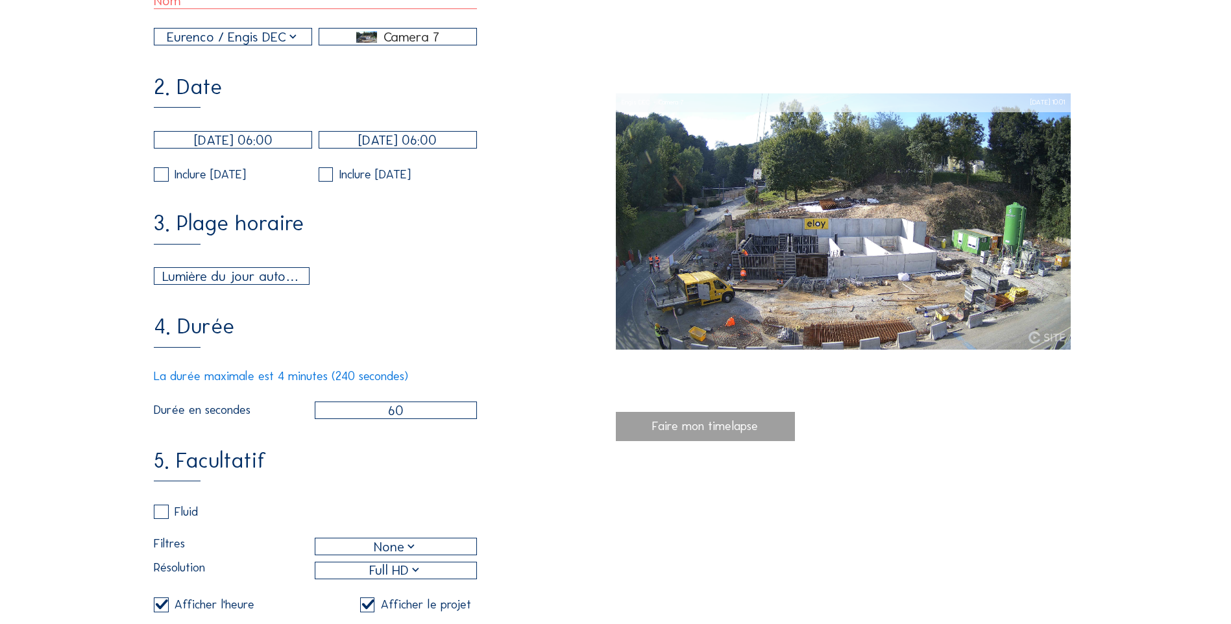
click at [363, 390] on input "60" at bounding box center [396, 411] width 162 height 18
type input "45"
click at [513, 268] on div "3. Plage horaire Lumière du jour automatique 06:00 Depuis 18:00 Jusqu'à" at bounding box center [384, 249] width 461 height 72
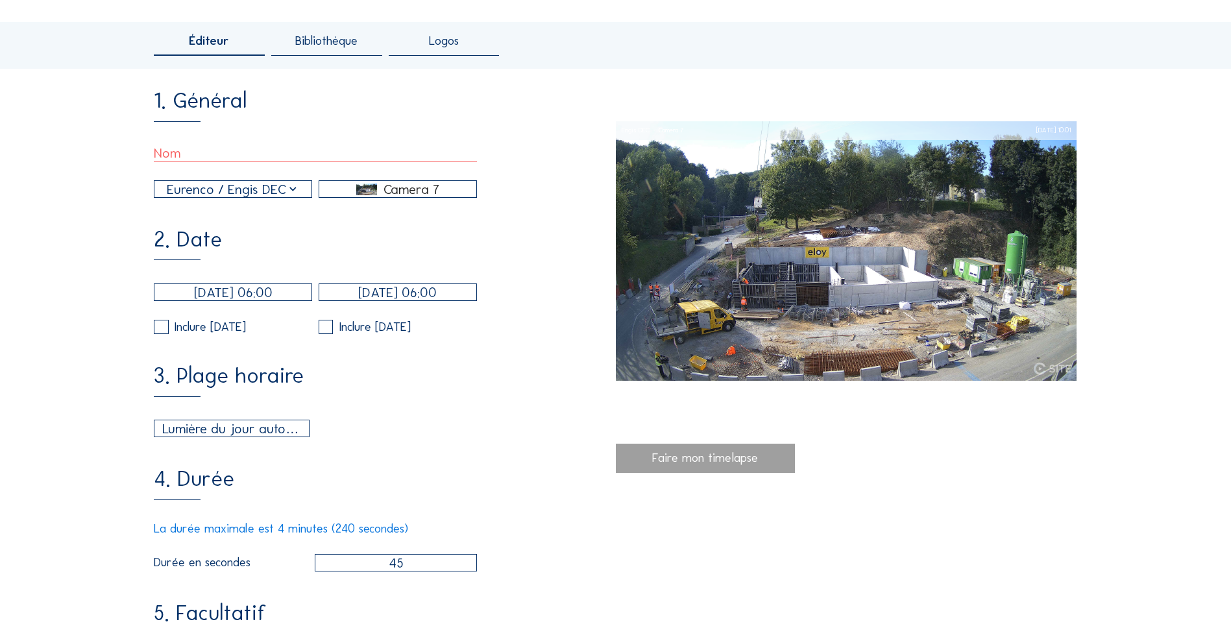
scroll to position [0, 0]
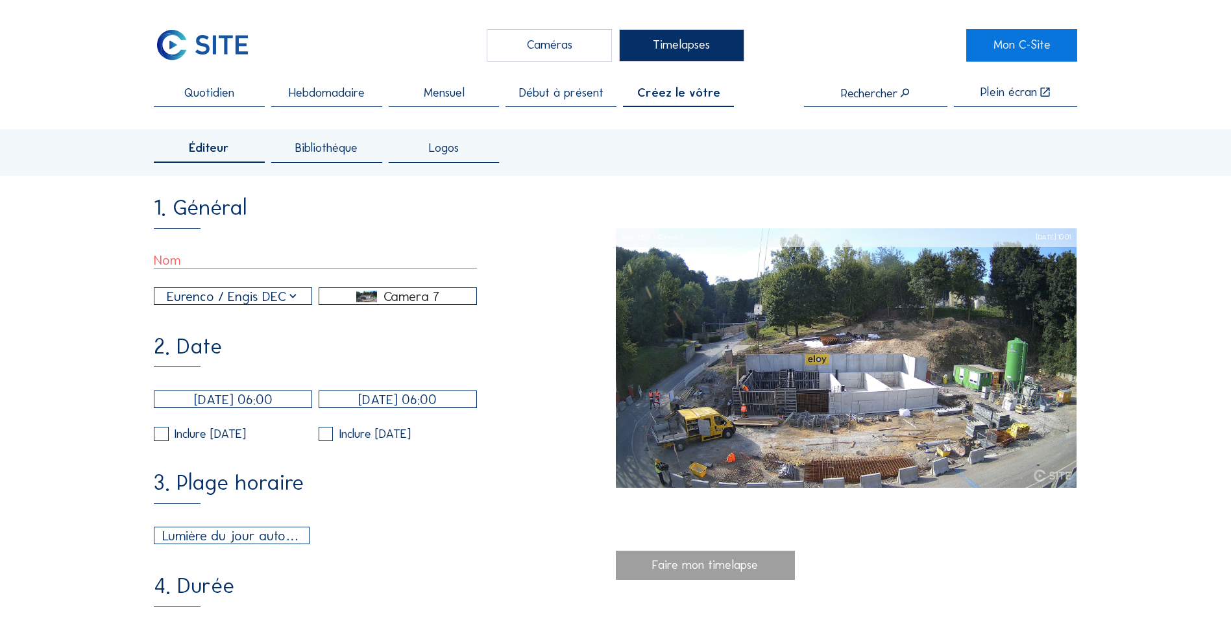
click at [206, 259] on input "text" at bounding box center [315, 260] width 323 height 17
type input "NGLS bas"
click at [703, 390] on div "Faire mon timelapse" at bounding box center [706, 565] width 180 height 29
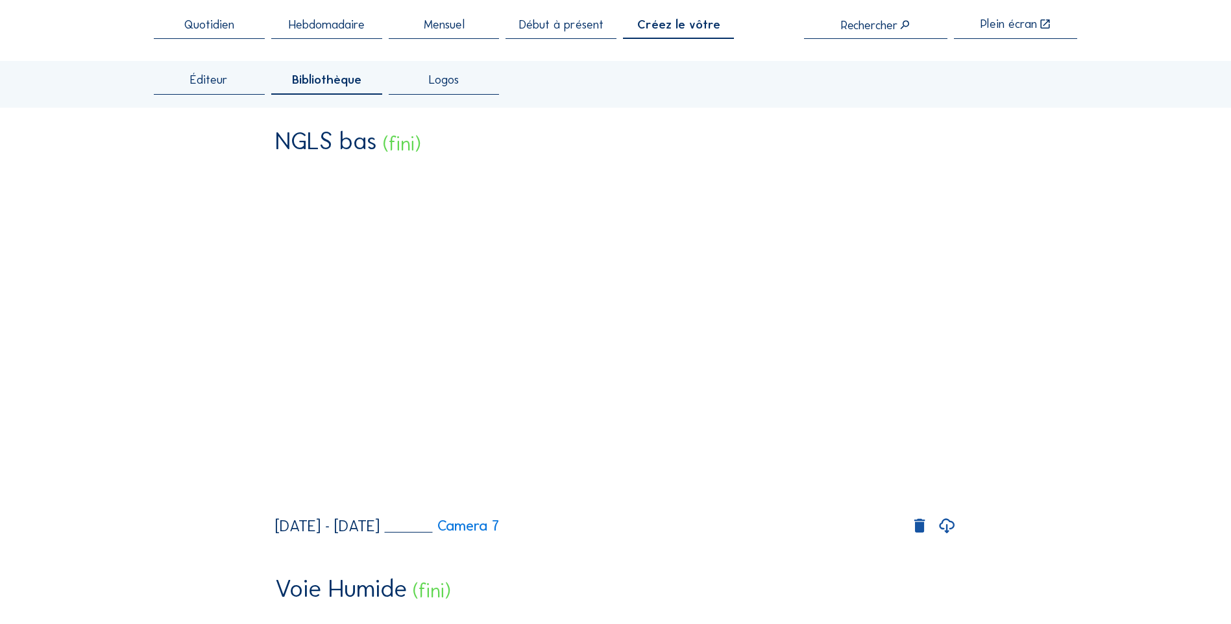
scroll to position [130, 0]
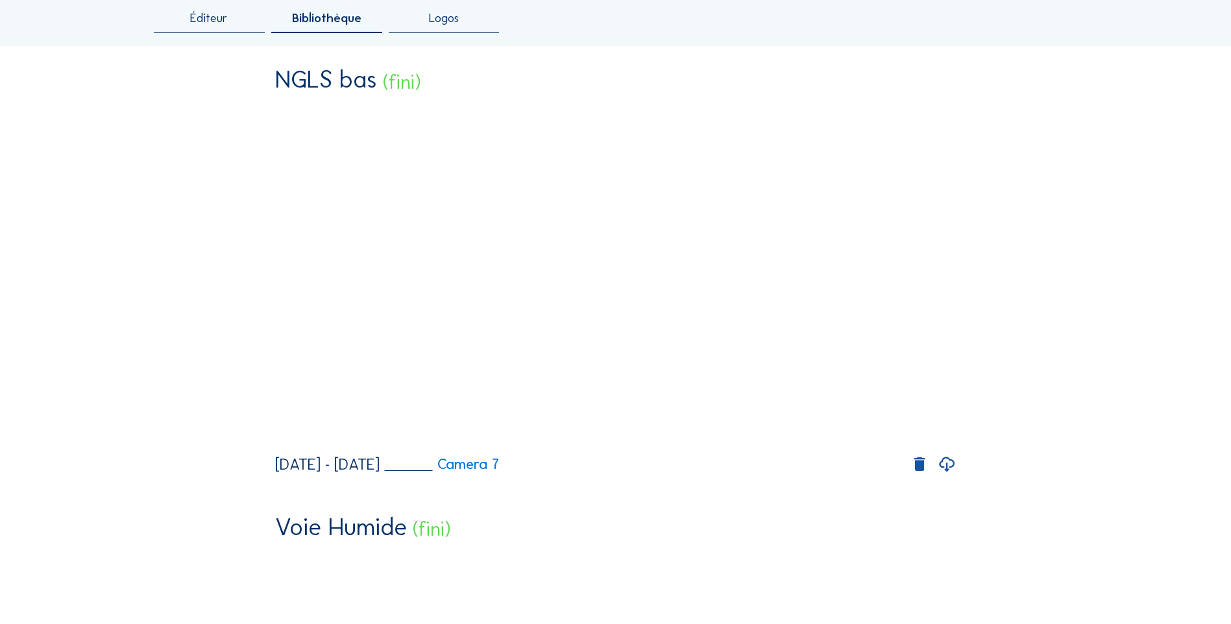
click at [815, 390] on icon at bounding box center [947, 465] width 18 height 22
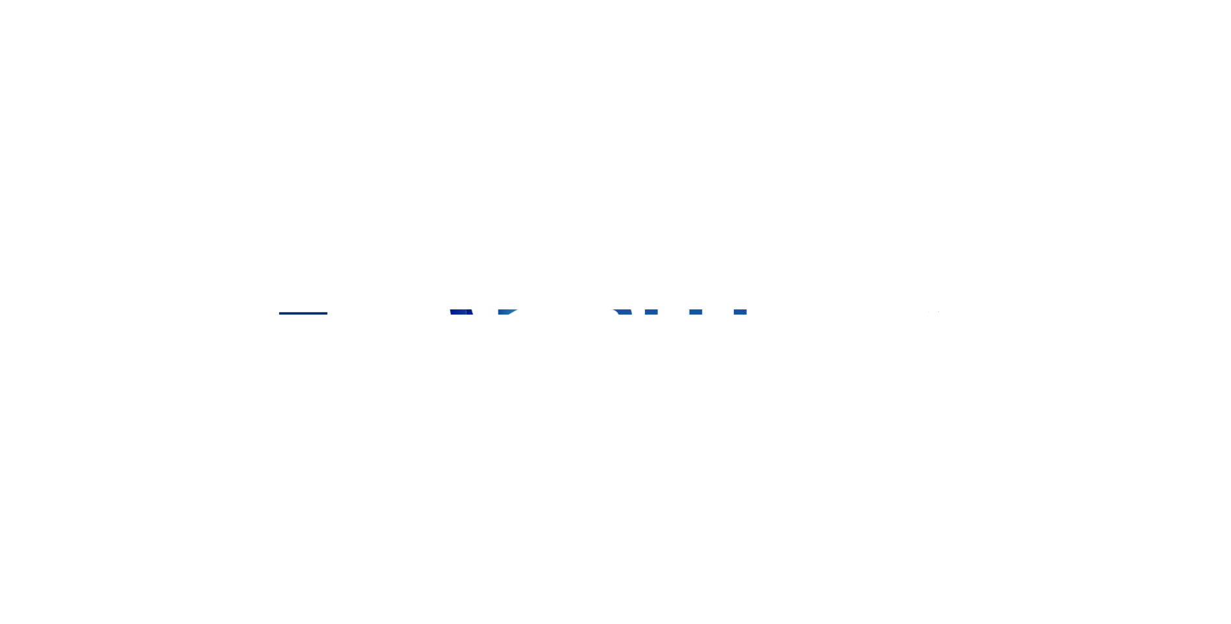
scroll to position [28, 0]
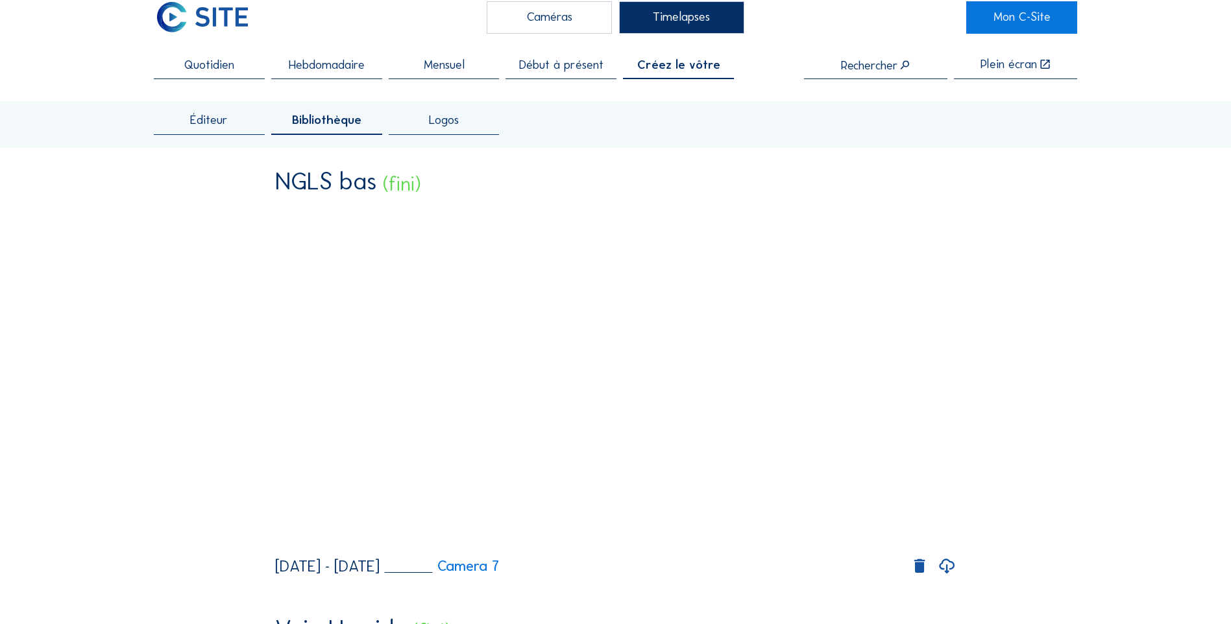
click at [815, 390] on icon at bounding box center [947, 567] width 18 height 22
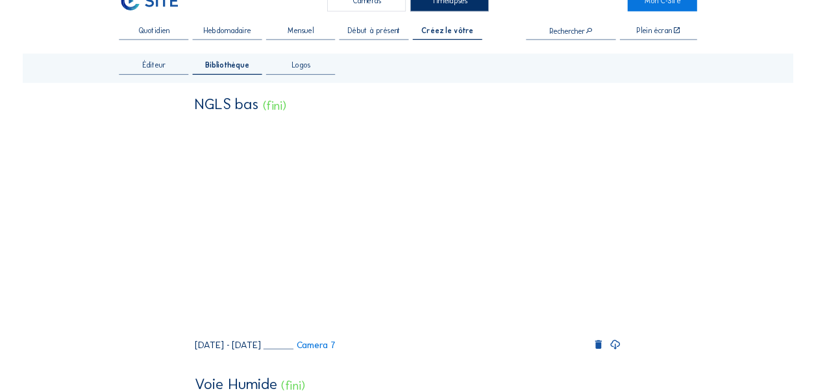
scroll to position [0, 0]
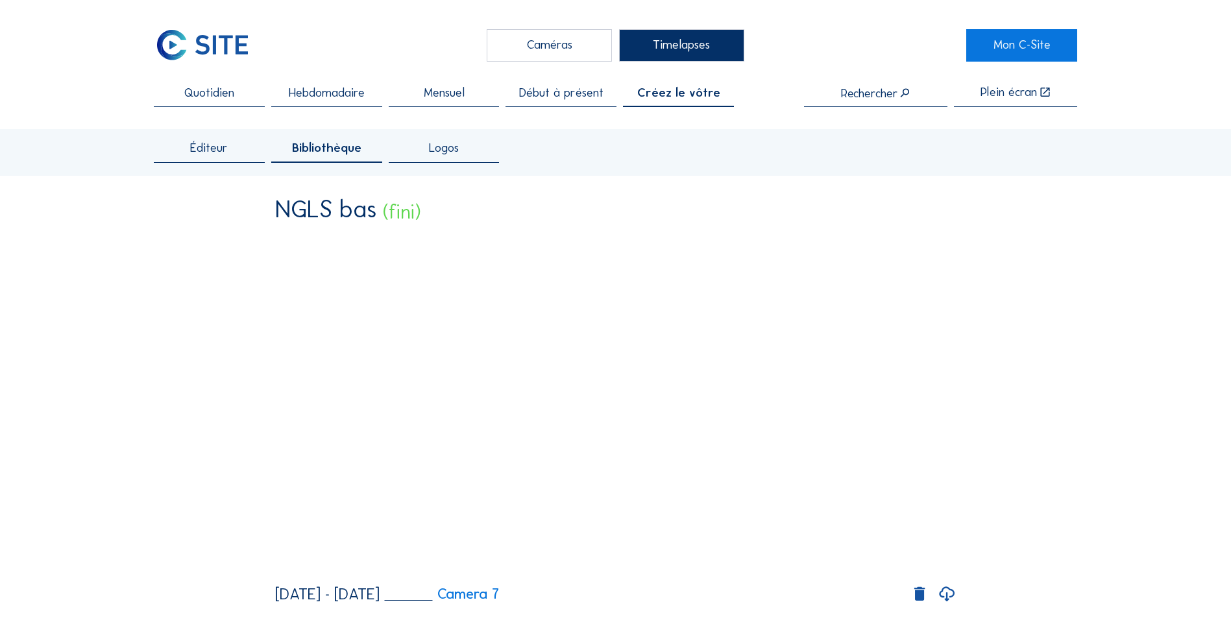
click at [225, 150] on span "Éditeur" at bounding box center [209, 148] width 38 height 12
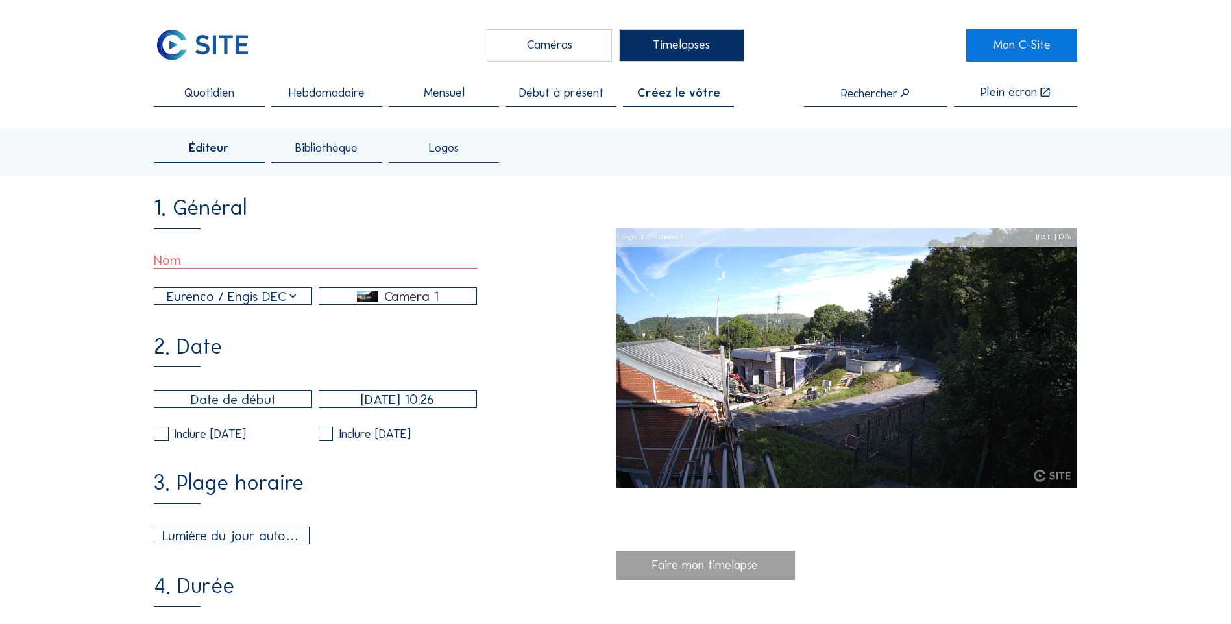
click at [424, 302] on div "Camera 1" at bounding box center [411, 297] width 55 height 12
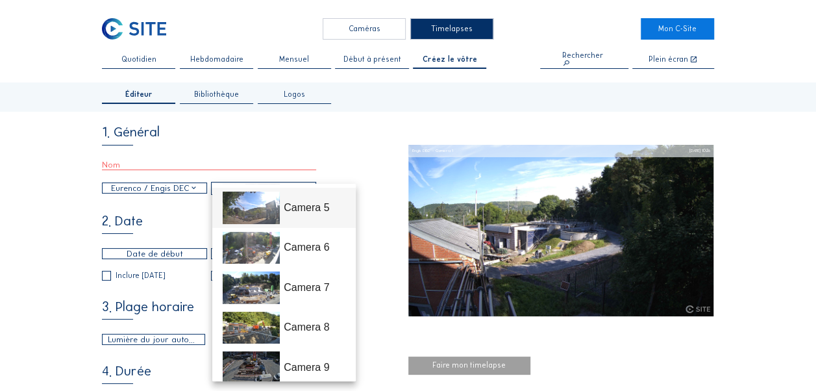
scroll to position [176, 0]
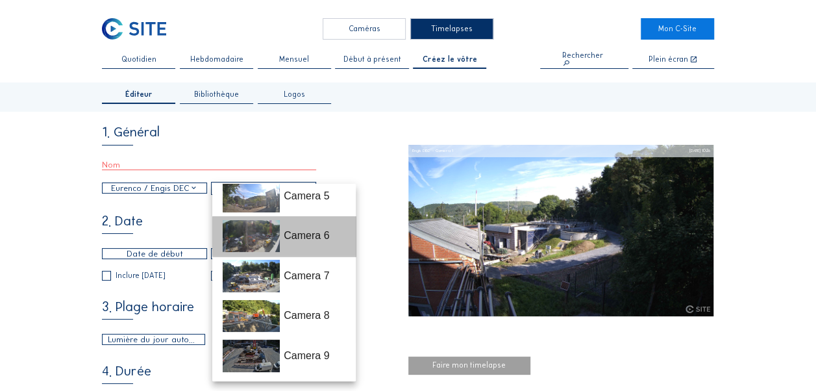
click at [313, 234] on div "Camera 6" at bounding box center [314, 236] width 61 height 16
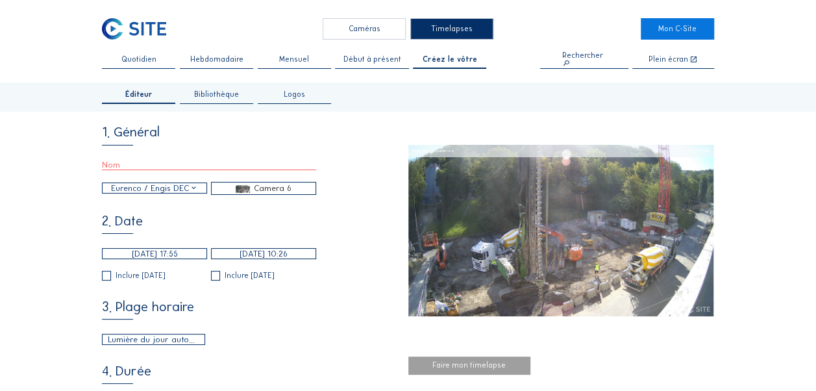
click at [163, 258] on input "[DATE] 17:55" at bounding box center [154, 253] width 105 height 11
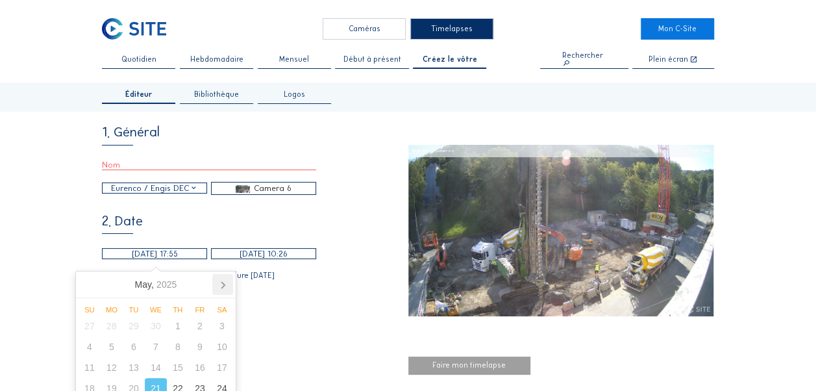
click at [225, 280] on icon at bounding box center [222, 284] width 21 height 21
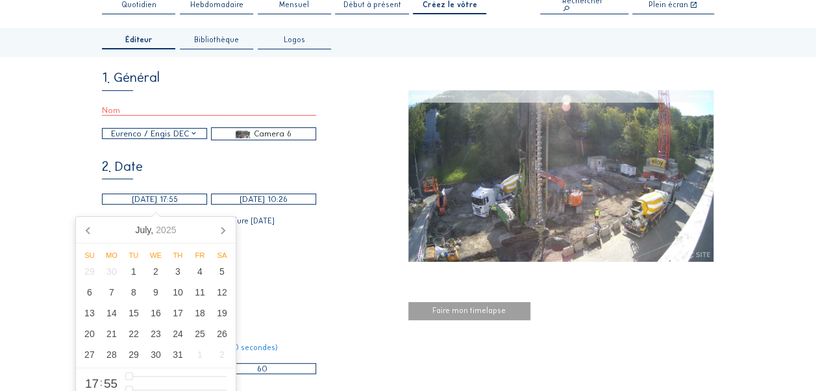
scroll to position [130, 0]
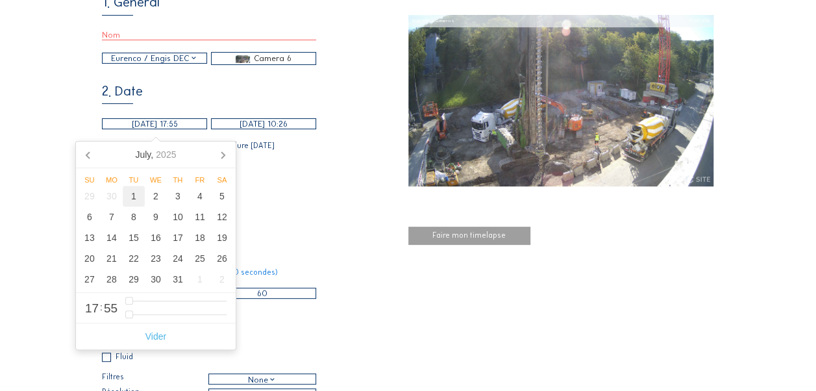
click at [131, 195] on div "1" at bounding box center [134, 196] width 22 height 21
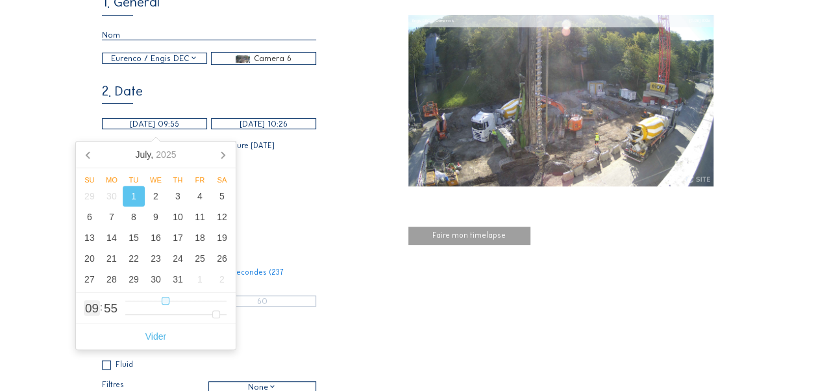
drag, startPoint x: 197, startPoint y: 299, endPoint x: 163, endPoint y: 297, distance: 34.4
click at [163, 297] on input "range" at bounding box center [175, 300] width 101 height 11
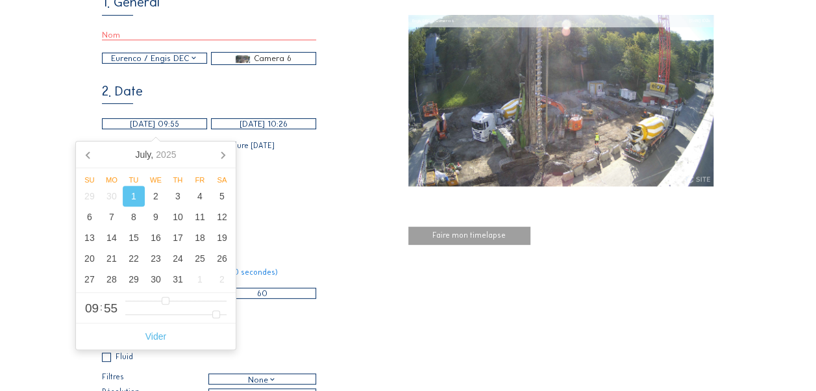
click at [319, 224] on div "1. Général [PERSON_NAME] / Engis DEC Camera 6 2. Date [DATE] 09:55 [DATE] 10:26…" at bounding box center [255, 238] width 306 height 487
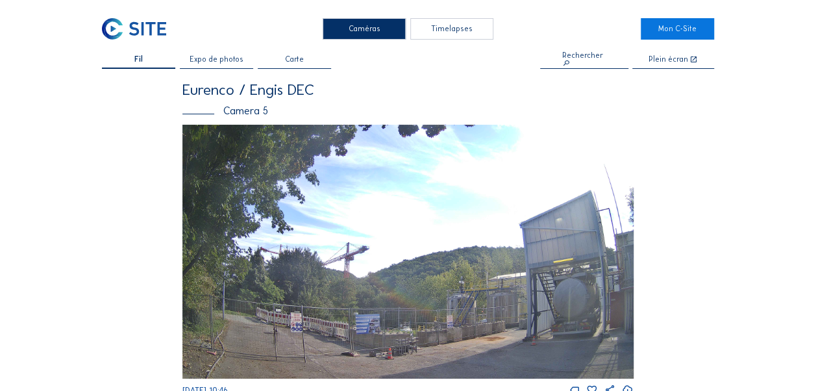
click at [210, 61] on span "Expo de photos" at bounding box center [217, 60] width 54 height 8
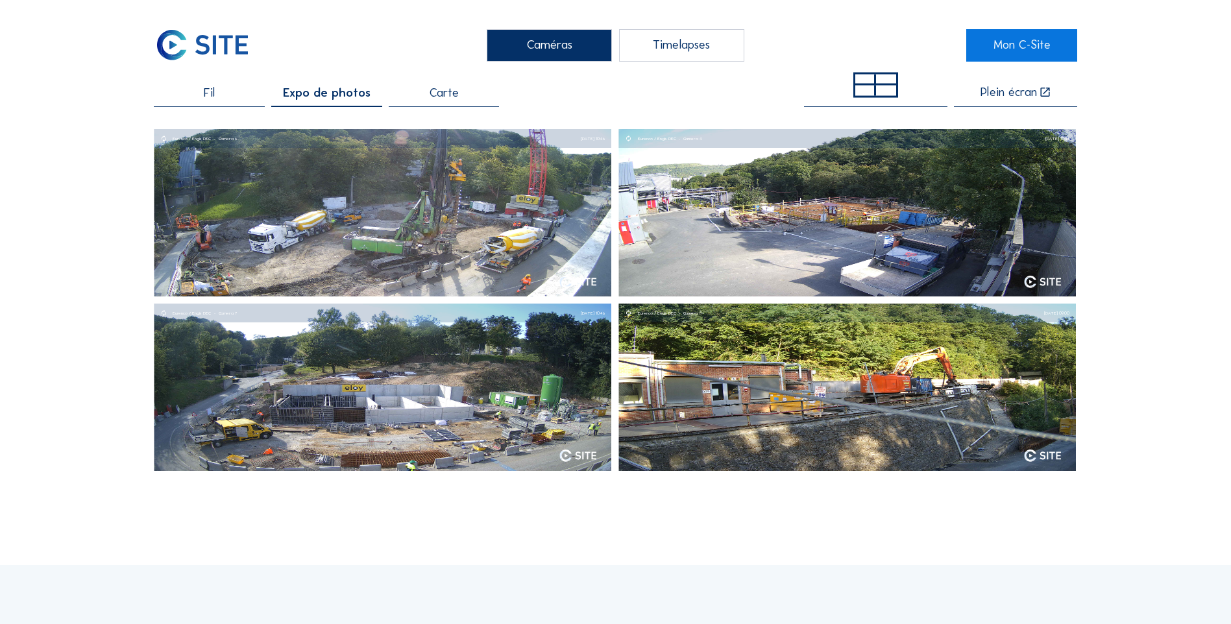
click at [215, 97] on span "Fil" at bounding box center [209, 93] width 11 height 12
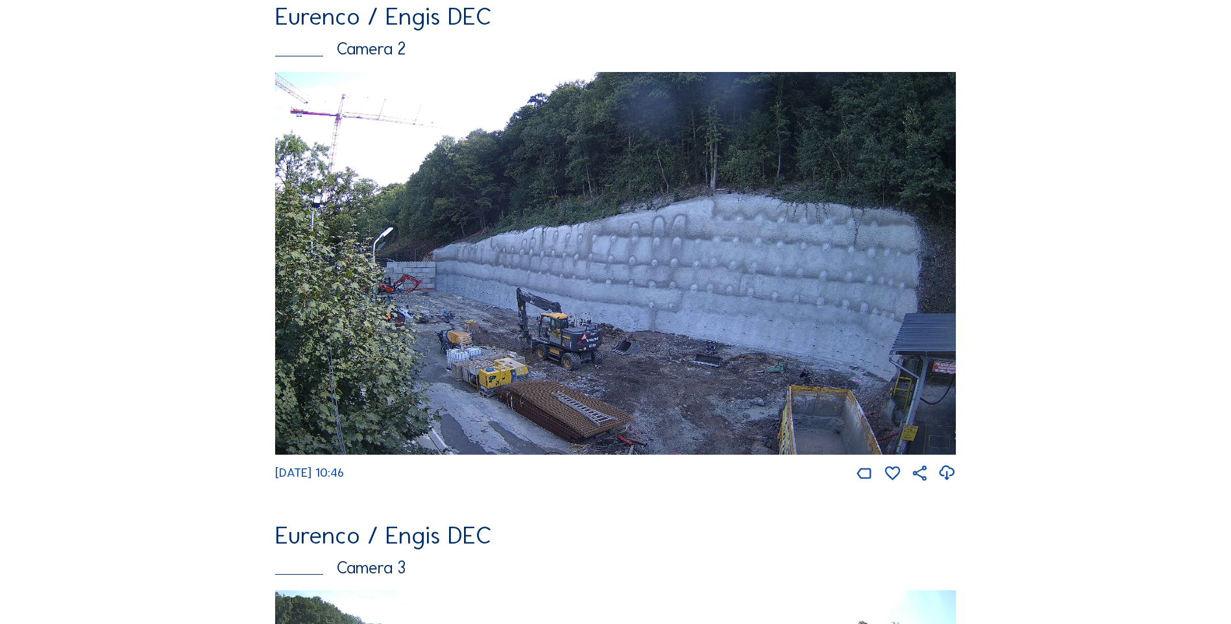
scroll to position [600, 0]
